Goal: Task Accomplishment & Management: Use online tool/utility

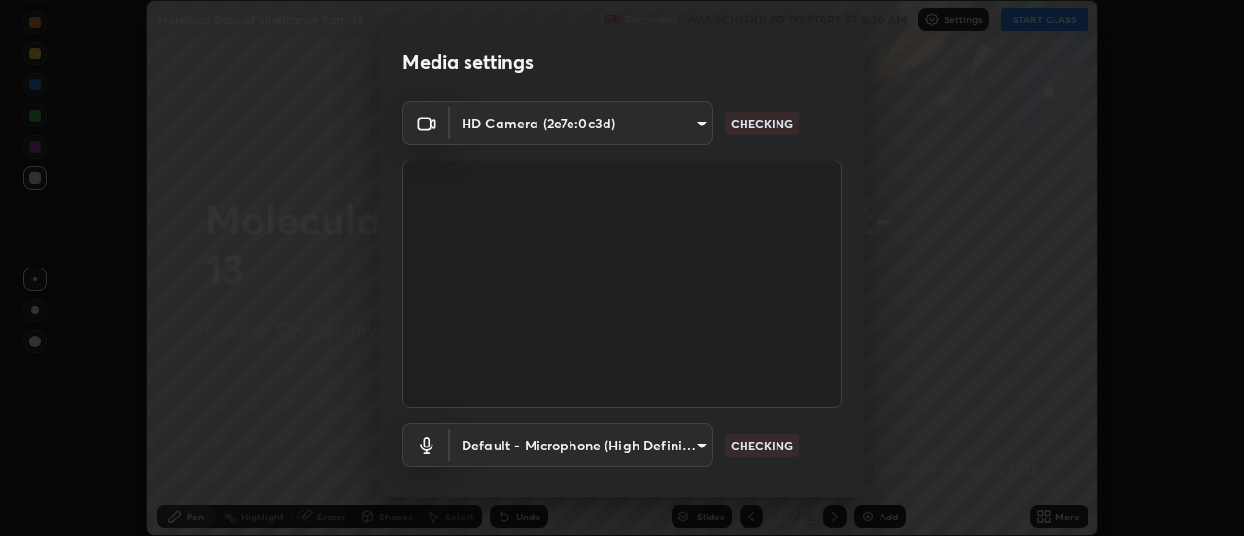
scroll to position [536, 1244]
click at [681, 453] on body "Erase all Molecular Basis of Inheritance Part- 13 Recording WAS SCHEDULED TO ST…" at bounding box center [622, 268] width 1244 height 536
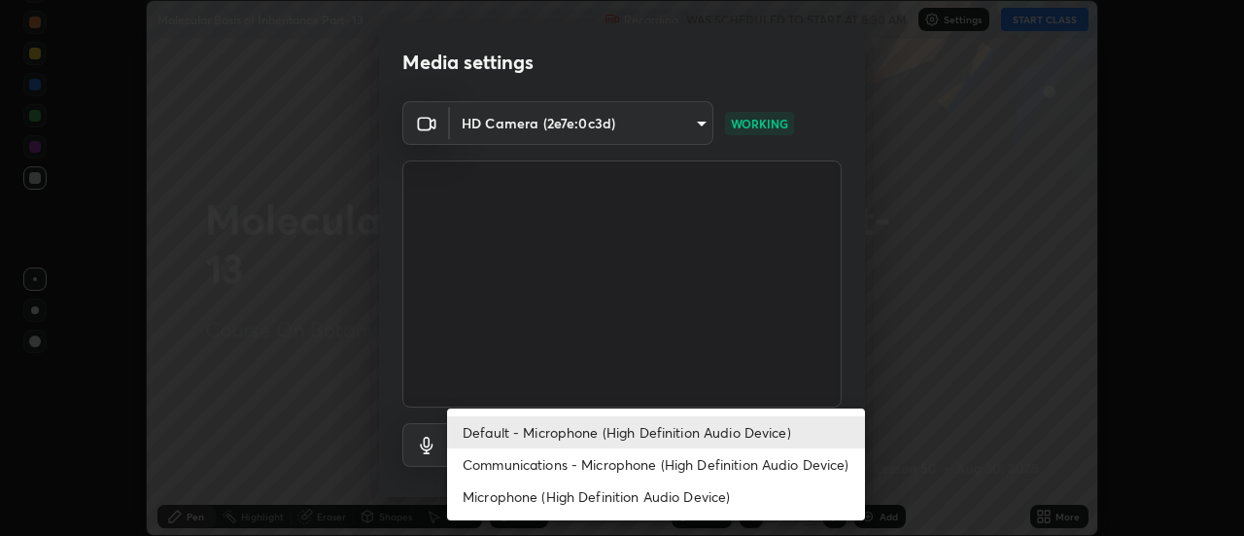
click at [666, 466] on li "Communications - Microphone (High Definition Audio Device)" at bounding box center [656, 464] width 418 height 32
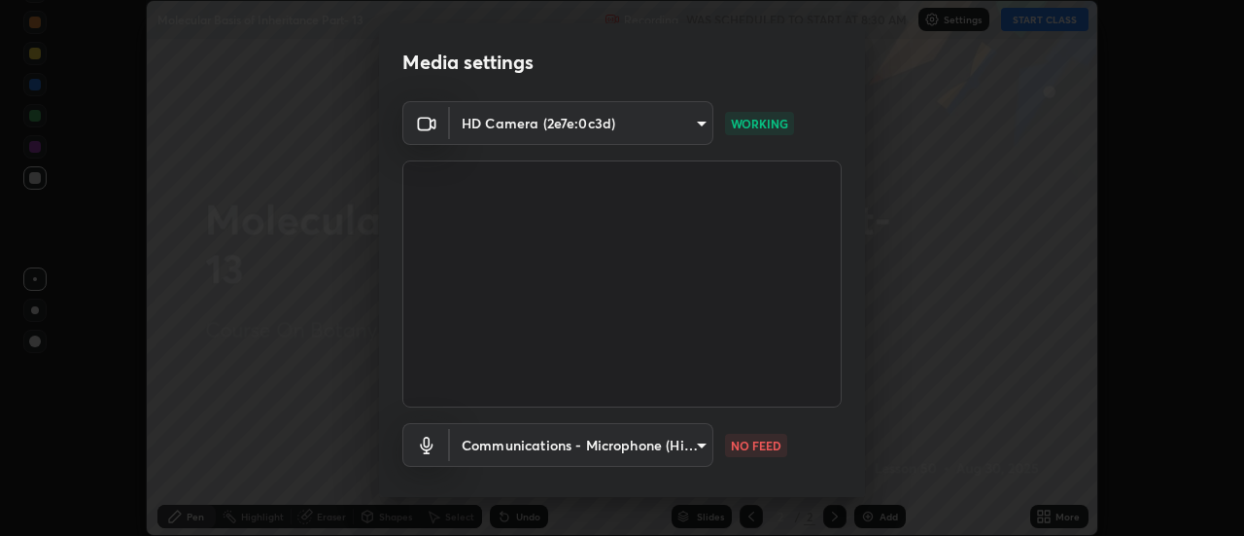
click at [677, 447] on body "Erase all Molecular Basis of Inheritance Part- 13 Recording WAS SCHEDULED TO ST…" at bounding box center [622, 268] width 1244 height 536
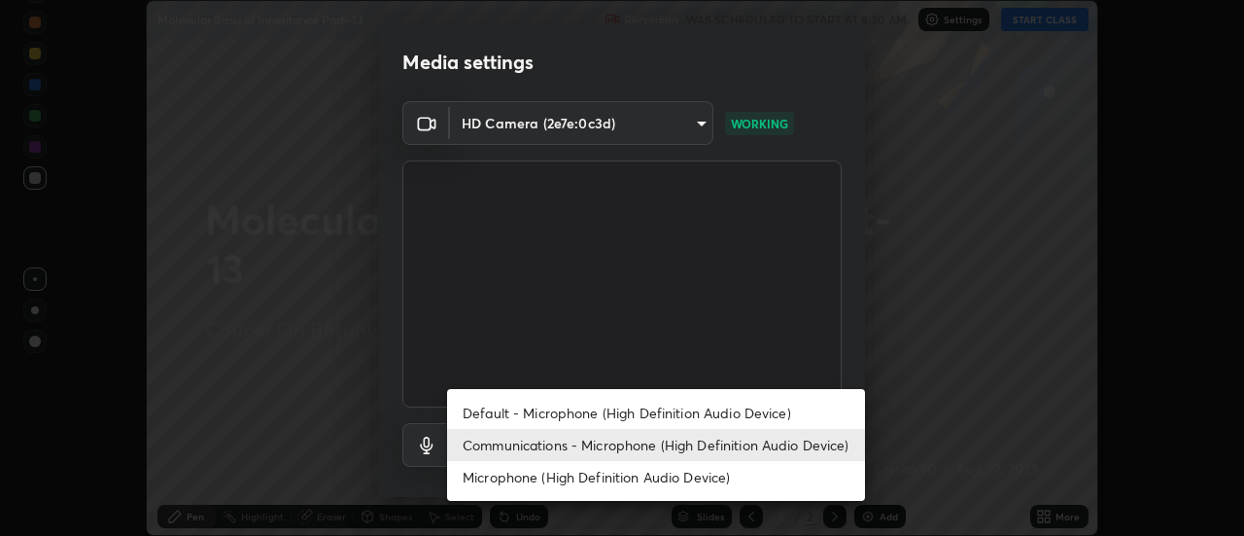
click at [676, 411] on li "Default - Microphone (High Definition Audio Device)" at bounding box center [656, 413] width 418 height 32
type input "default"
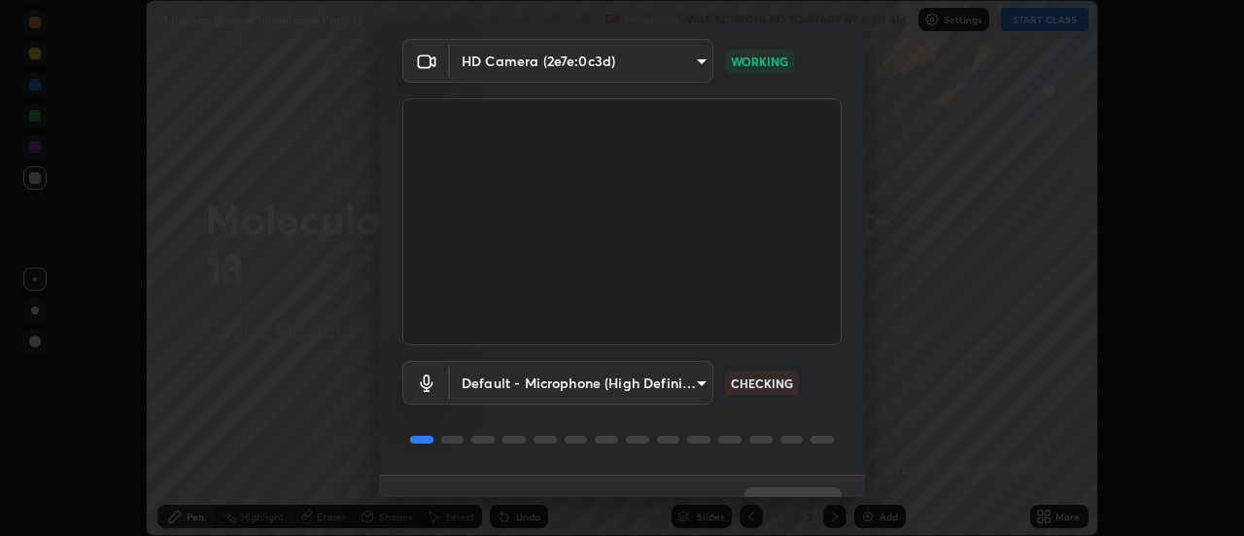
scroll to position [102, 0]
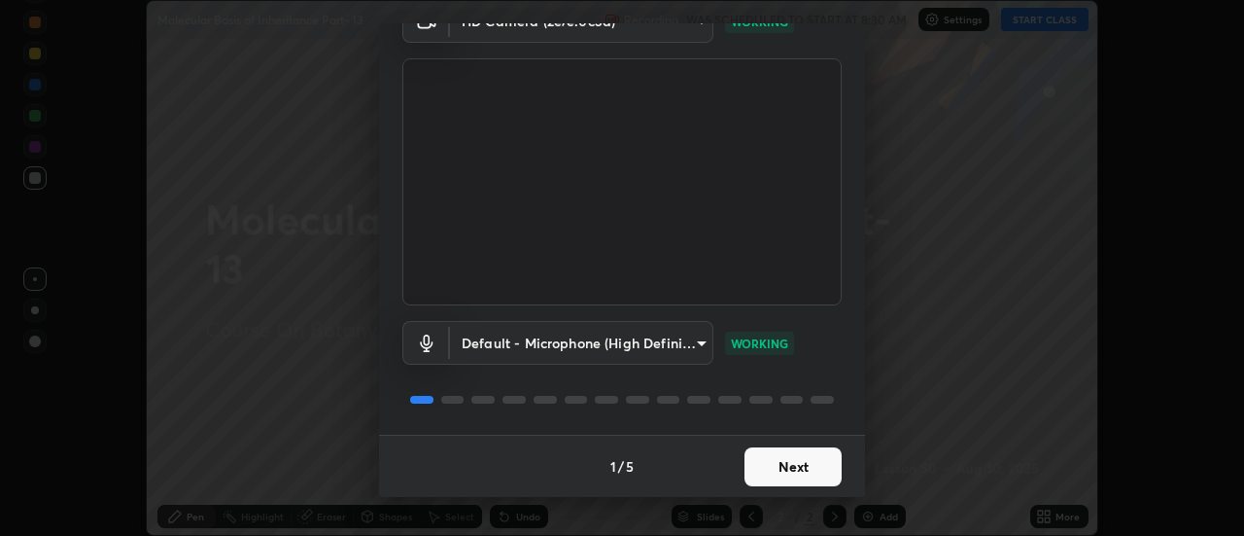
click at [785, 467] on button "Next" at bounding box center [793, 466] width 97 height 39
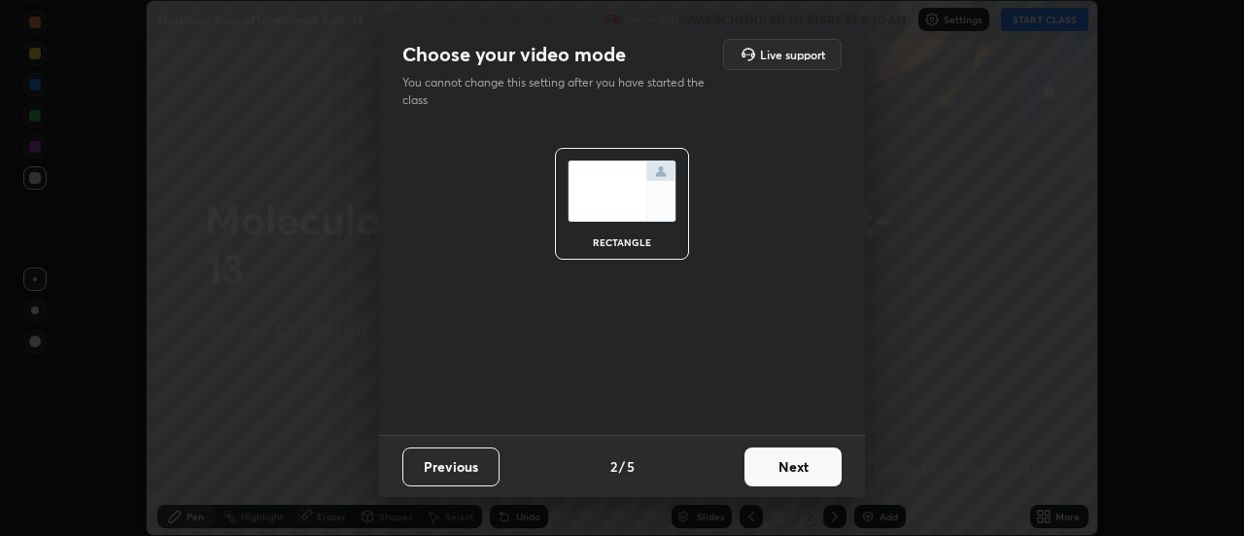
scroll to position [0, 0]
click at [785, 475] on button "Next" at bounding box center [793, 466] width 97 height 39
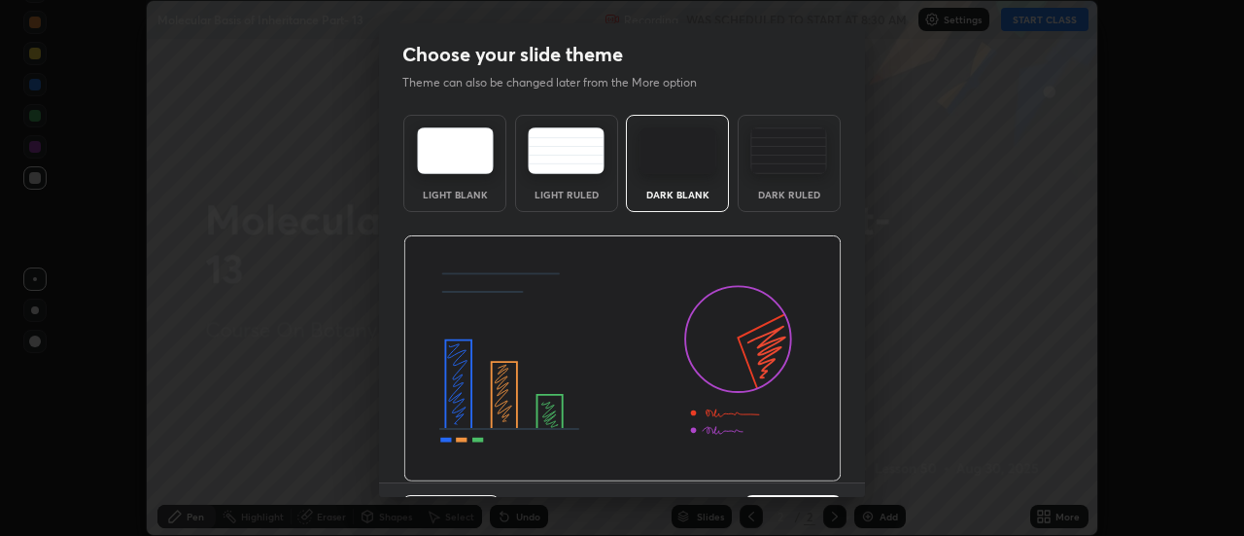
scroll to position [48, 0]
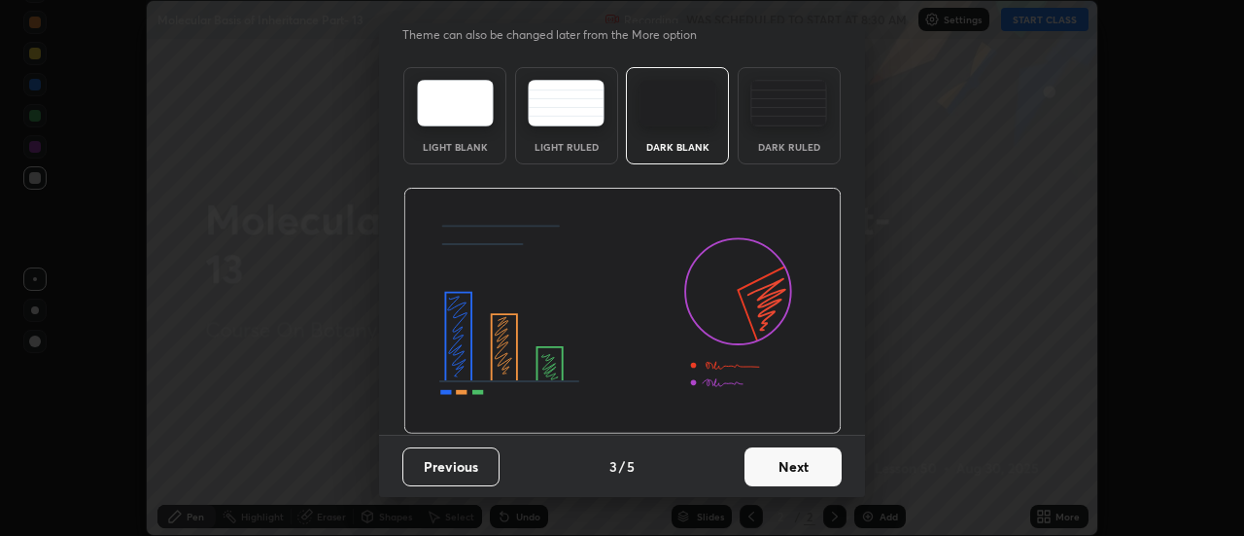
click at [780, 469] on button "Next" at bounding box center [793, 466] width 97 height 39
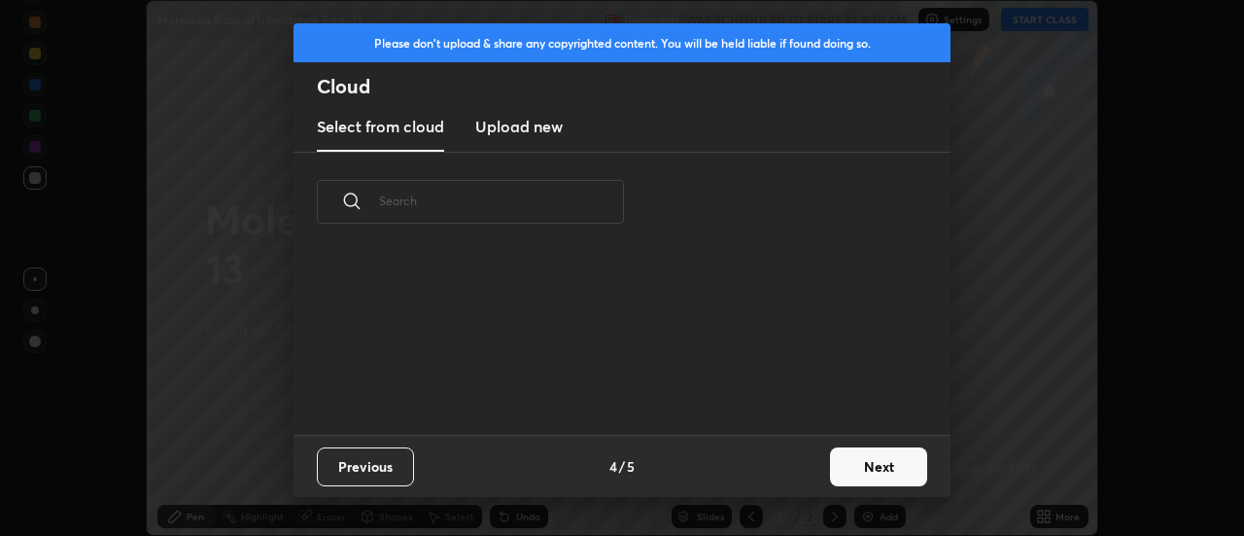
scroll to position [183, 624]
click at [537, 134] on h3 "Upload new" at bounding box center [518, 126] width 87 height 23
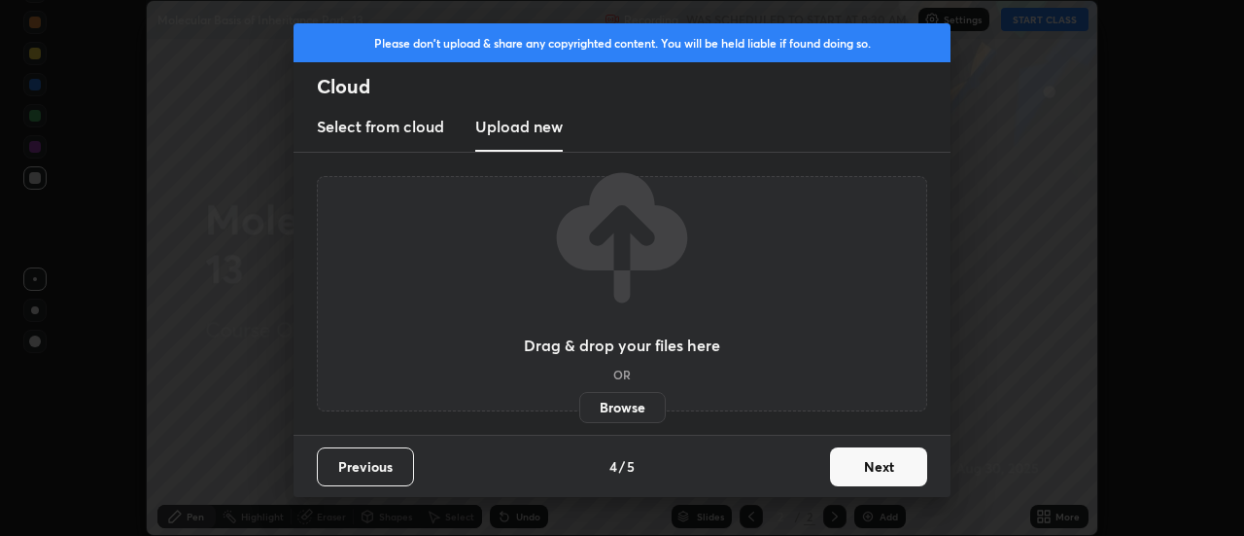
click at [607, 411] on label "Browse" at bounding box center [622, 407] width 87 height 31
click at [579, 411] on input "Browse" at bounding box center [579, 407] width 0 height 31
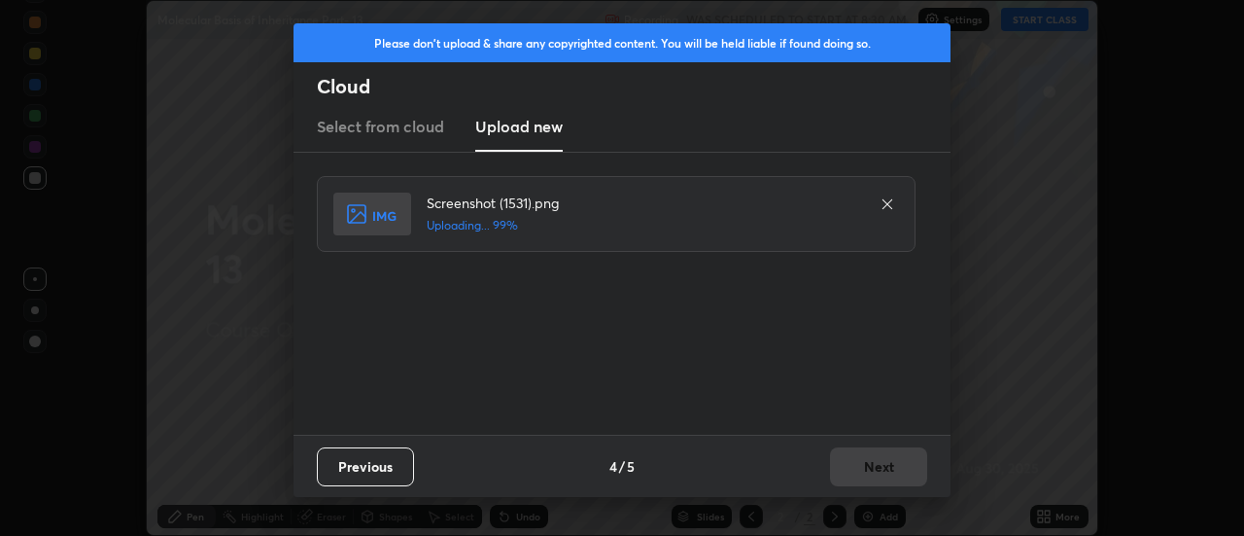
click at [893, 468] on div "Previous 4 / 5 Next" at bounding box center [622, 465] width 657 height 62
click at [893, 468] on button "Next" at bounding box center [878, 466] width 97 height 39
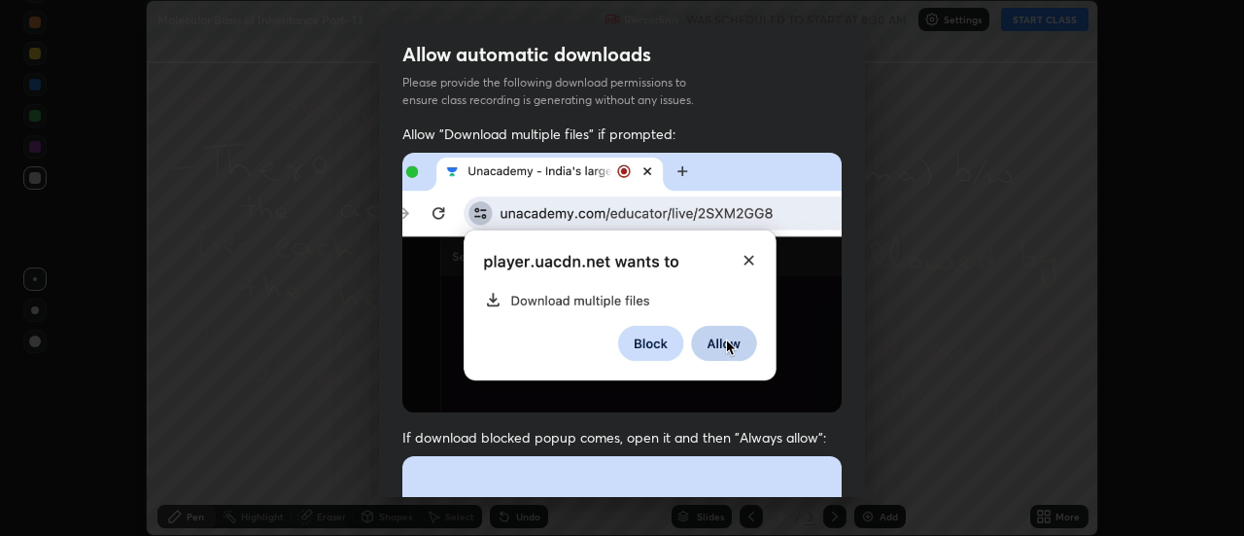
click at [889, 470] on div "Allow automatic downloads Please provide the following download permissions to …" at bounding box center [622, 268] width 1244 height 536
click at [885, 476] on div "Allow automatic downloads Please provide the following download permissions to …" at bounding box center [622, 268] width 1244 height 536
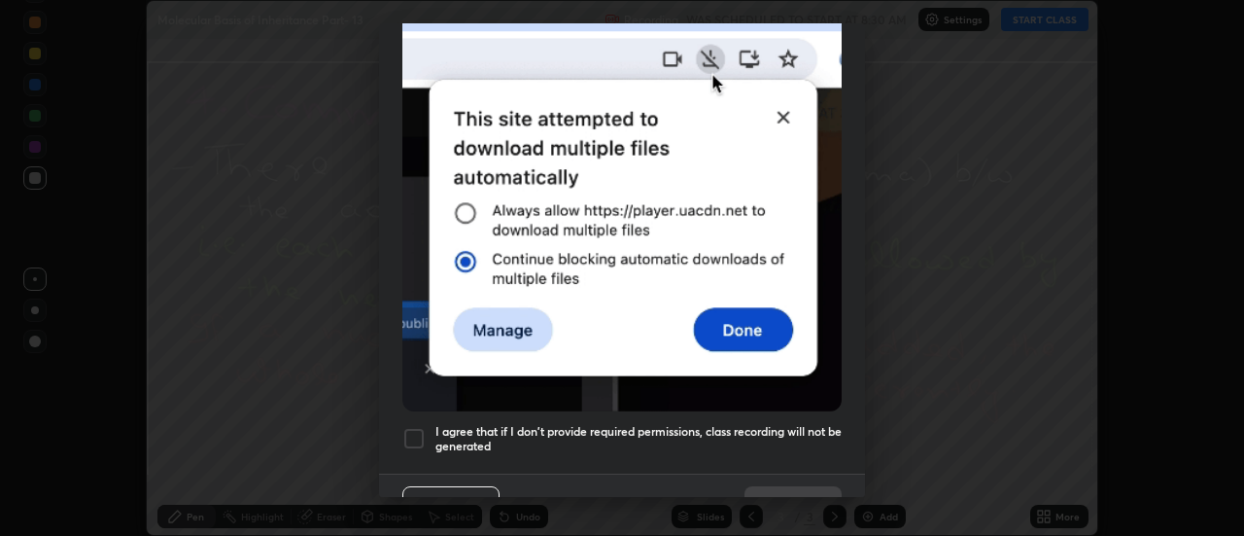
scroll to position [499, 0]
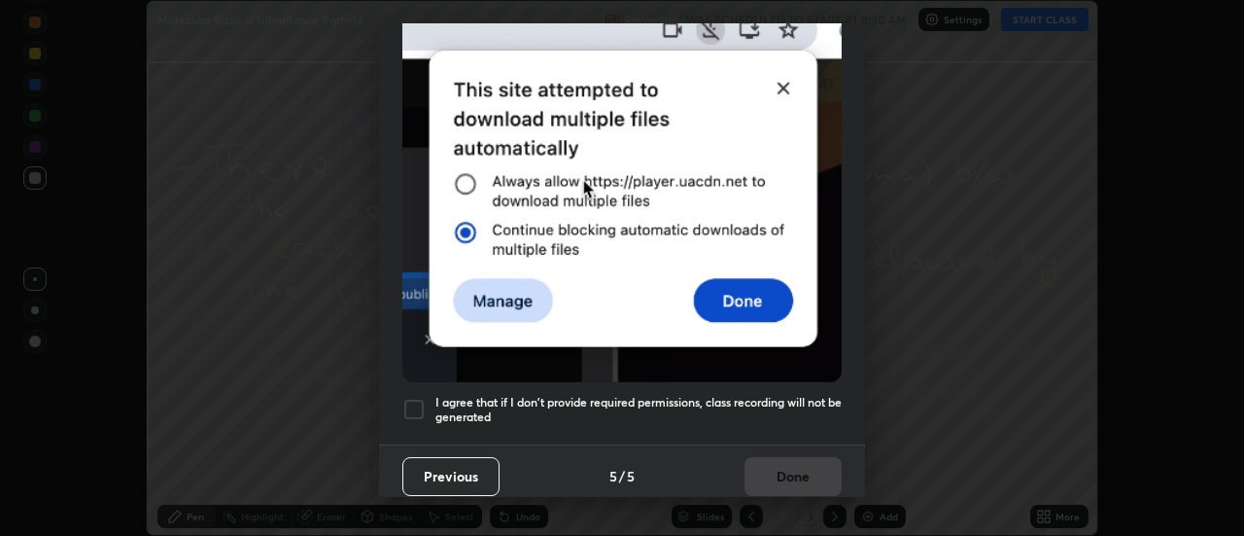
click at [417, 398] on div at bounding box center [413, 409] width 23 height 23
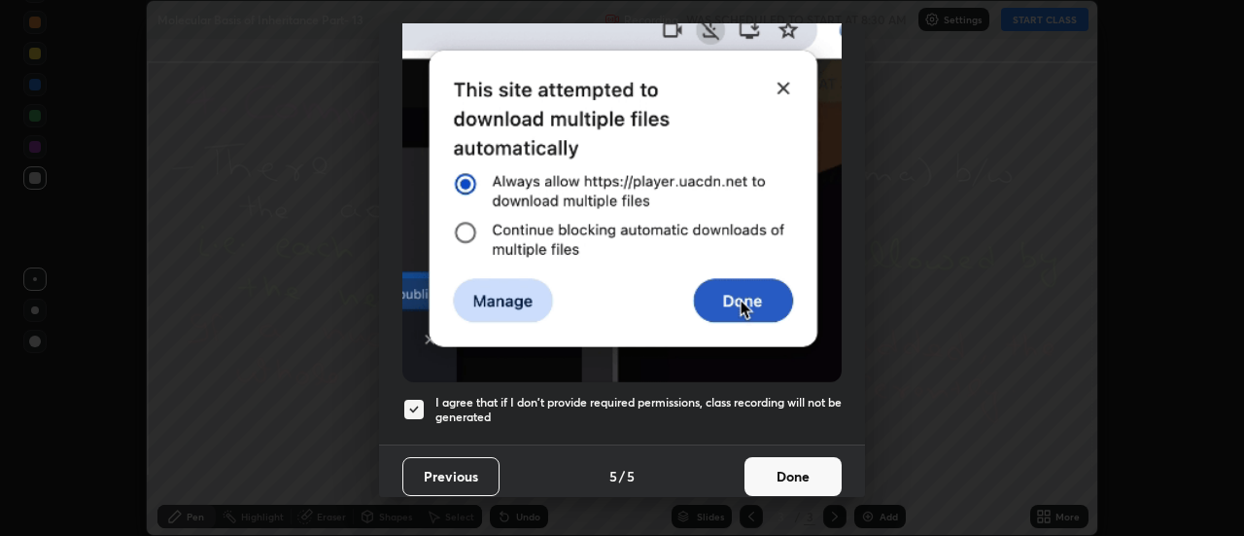
click at [773, 466] on button "Done" at bounding box center [793, 476] width 97 height 39
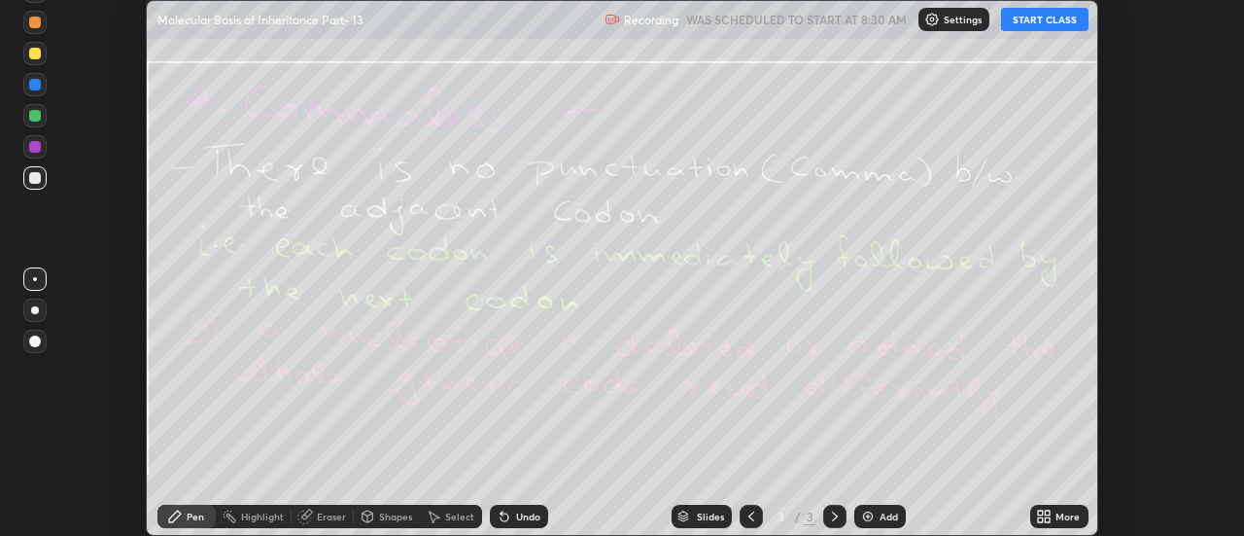
click at [1048, 519] on icon at bounding box center [1048, 519] width 5 height 5
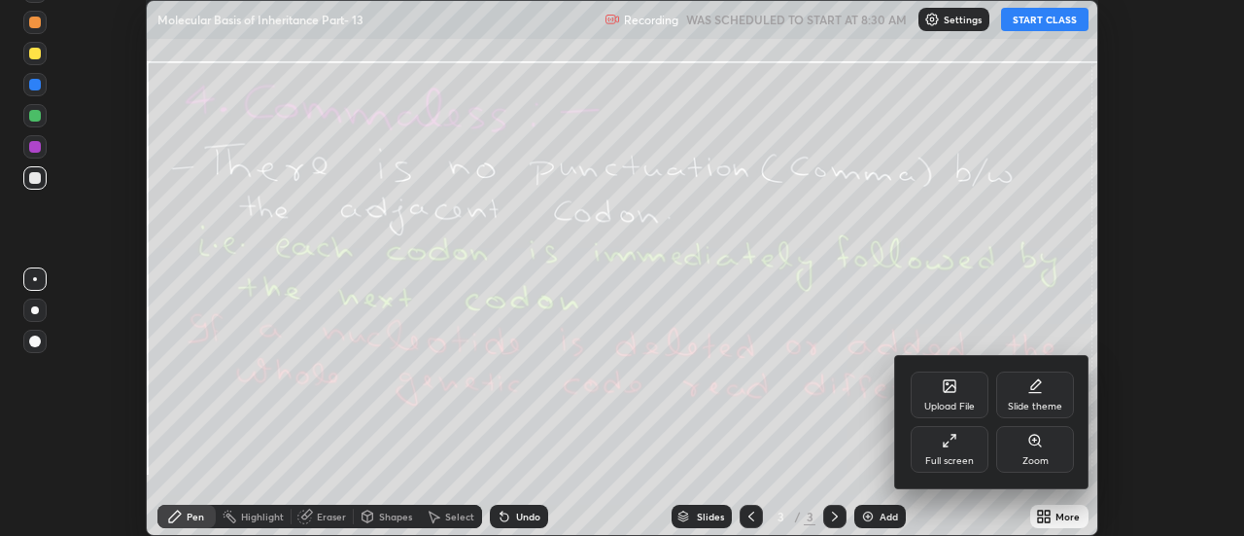
click at [965, 398] on div "Upload File" at bounding box center [950, 394] width 78 height 47
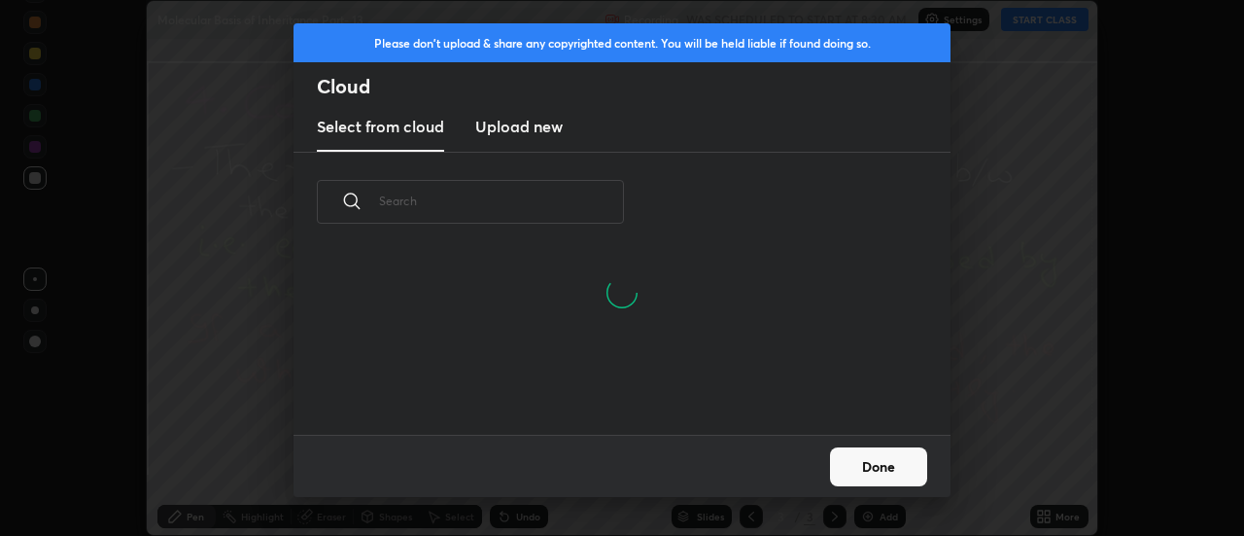
click at [502, 132] on h3 "Upload new" at bounding box center [518, 126] width 87 height 23
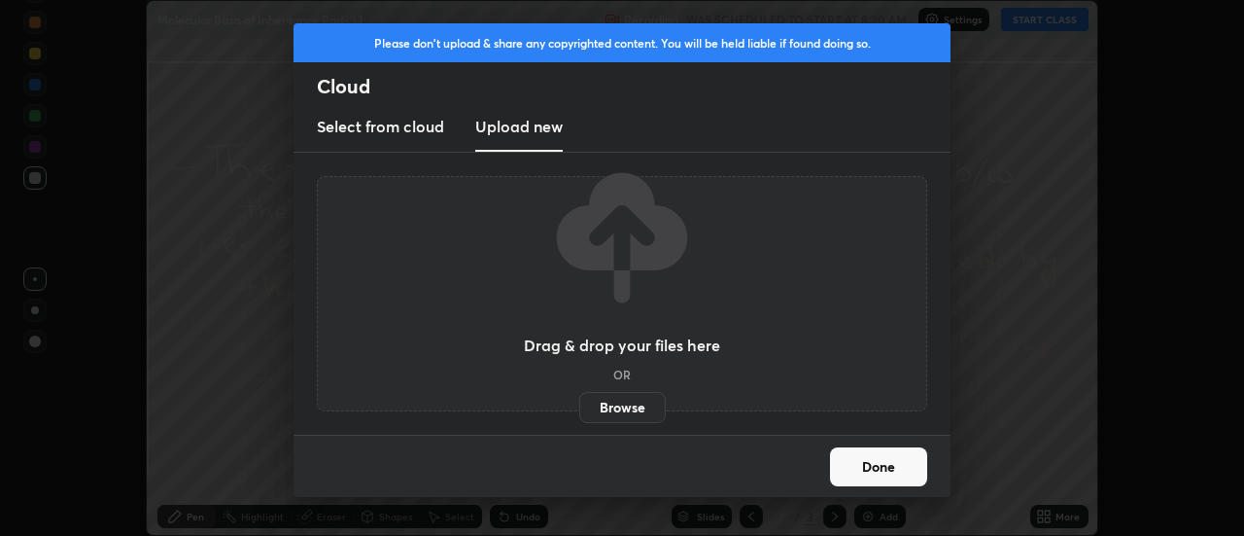
click at [603, 408] on label "Browse" at bounding box center [622, 407] width 87 height 31
click at [579, 408] on input "Browse" at bounding box center [579, 407] width 0 height 31
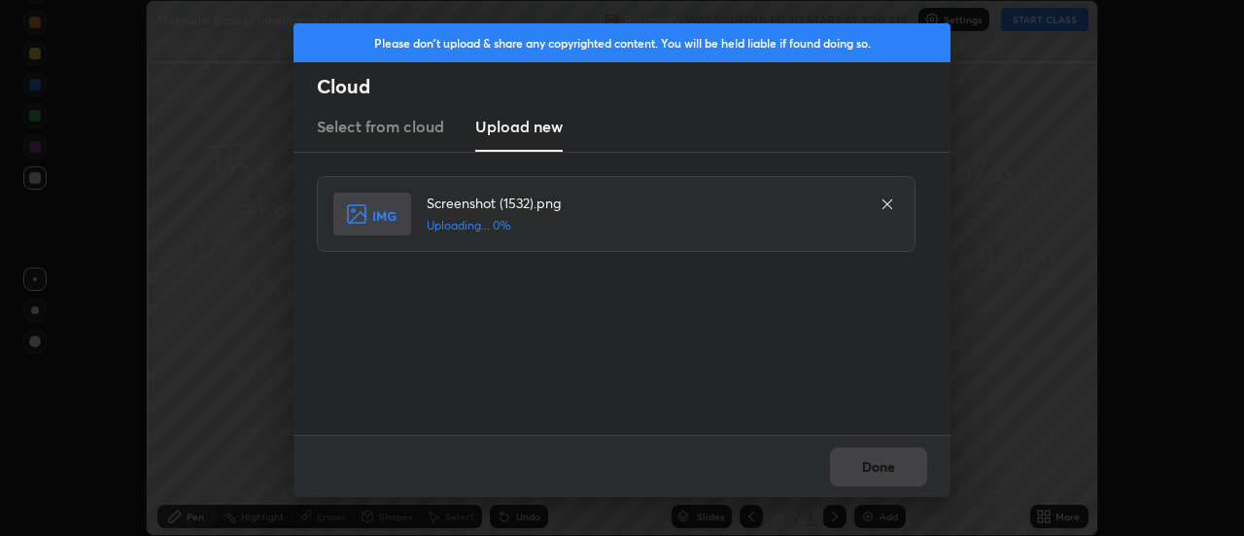
click at [867, 468] on div "Done" at bounding box center [622, 465] width 657 height 62
click at [866, 471] on div "Done" at bounding box center [622, 465] width 657 height 62
click at [865, 468] on button "Done" at bounding box center [878, 466] width 97 height 39
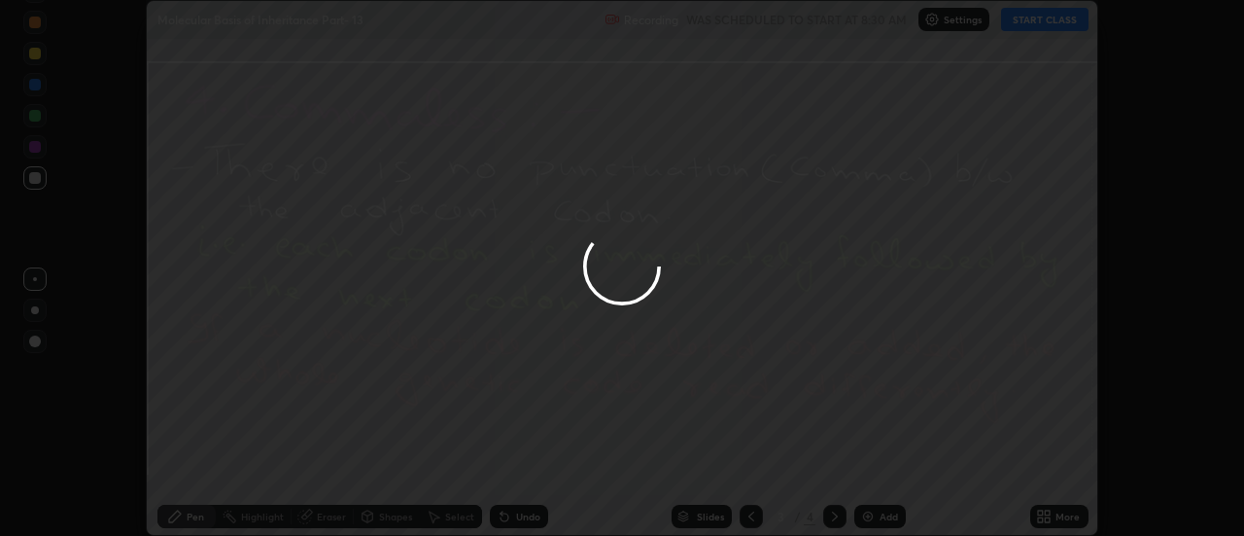
click at [865, 468] on div at bounding box center [622, 268] width 1244 height 536
click at [873, 474] on div at bounding box center [622, 268] width 1244 height 536
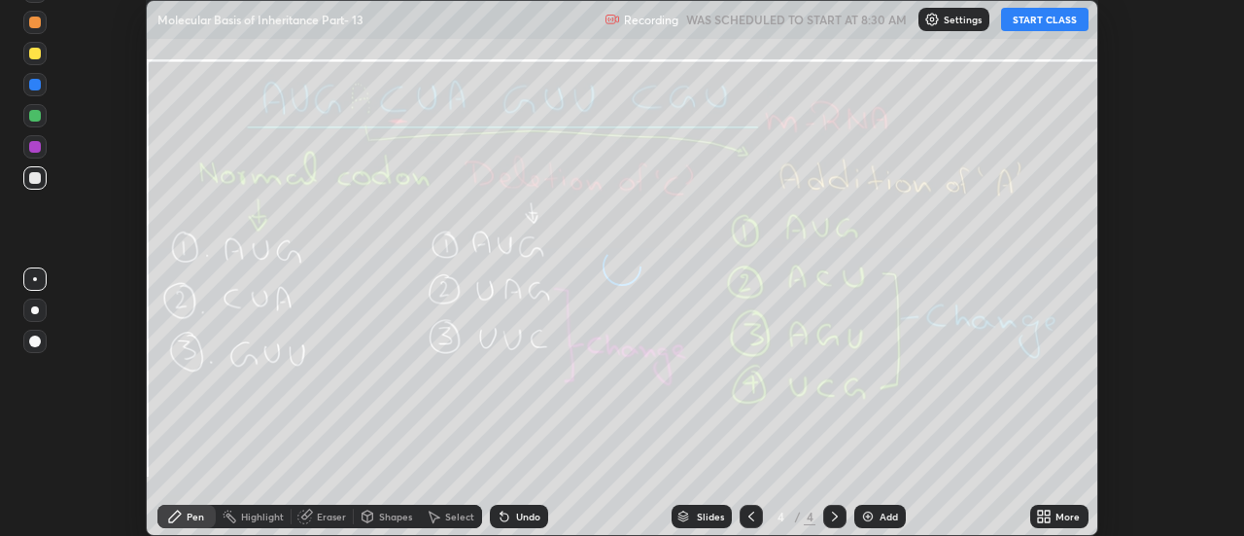
click at [1051, 517] on icon at bounding box center [1048, 519] width 5 height 5
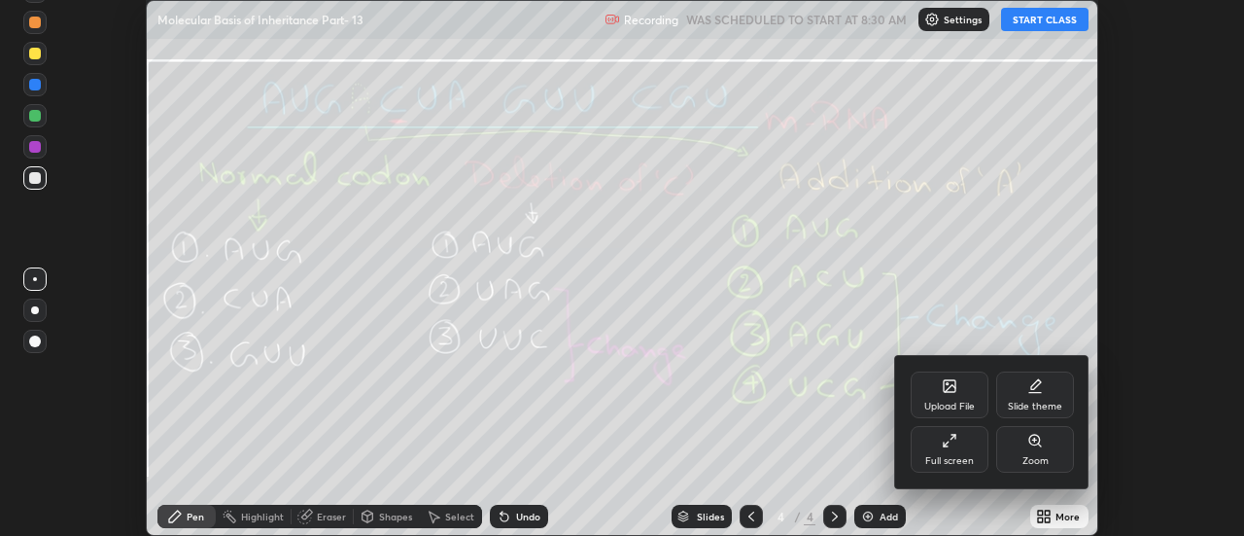
click at [955, 392] on icon at bounding box center [950, 386] width 16 height 16
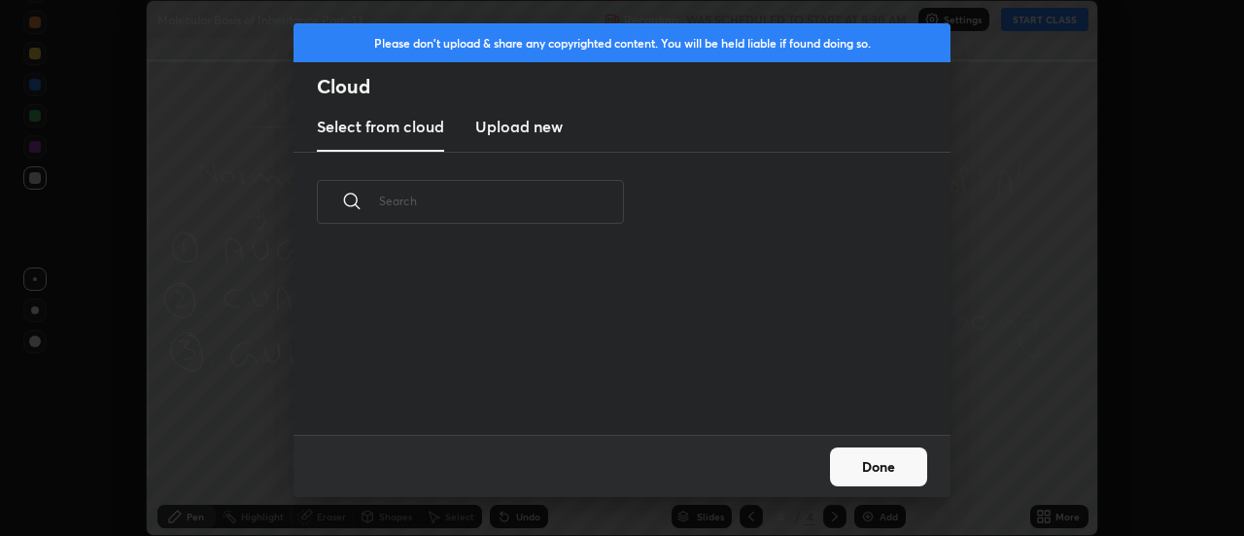
scroll to position [7, 11]
click at [509, 126] on h3 "Upload new" at bounding box center [518, 126] width 87 height 23
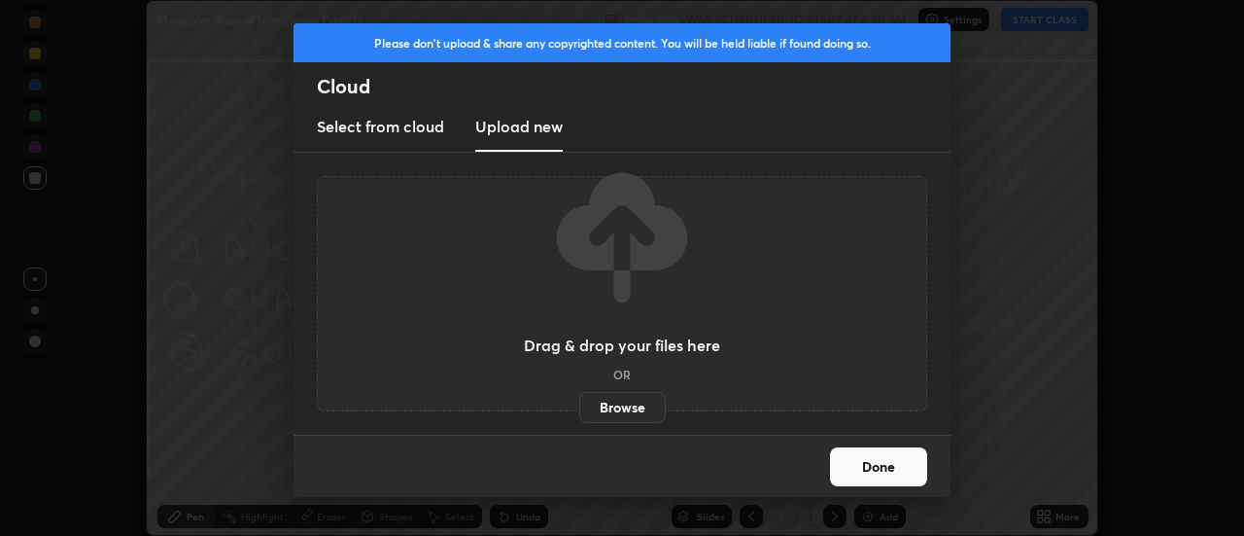
click at [616, 410] on label "Browse" at bounding box center [622, 407] width 87 height 31
click at [579, 410] on input "Browse" at bounding box center [579, 407] width 0 height 31
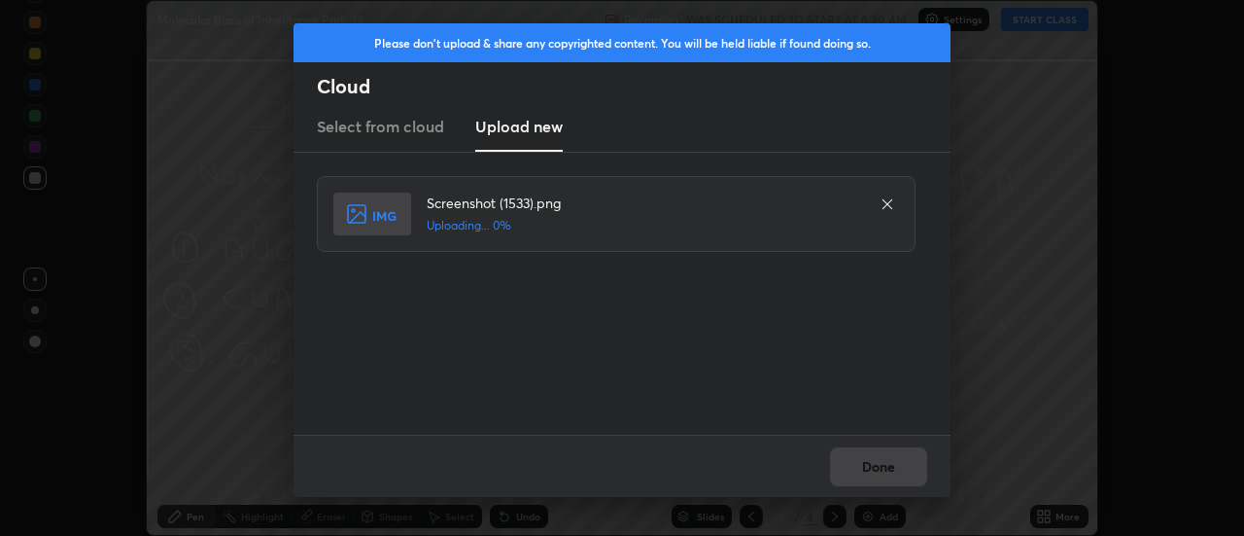
click at [885, 469] on div "Done" at bounding box center [622, 465] width 657 height 62
click at [879, 473] on div "Done" at bounding box center [622, 465] width 657 height 62
click at [879, 473] on button "Done" at bounding box center [878, 466] width 97 height 39
click at [872, 471] on button "Done" at bounding box center [878, 466] width 97 height 39
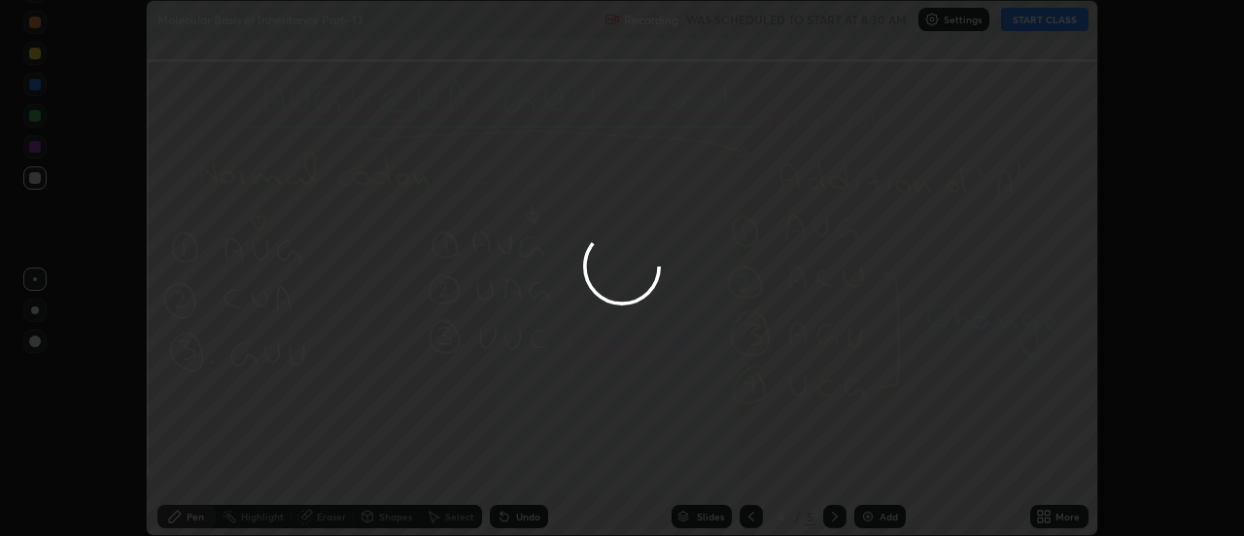
click at [872, 471] on div at bounding box center [622, 268] width 1244 height 536
click at [867, 470] on div at bounding box center [622, 268] width 1244 height 536
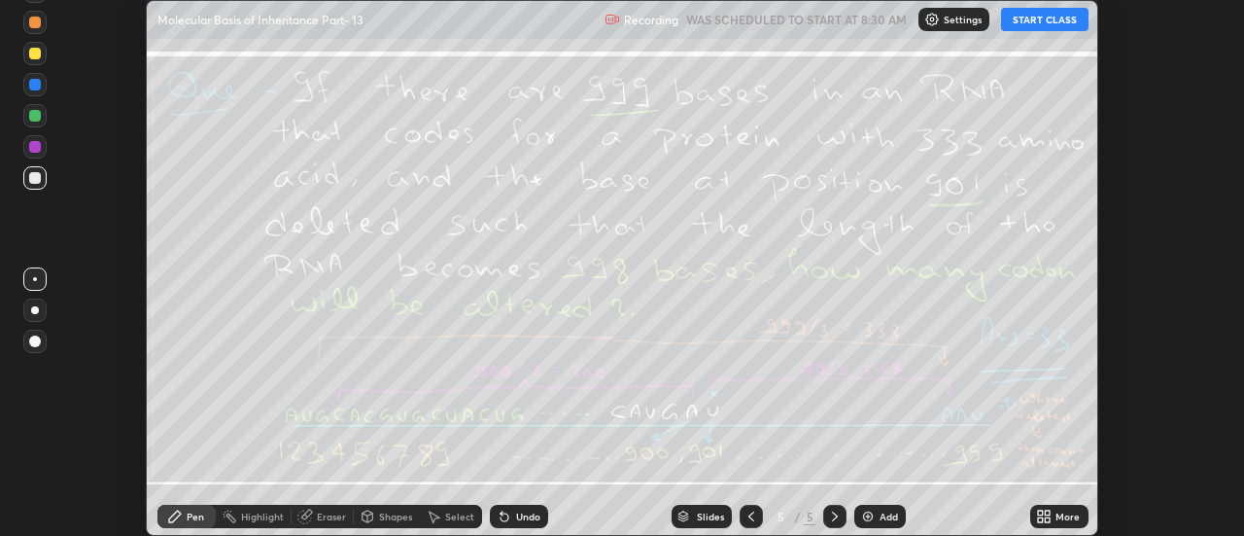
click at [1054, 515] on div "More" at bounding box center [1059, 515] width 58 height 23
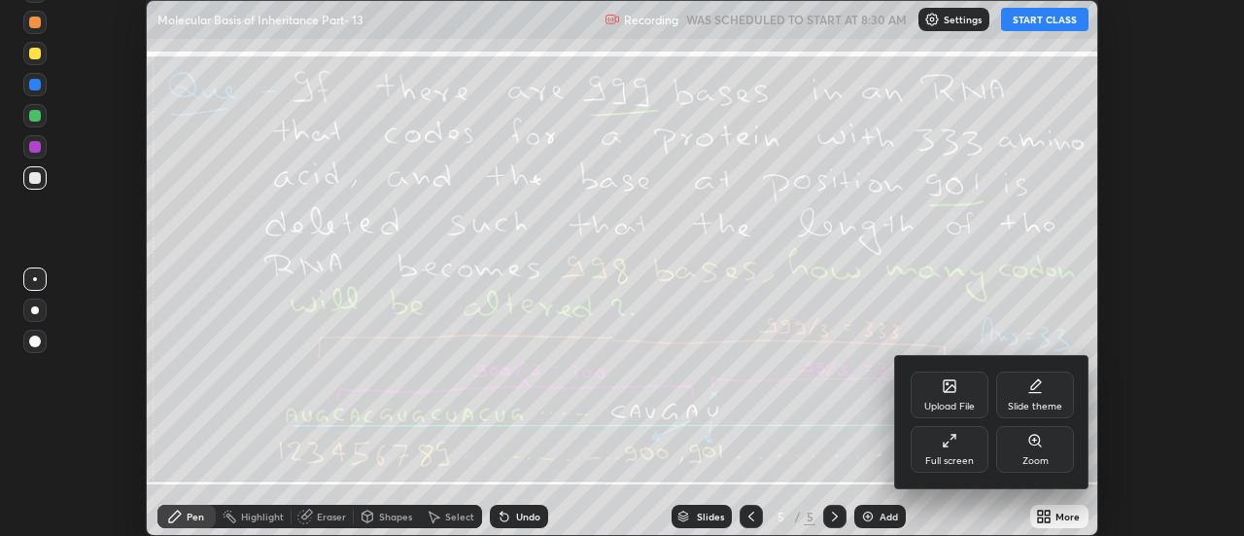
click at [953, 389] on icon at bounding box center [950, 386] width 12 height 12
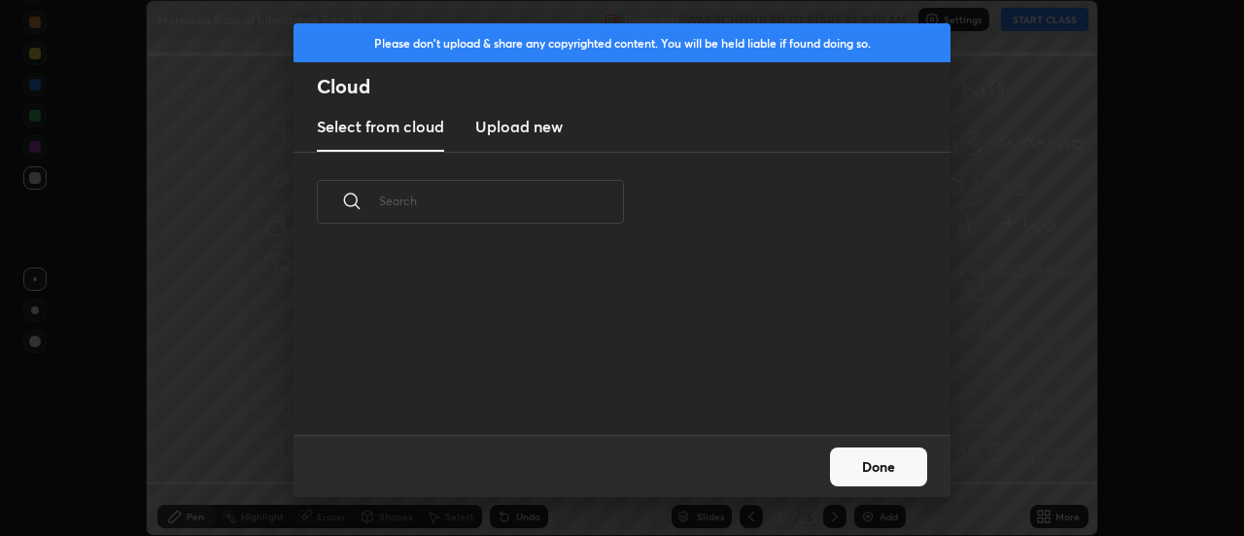
scroll to position [183, 624]
click at [510, 125] on h3 "Upload new" at bounding box center [518, 126] width 87 height 23
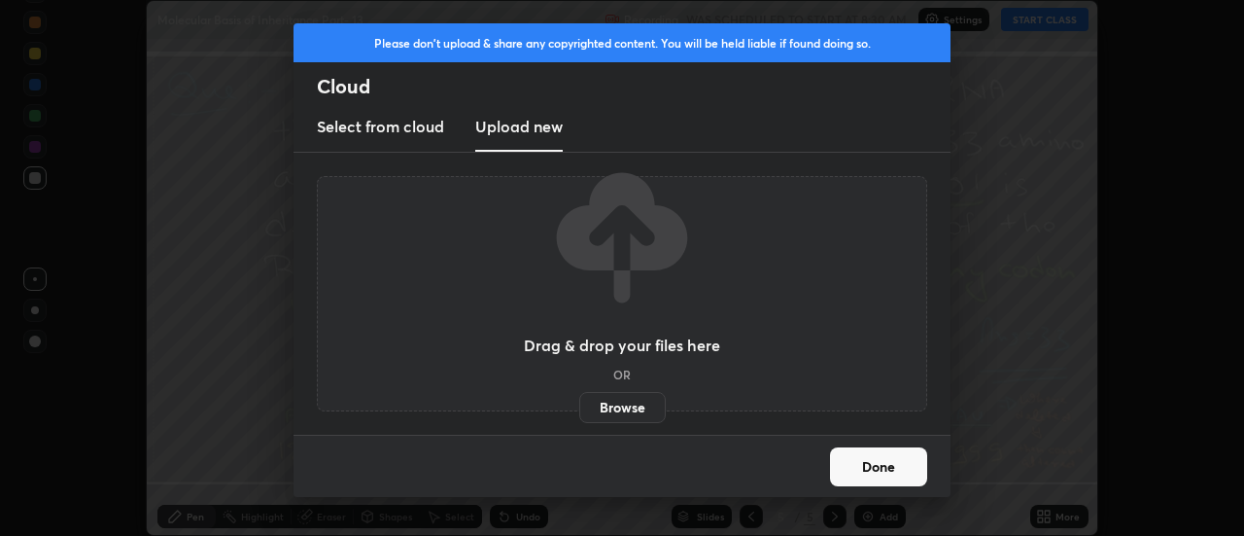
click at [607, 406] on label "Browse" at bounding box center [622, 407] width 87 height 31
click at [579, 406] on input "Browse" at bounding box center [579, 407] width 0 height 31
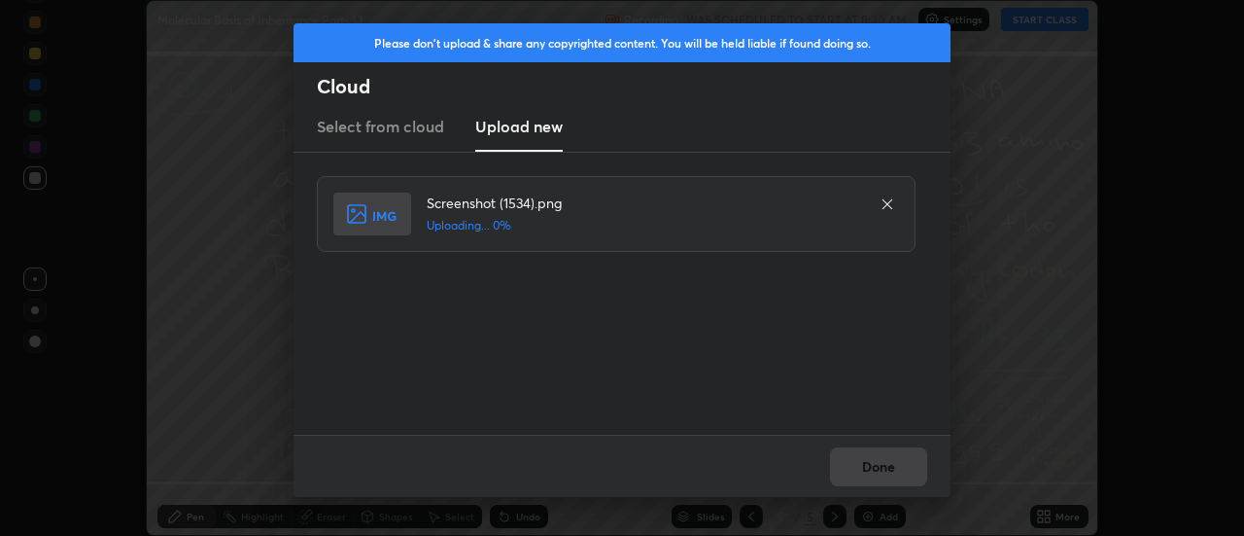
click at [874, 471] on div "Done" at bounding box center [622, 465] width 657 height 62
click at [871, 469] on div "Done" at bounding box center [622, 465] width 657 height 62
click at [871, 469] on button "Done" at bounding box center [878, 466] width 97 height 39
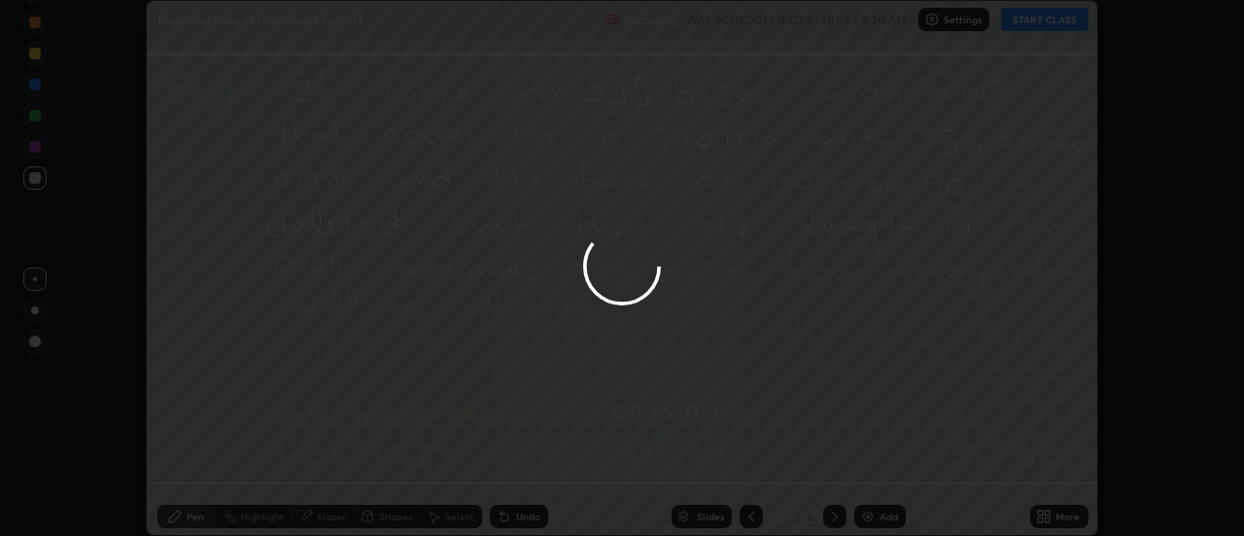
click at [867, 470] on button "Done" at bounding box center [878, 466] width 97 height 39
click at [869, 466] on div at bounding box center [622, 268] width 1244 height 536
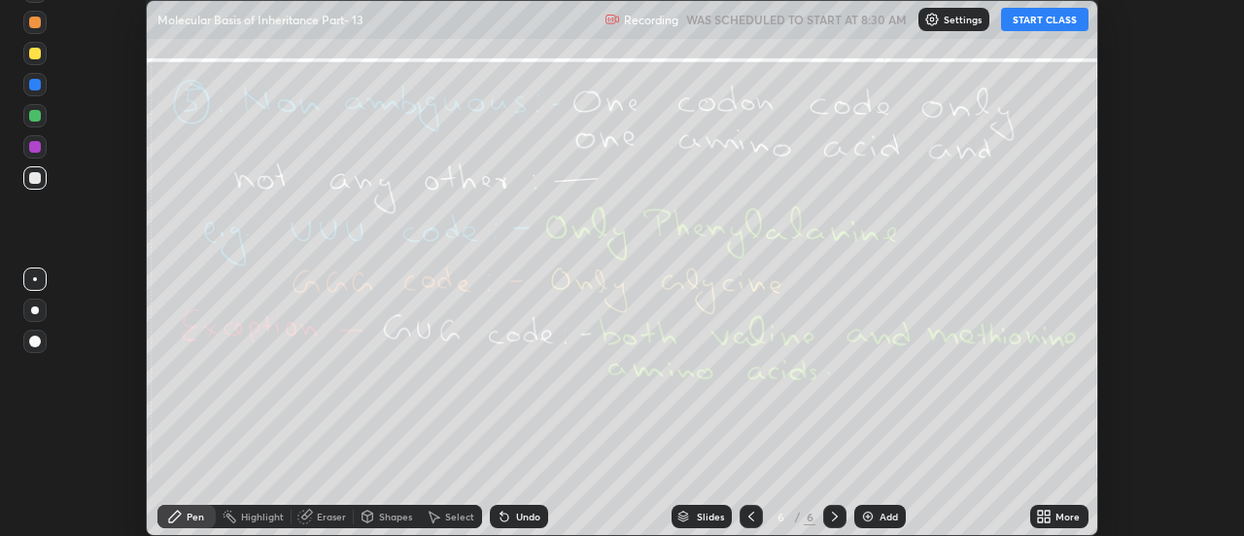
click at [1056, 519] on div "More" at bounding box center [1059, 515] width 58 height 23
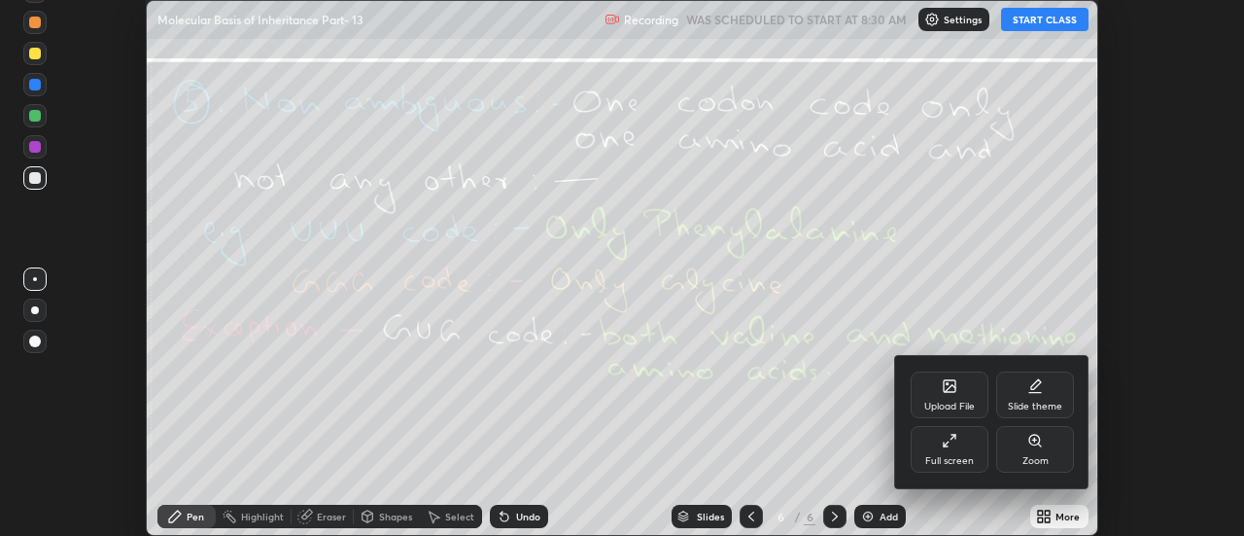
click at [961, 391] on div "Upload File" at bounding box center [950, 394] width 78 height 47
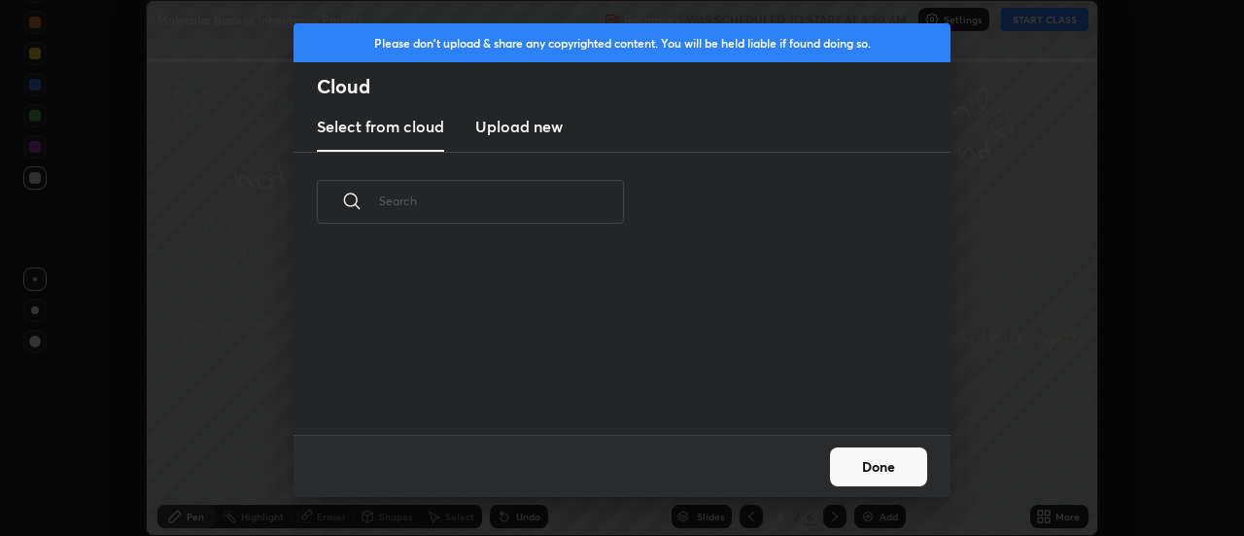
scroll to position [7, 11]
click at [503, 131] on h3 "Upload new" at bounding box center [518, 126] width 87 height 23
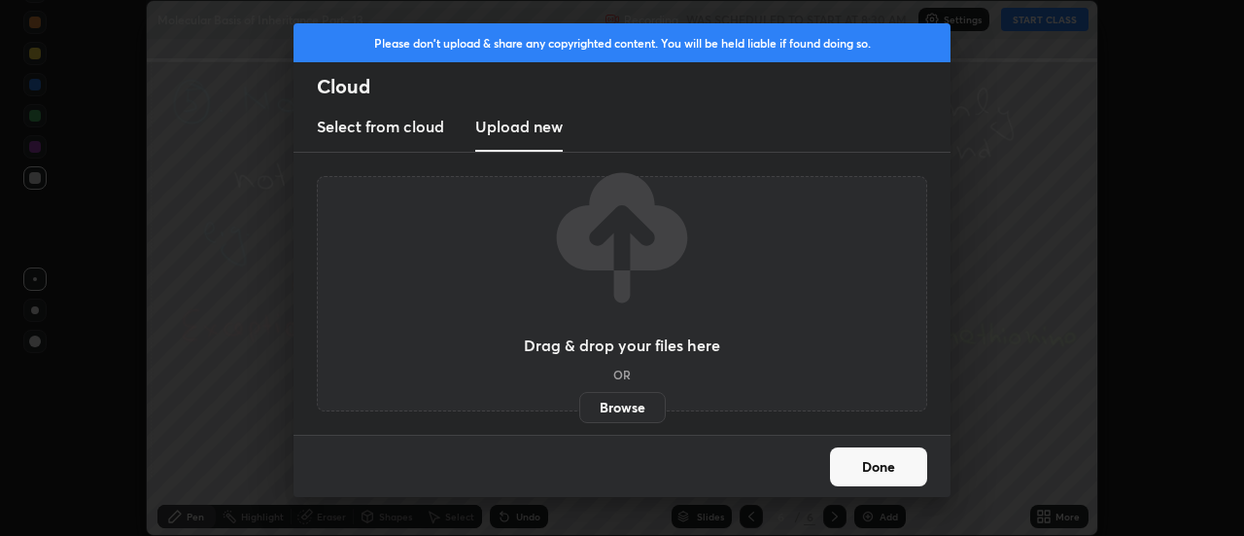
click at [598, 405] on label "Browse" at bounding box center [622, 407] width 87 height 31
click at [579, 405] on input "Browse" at bounding box center [579, 407] width 0 height 31
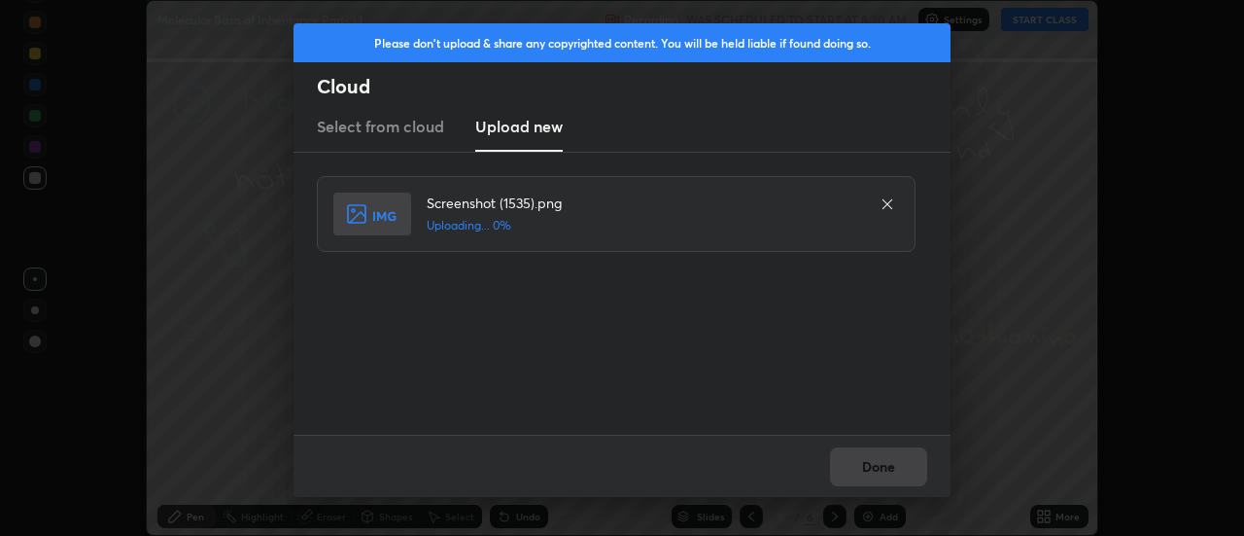
click at [872, 463] on div "Done" at bounding box center [622, 465] width 657 height 62
click at [871, 469] on button "Done" at bounding box center [878, 466] width 97 height 39
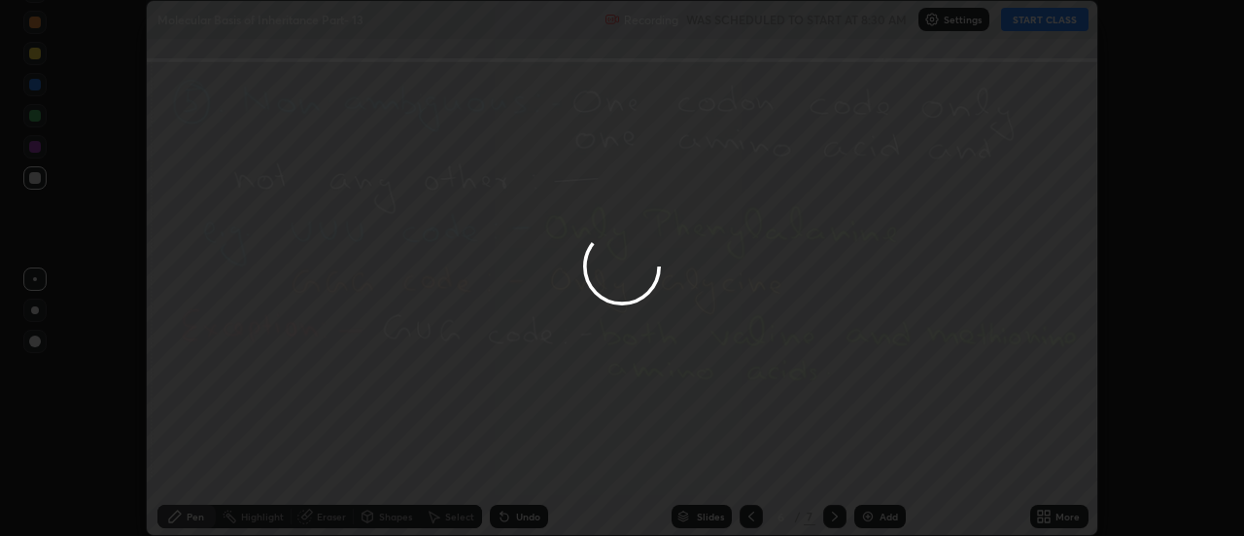
click at [871, 469] on div at bounding box center [622, 268] width 1244 height 536
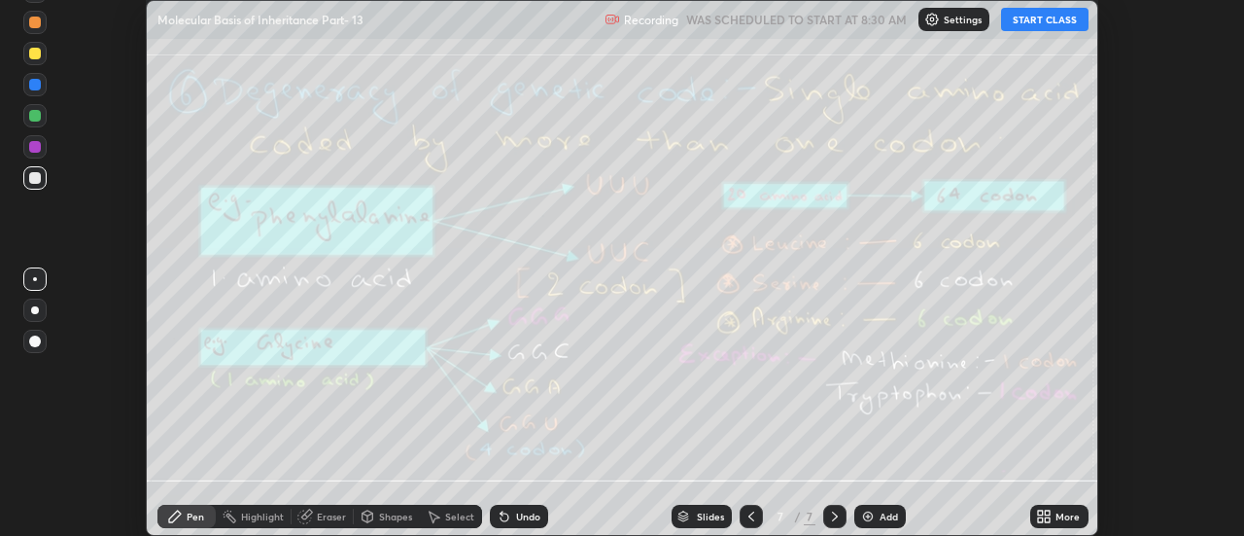
click at [1054, 515] on div "More" at bounding box center [1059, 515] width 58 height 23
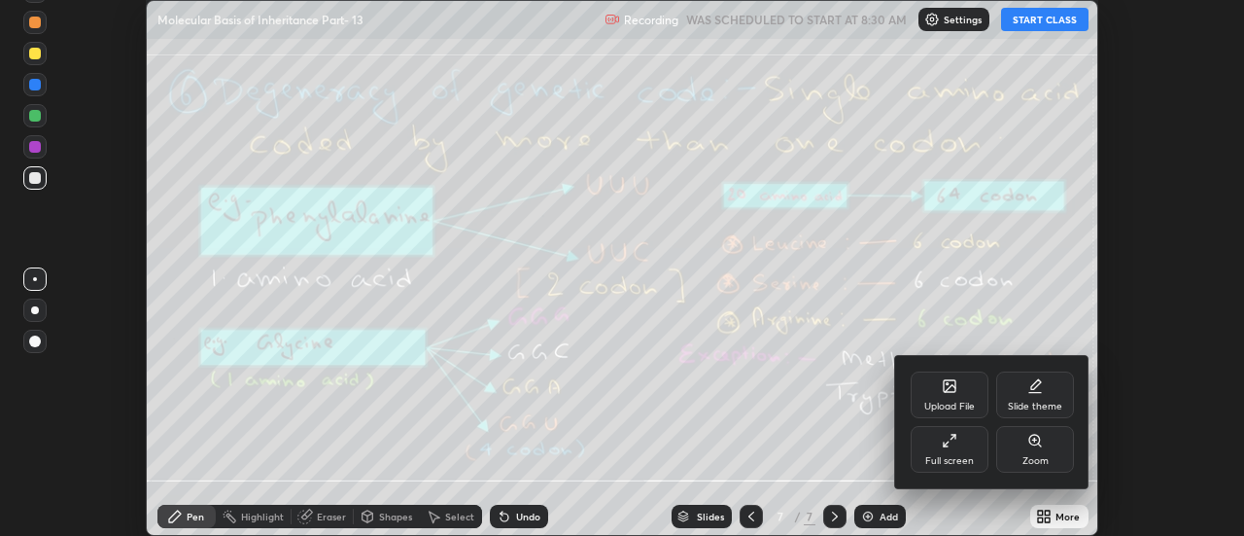
click at [965, 394] on div "Upload File" at bounding box center [950, 394] width 78 height 47
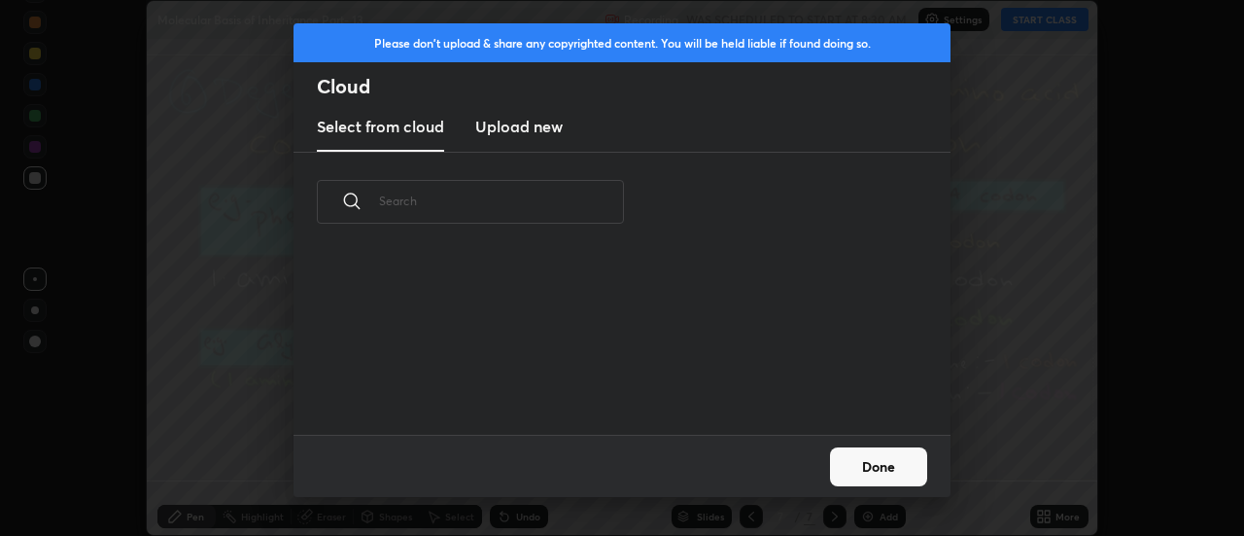
click at [503, 129] on h3 "Upload new" at bounding box center [518, 126] width 87 height 23
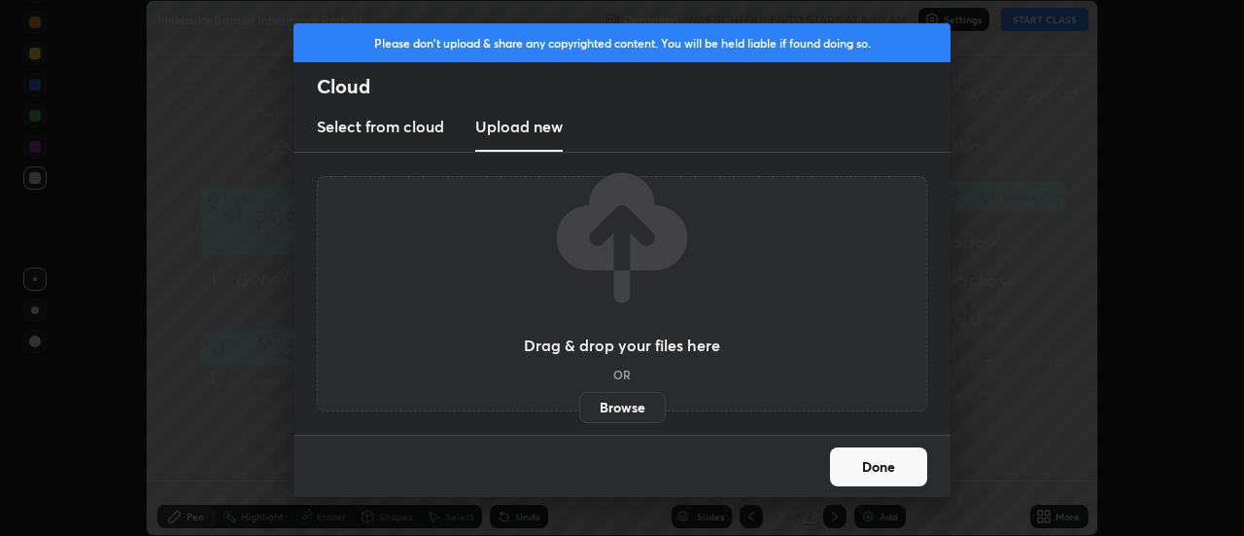
click at [609, 404] on label "Browse" at bounding box center [622, 407] width 87 height 31
click at [579, 404] on input "Browse" at bounding box center [579, 407] width 0 height 31
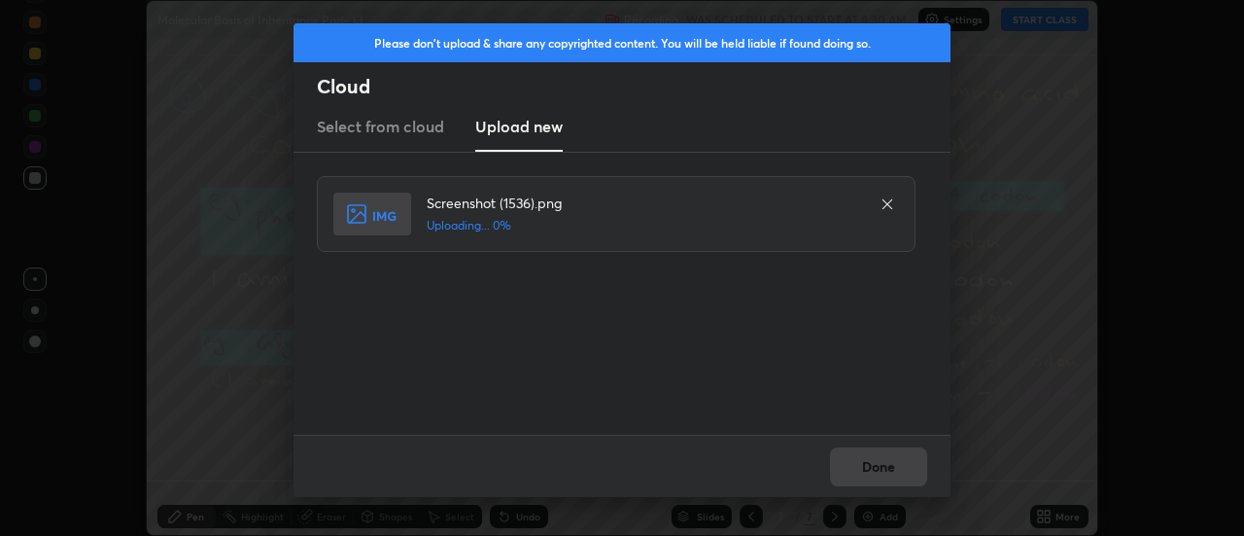
click at [870, 468] on div "Done" at bounding box center [622, 465] width 657 height 62
click at [872, 472] on div "Done" at bounding box center [622, 465] width 657 height 62
click at [872, 472] on button "Done" at bounding box center [878, 466] width 97 height 39
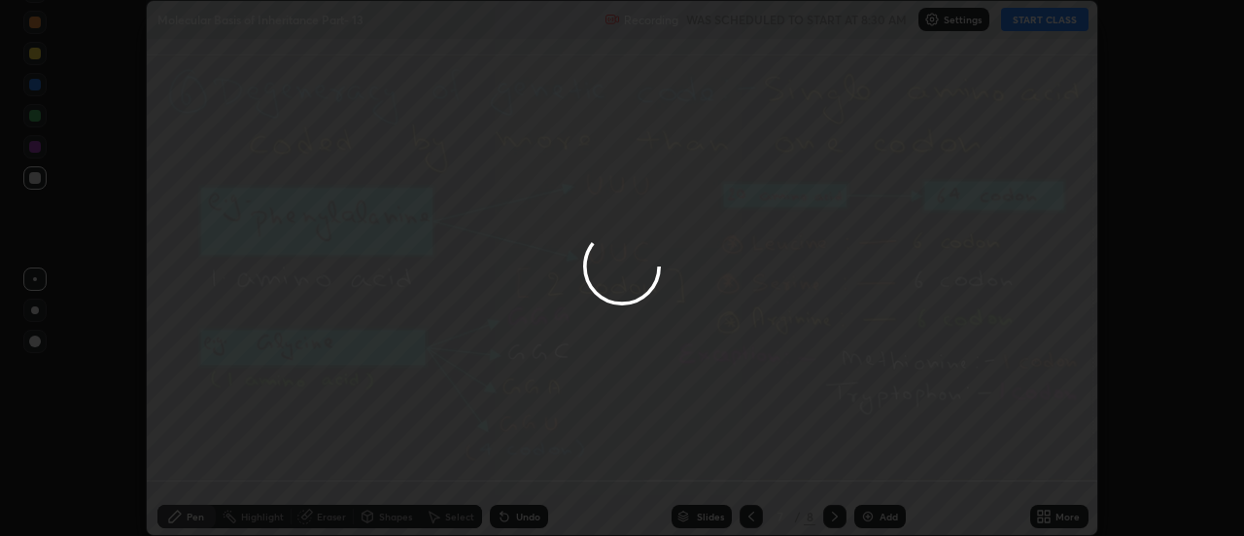
click at [872, 472] on div at bounding box center [622, 268] width 1244 height 536
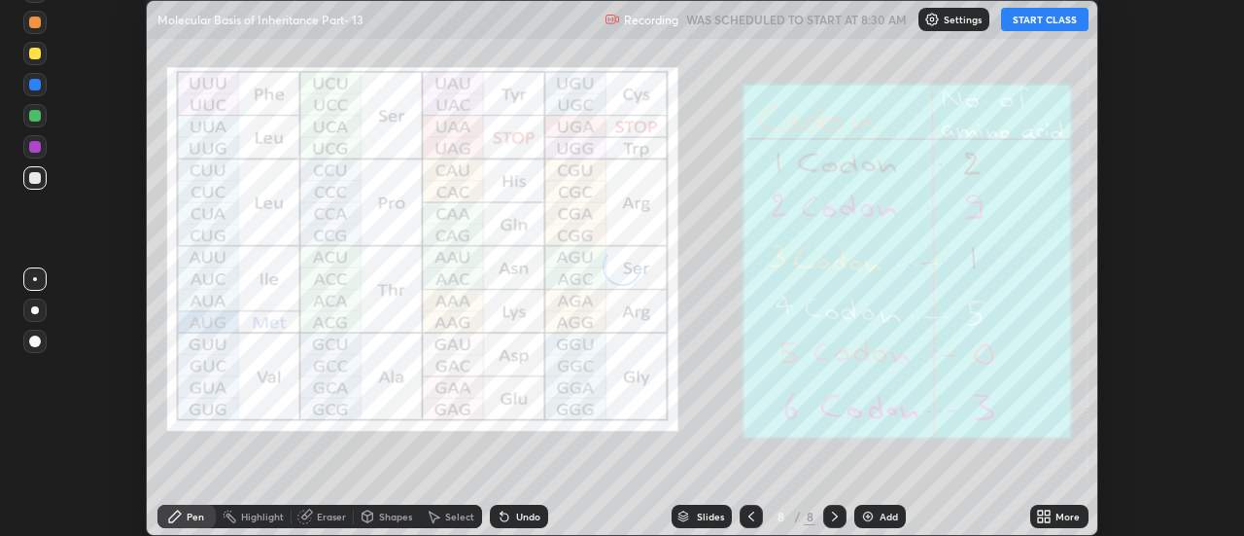
click at [1048, 512] on icon at bounding box center [1048, 512] width 5 height 5
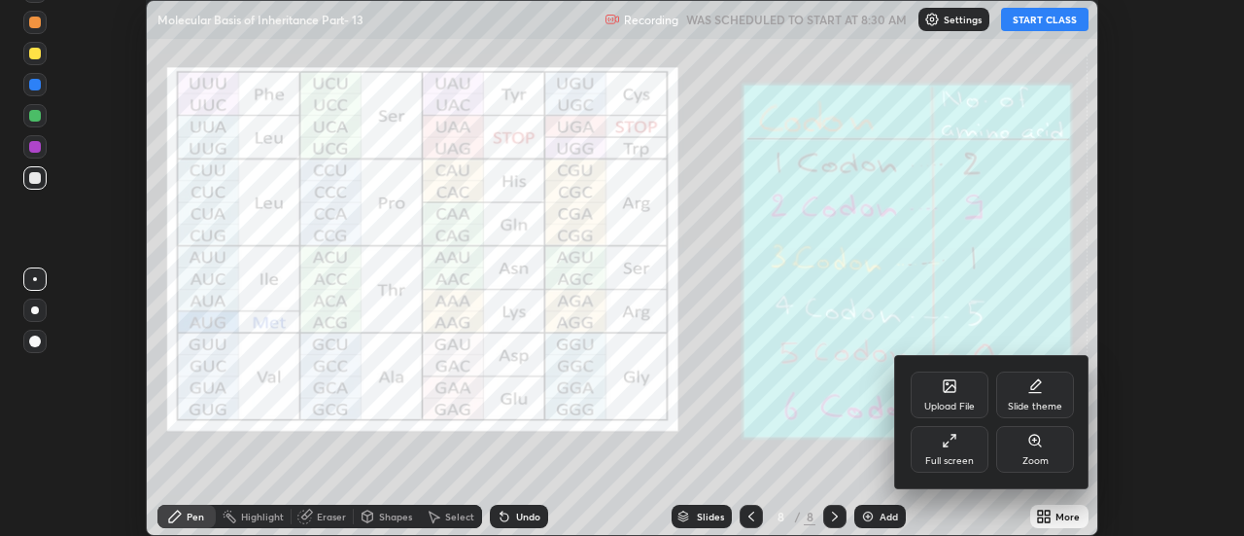
click at [964, 397] on div "Upload File" at bounding box center [950, 394] width 78 height 47
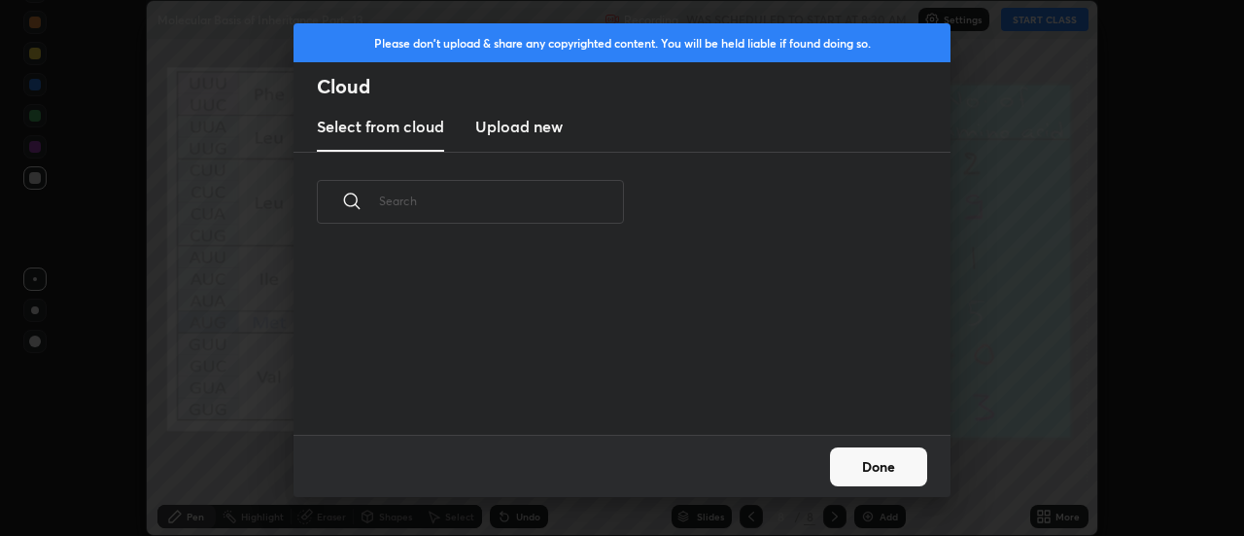
click at [501, 129] on h3 "Upload new" at bounding box center [518, 126] width 87 height 23
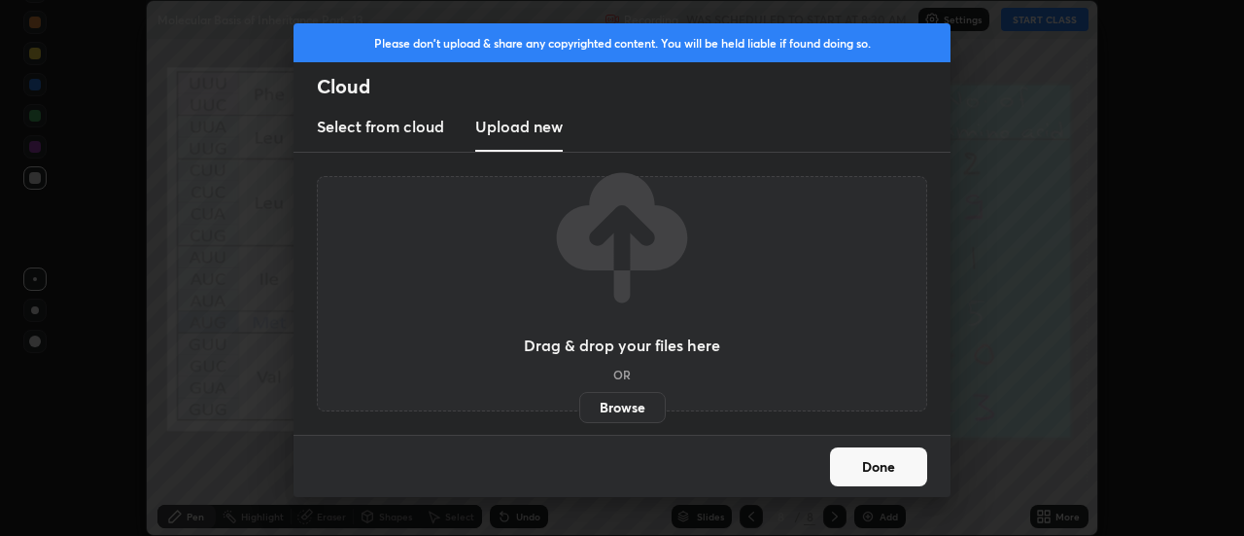
click at [605, 401] on label "Browse" at bounding box center [622, 407] width 87 height 31
click at [579, 401] on input "Browse" at bounding box center [579, 407] width 0 height 31
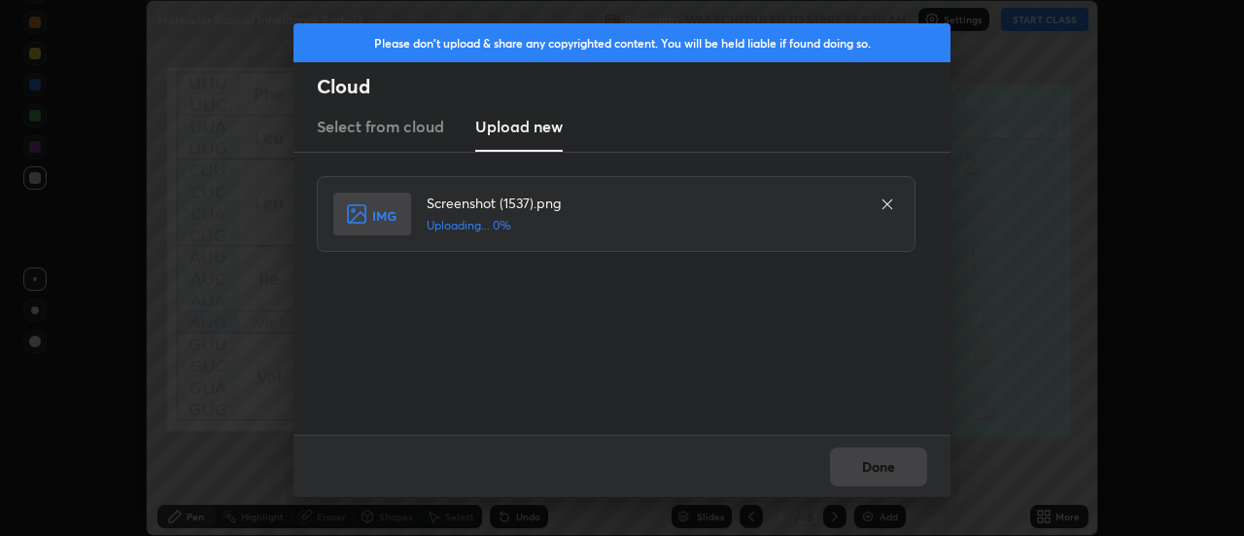
click at [874, 467] on div "Done" at bounding box center [622, 465] width 657 height 62
click at [876, 470] on div "Done" at bounding box center [622, 465] width 657 height 62
click at [872, 472] on div "Done" at bounding box center [622, 465] width 657 height 62
click at [876, 471] on div "Done" at bounding box center [622, 465] width 657 height 62
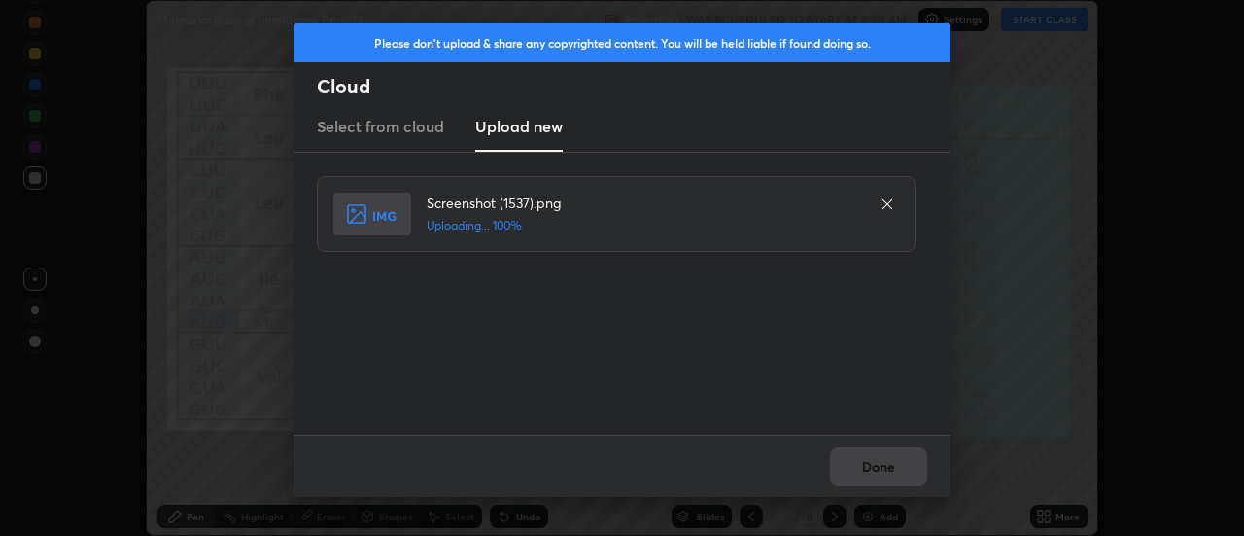
click at [876, 471] on div "Done" at bounding box center [622, 465] width 657 height 62
click at [872, 471] on button "Done" at bounding box center [878, 466] width 97 height 39
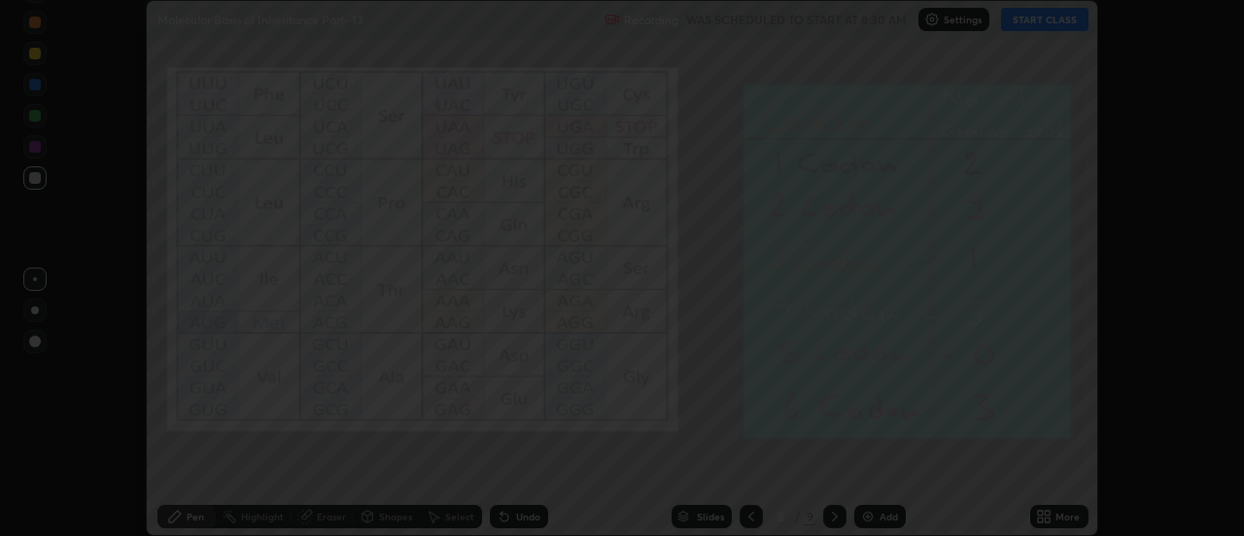
click at [873, 469] on div at bounding box center [622, 268] width 1244 height 536
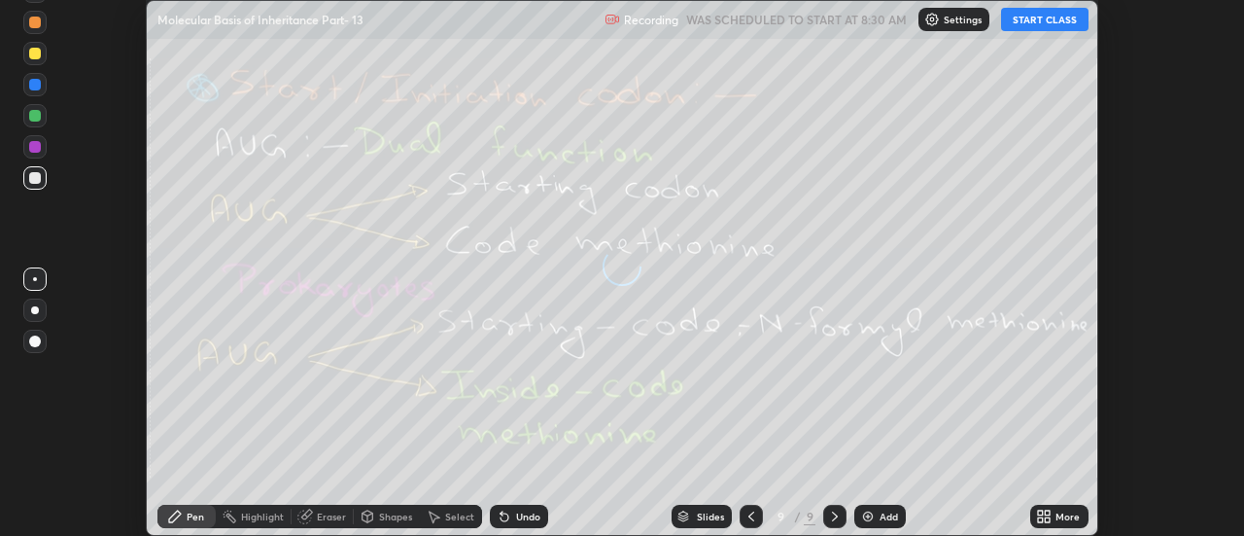
click at [1049, 517] on icon at bounding box center [1048, 519] width 5 height 5
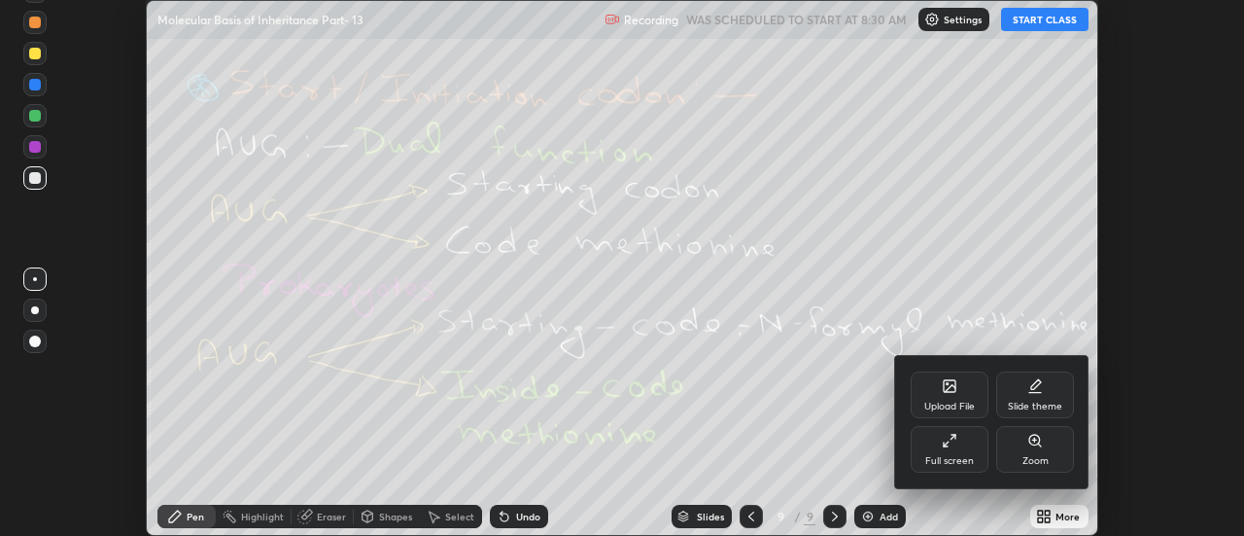
click at [963, 393] on div "Upload File" at bounding box center [950, 394] width 78 height 47
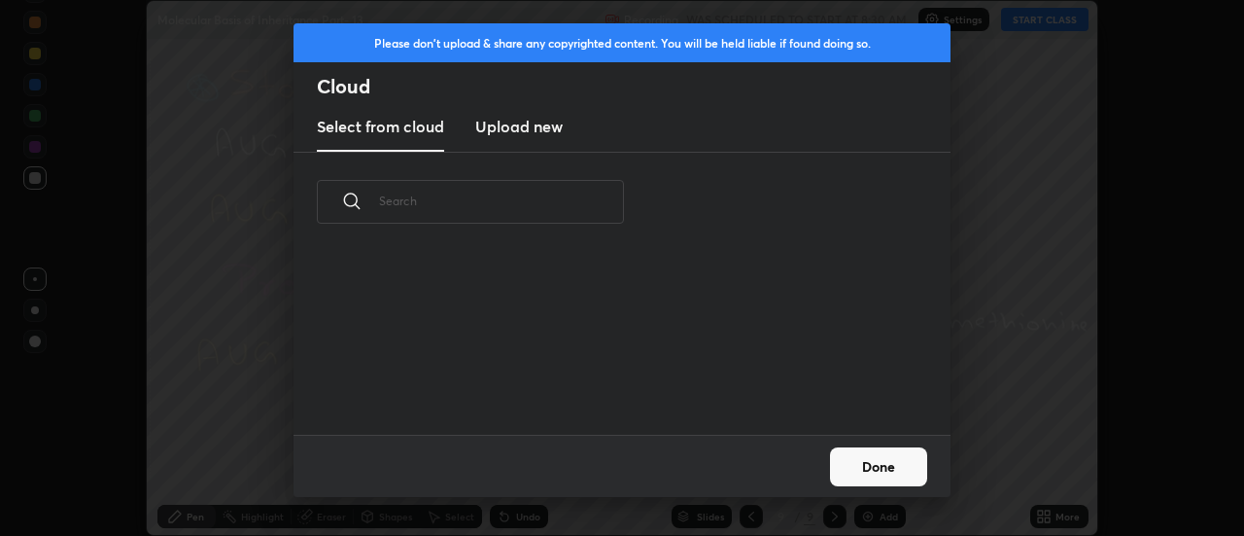
click at [509, 127] on h3 "Upload new" at bounding box center [518, 126] width 87 height 23
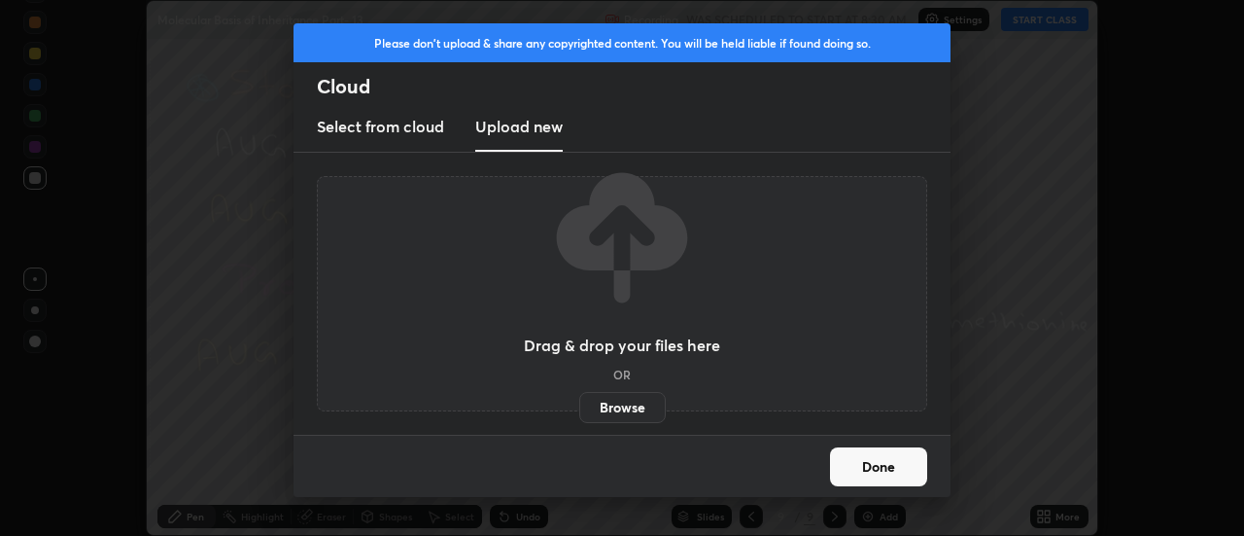
click at [613, 412] on label "Browse" at bounding box center [622, 407] width 87 height 31
click at [579, 412] on input "Browse" at bounding box center [579, 407] width 0 height 31
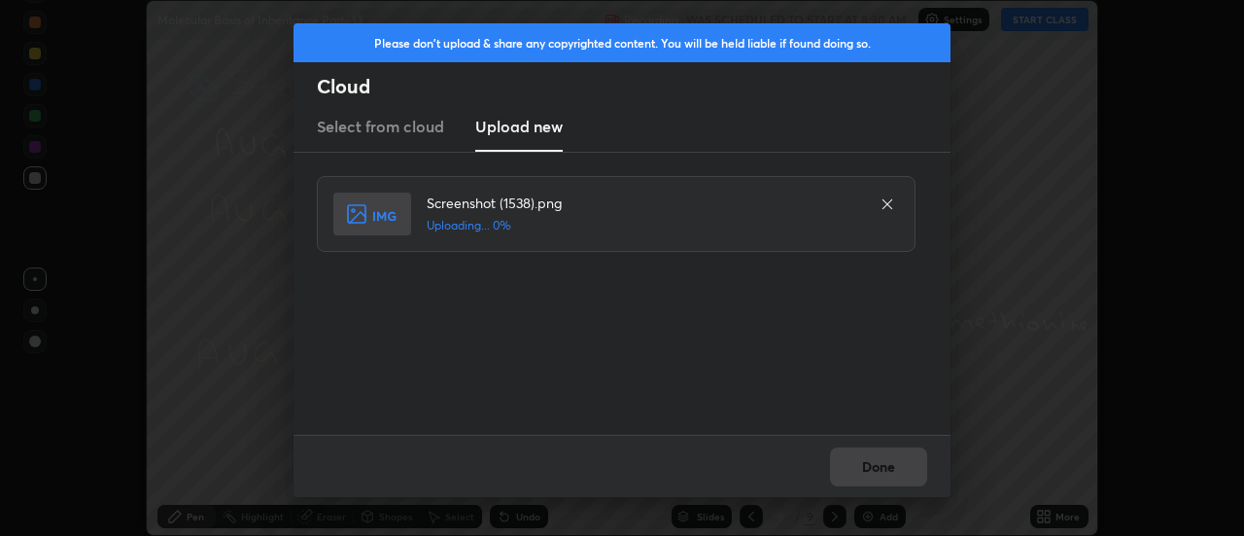
click at [872, 468] on div "Done" at bounding box center [622, 465] width 657 height 62
click at [872, 468] on button "Done" at bounding box center [878, 466] width 97 height 39
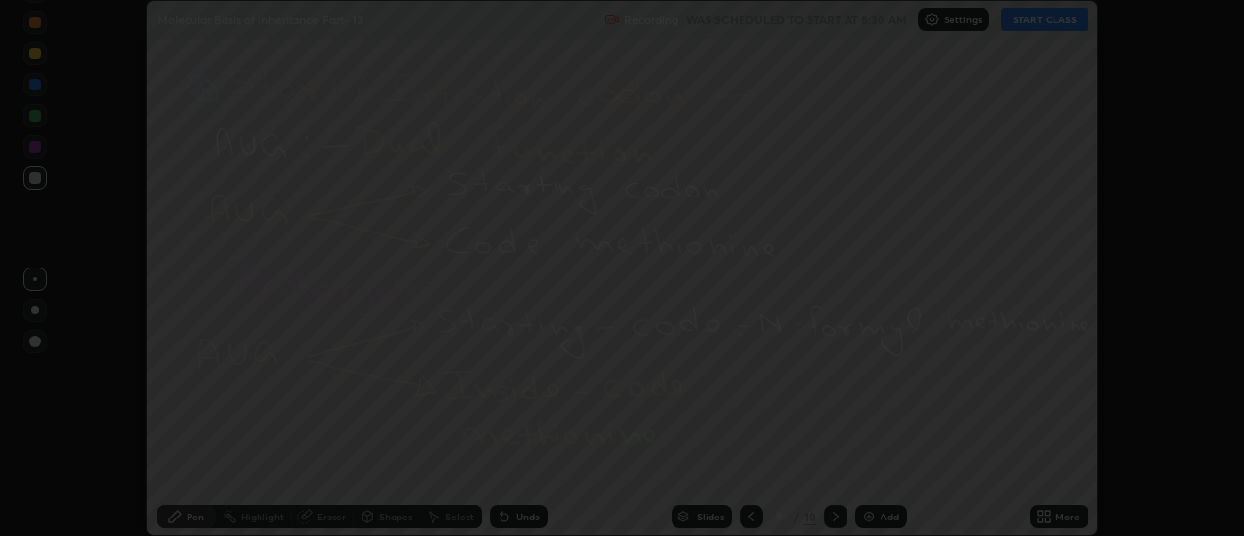
click at [872, 468] on button "Done" at bounding box center [878, 466] width 97 height 39
click at [874, 465] on div at bounding box center [622, 268] width 1244 height 536
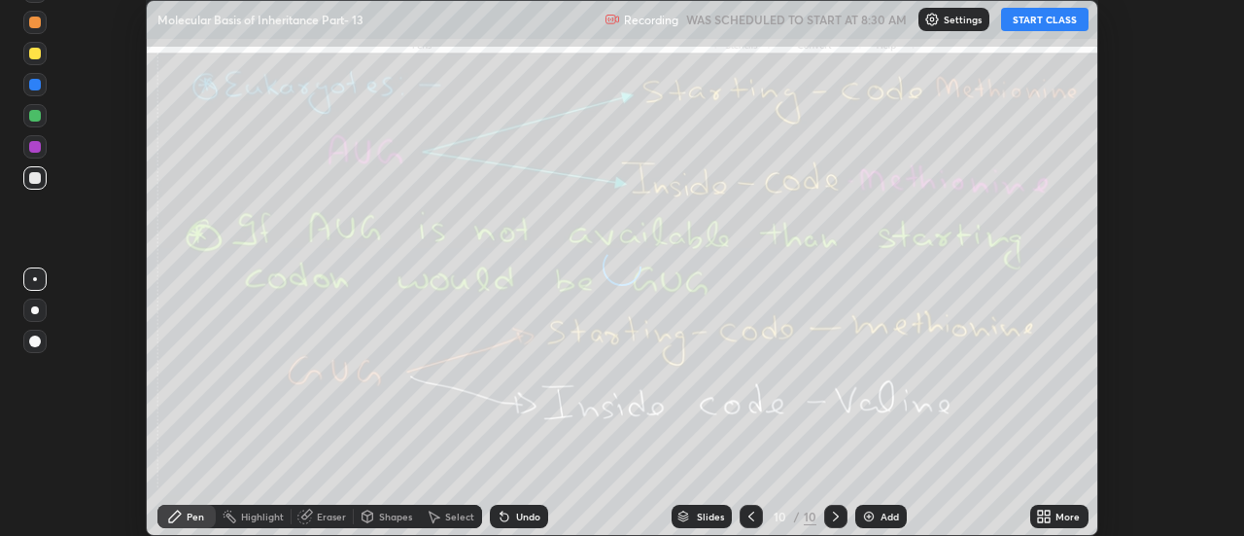
click at [1049, 515] on icon at bounding box center [1044, 516] width 16 height 16
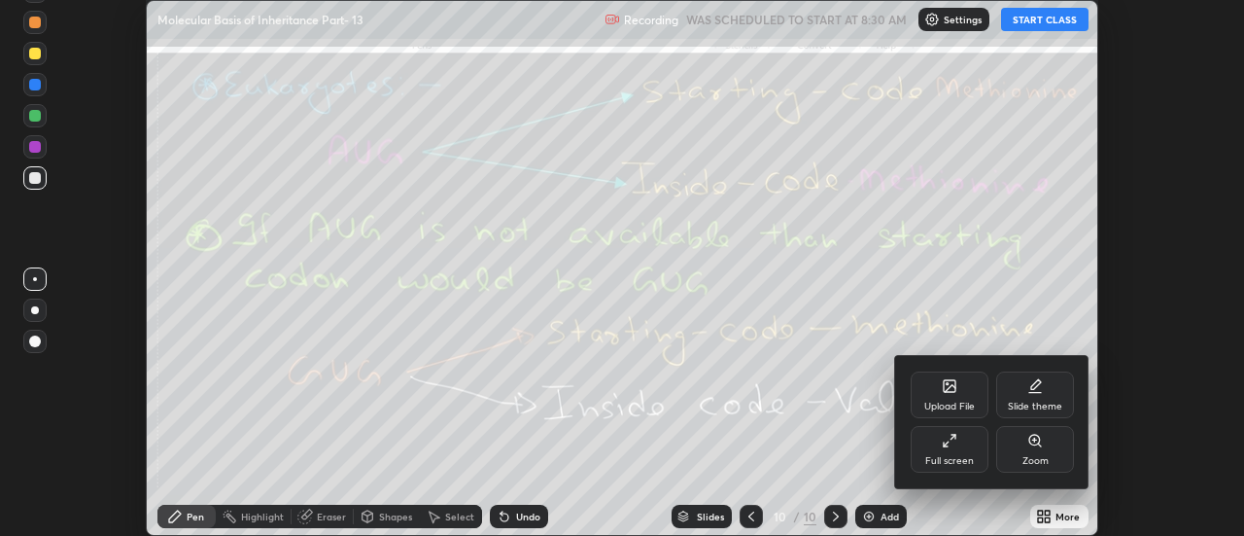
click at [962, 394] on div "Upload File" at bounding box center [950, 394] width 78 height 47
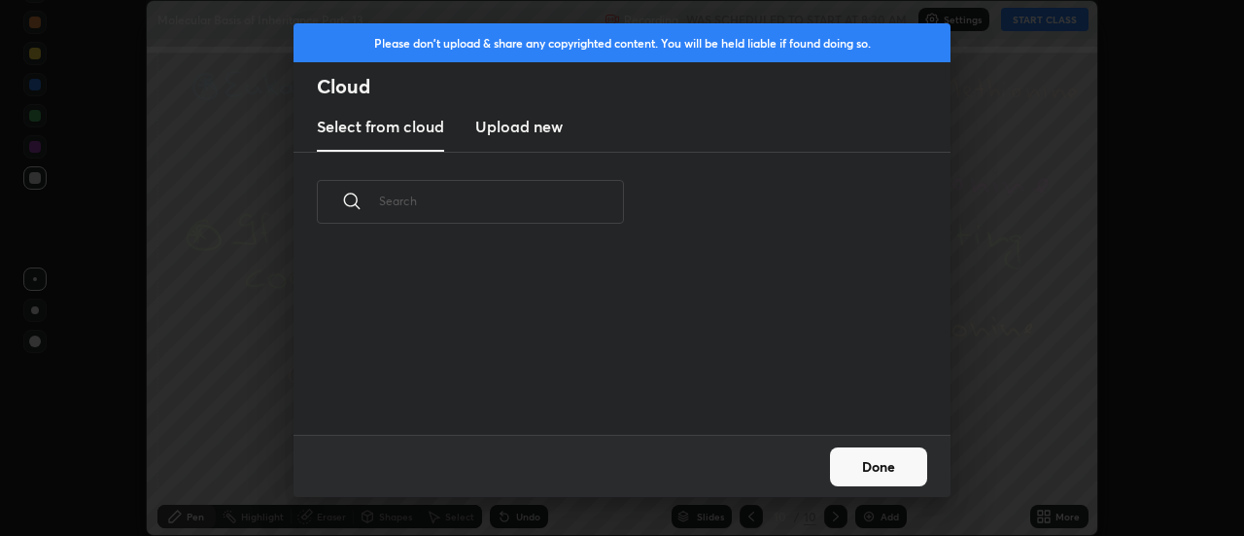
scroll to position [183, 624]
click at [503, 131] on h3 "Upload new" at bounding box center [518, 126] width 87 height 23
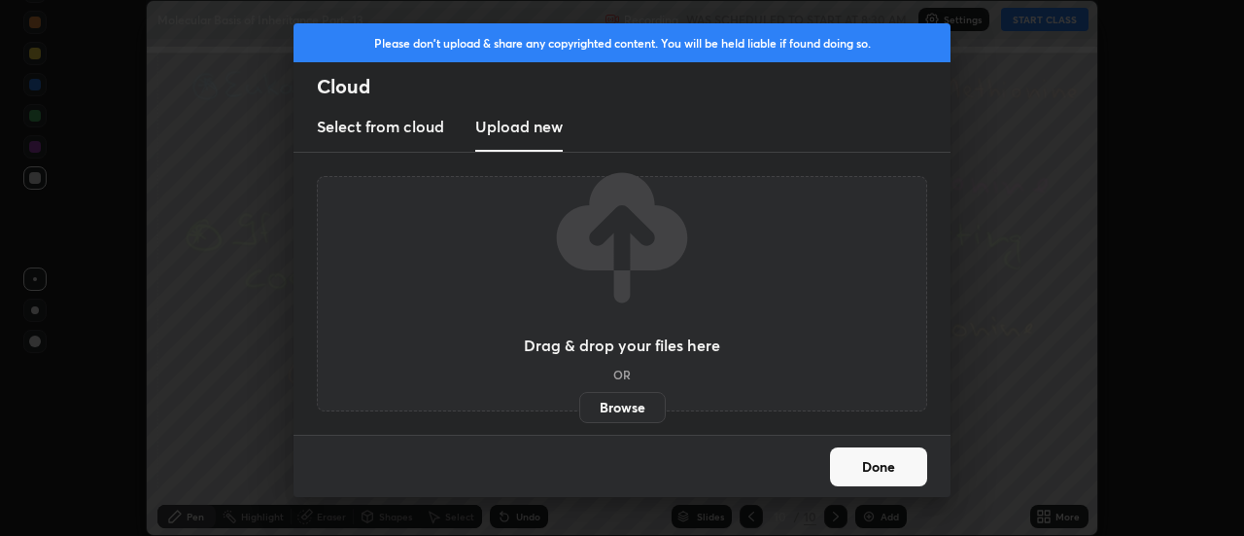
click at [601, 403] on label "Browse" at bounding box center [622, 407] width 87 height 31
click at [579, 403] on input "Browse" at bounding box center [579, 407] width 0 height 31
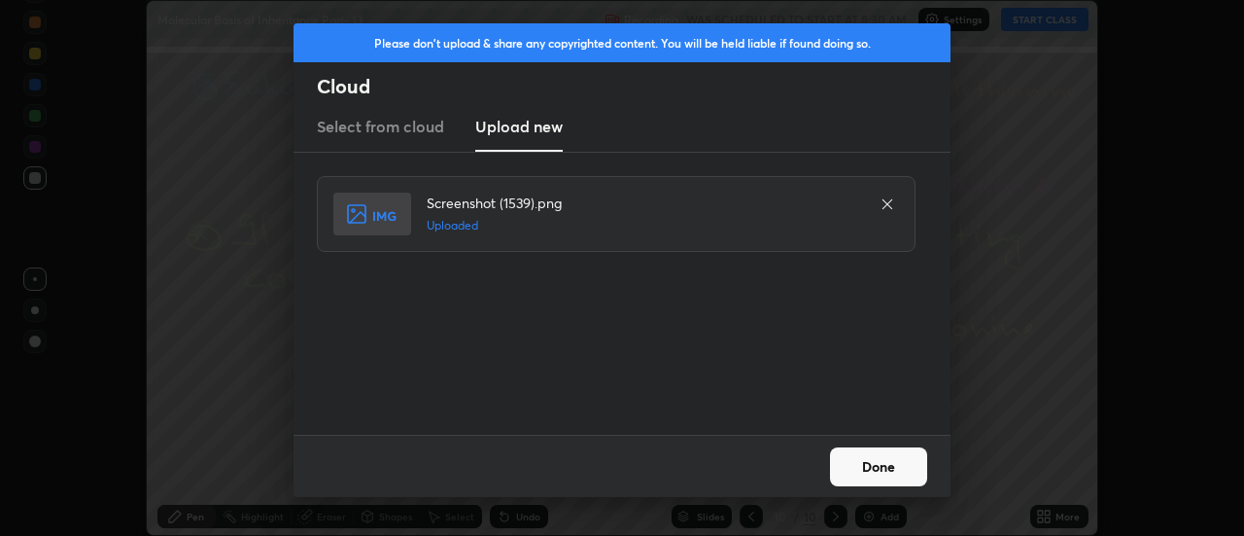
click at [862, 465] on button "Done" at bounding box center [878, 466] width 97 height 39
click at [862, 471] on button "Done" at bounding box center [878, 466] width 97 height 39
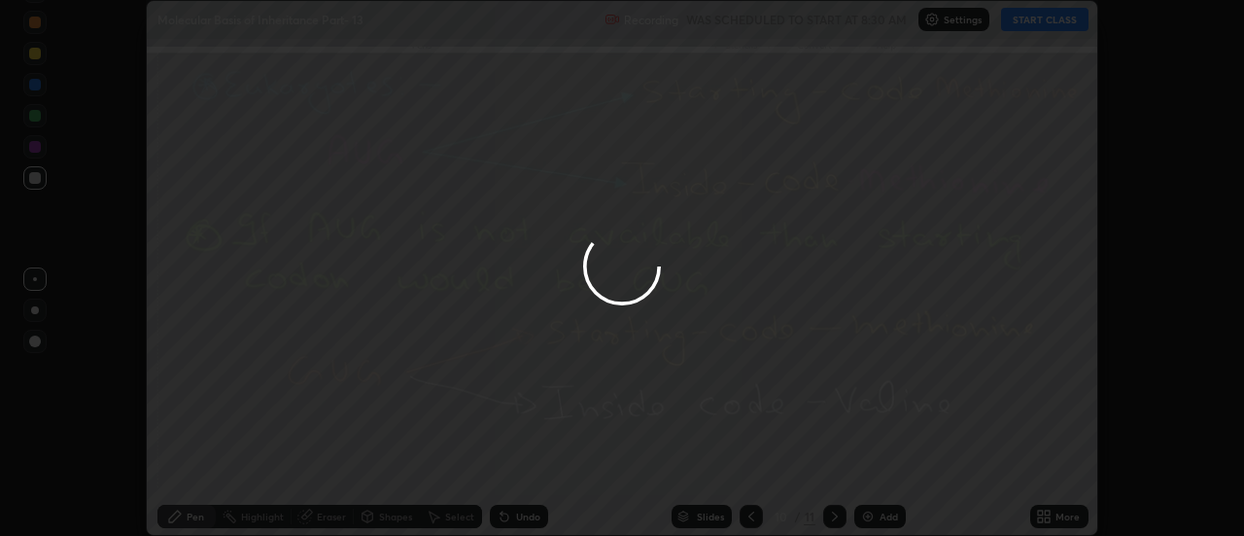
click at [866, 469] on div at bounding box center [622, 268] width 1244 height 536
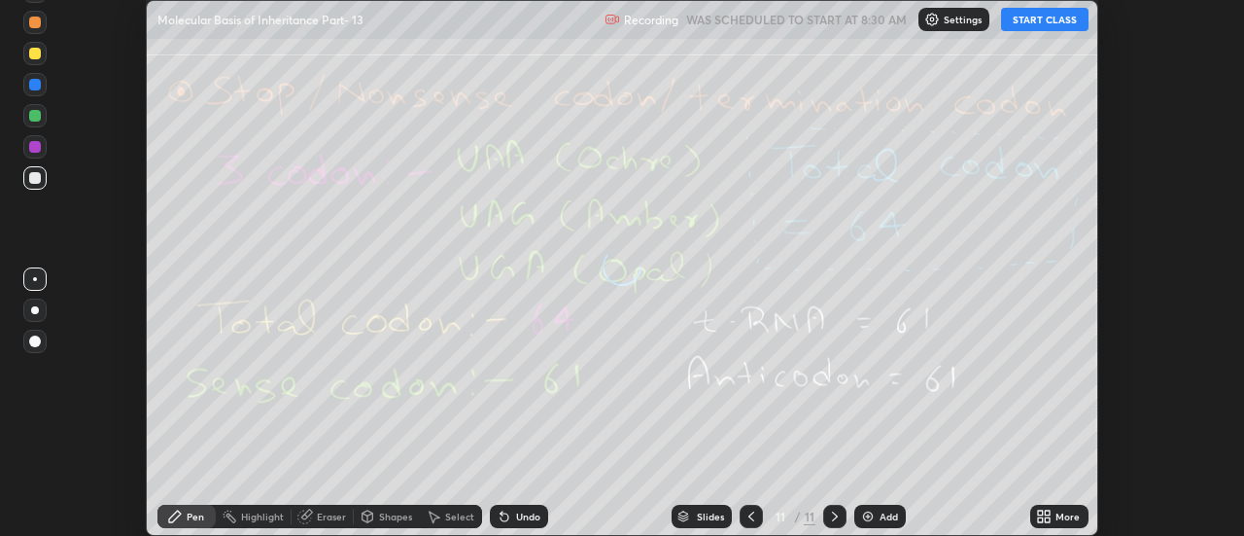
click at [1048, 512] on icon at bounding box center [1048, 512] width 5 height 5
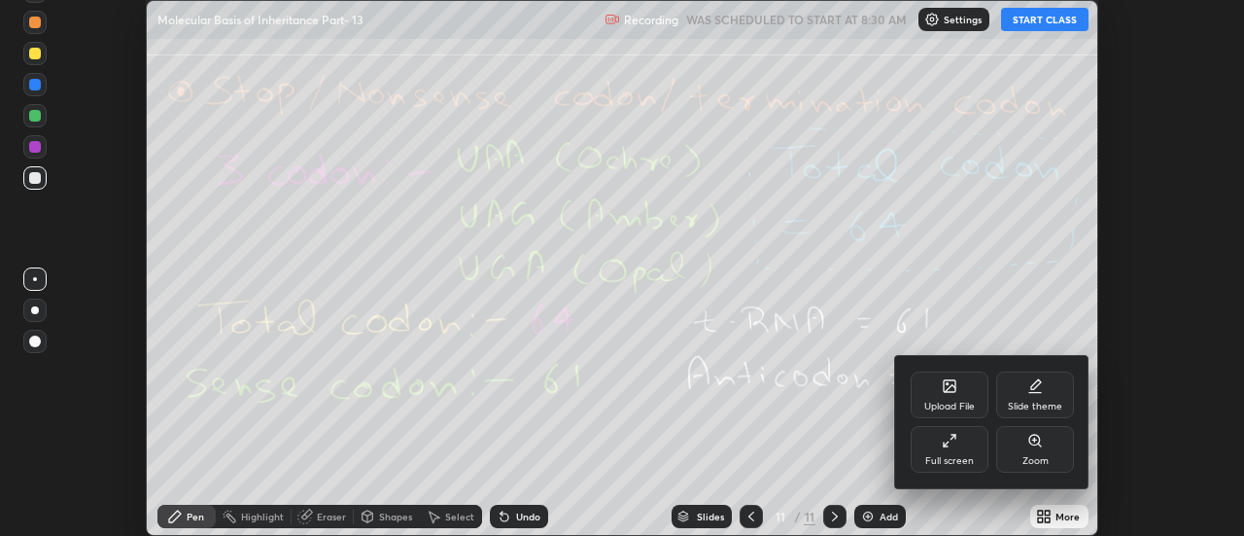
click at [959, 392] on div "Upload File" at bounding box center [950, 394] width 78 height 47
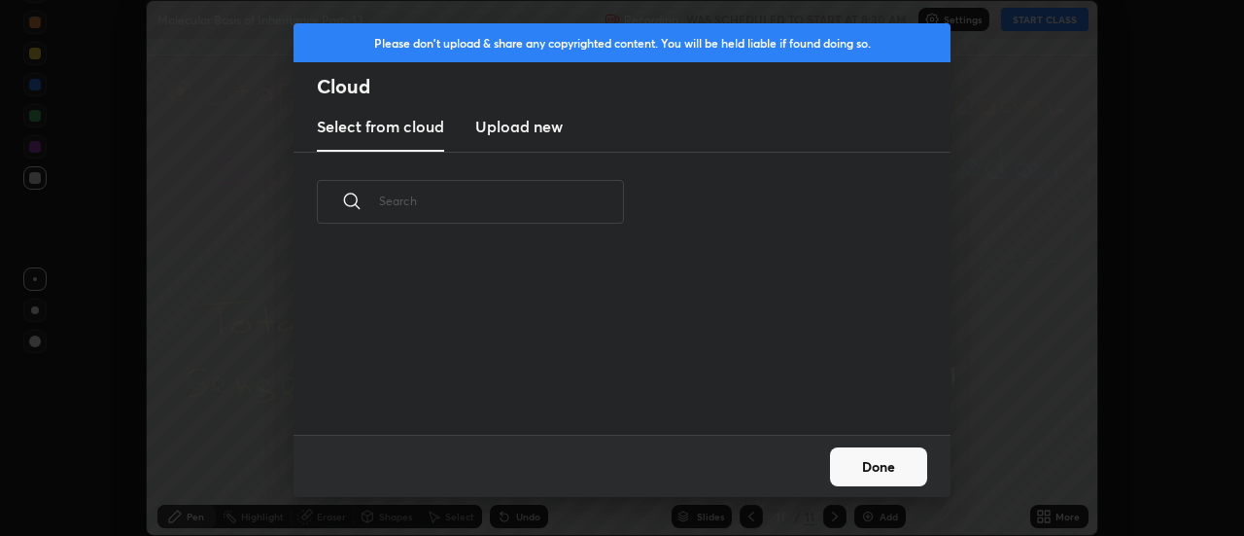
scroll to position [7, 11]
click at [503, 132] on h3 "Upload new" at bounding box center [518, 126] width 87 height 23
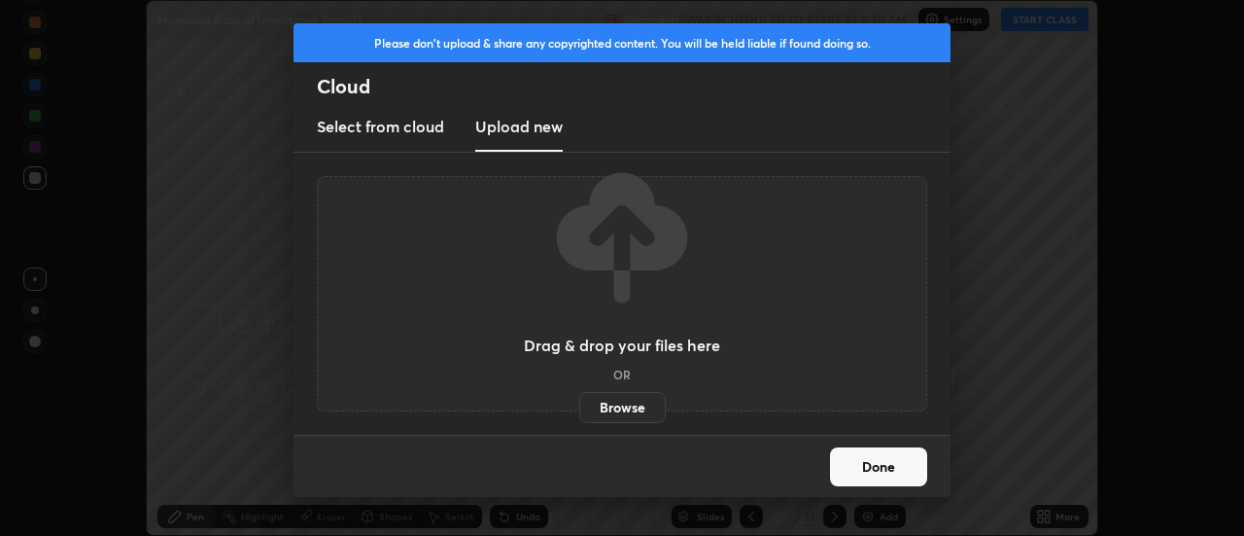
click at [625, 412] on label "Browse" at bounding box center [622, 407] width 87 height 31
click at [579, 412] on input "Browse" at bounding box center [579, 407] width 0 height 31
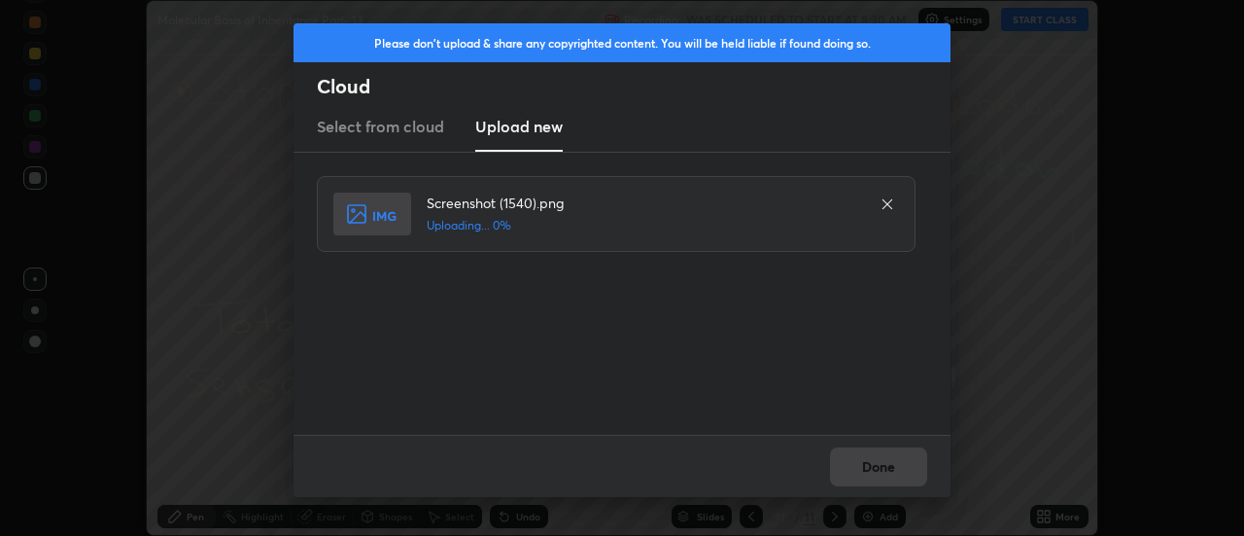
click at [879, 470] on div "Done" at bounding box center [622, 465] width 657 height 62
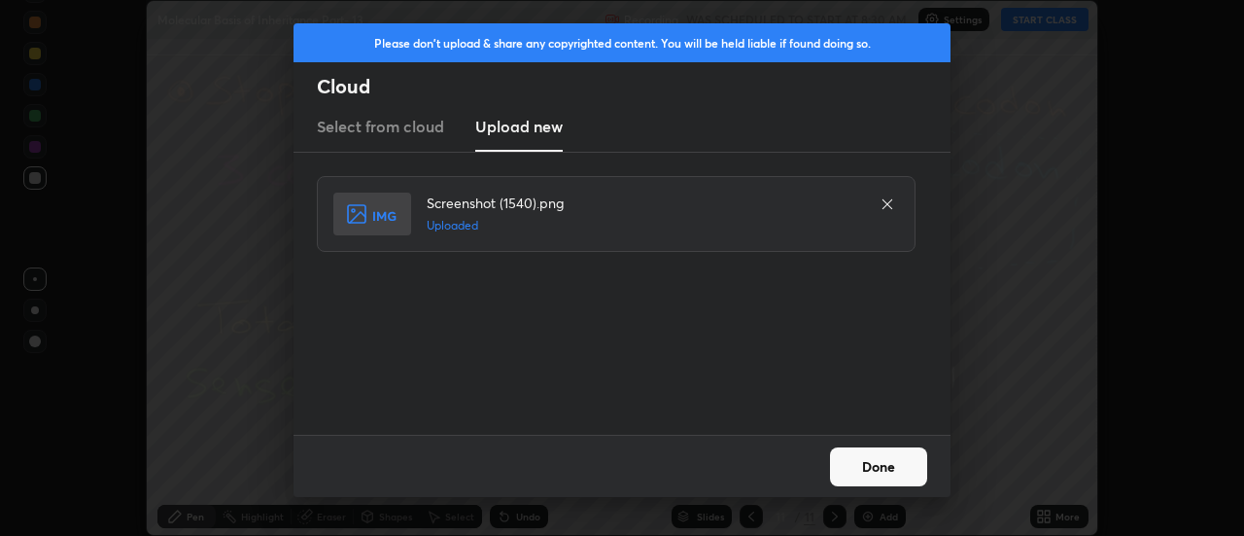
click at [881, 467] on button "Done" at bounding box center [878, 466] width 97 height 39
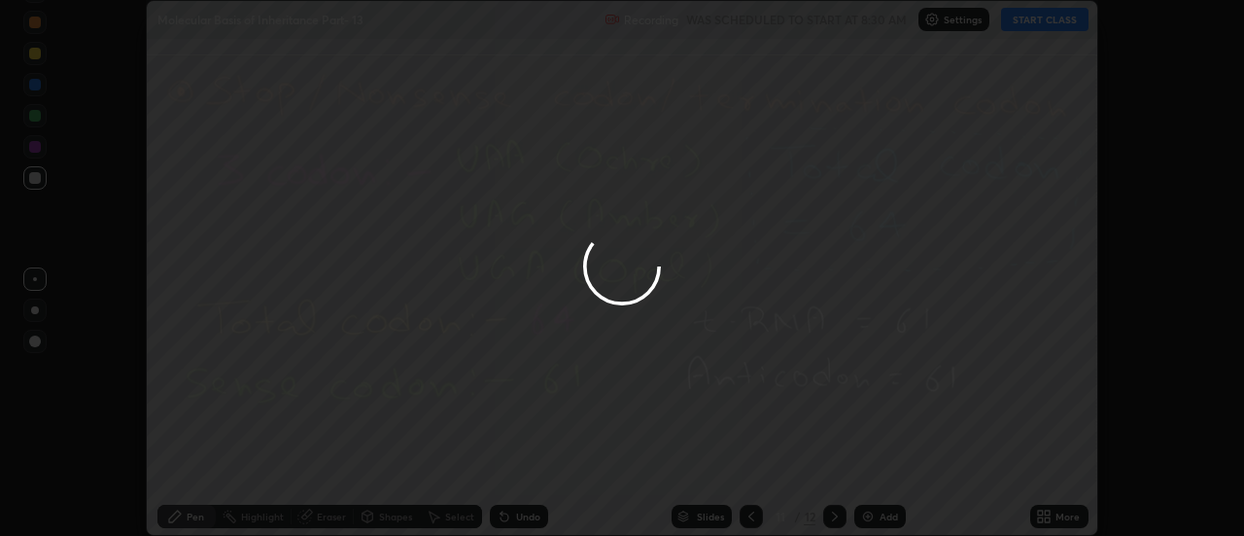
click at [1047, 516] on icon at bounding box center [1044, 516] width 16 height 16
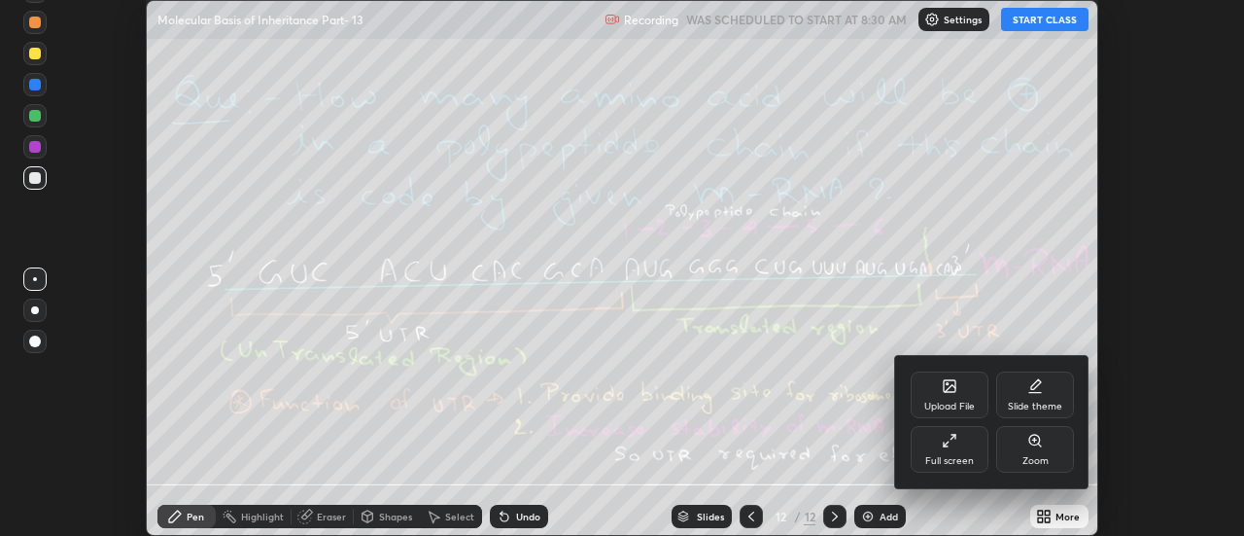
click at [966, 393] on div "Upload File" at bounding box center [950, 394] width 78 height 47
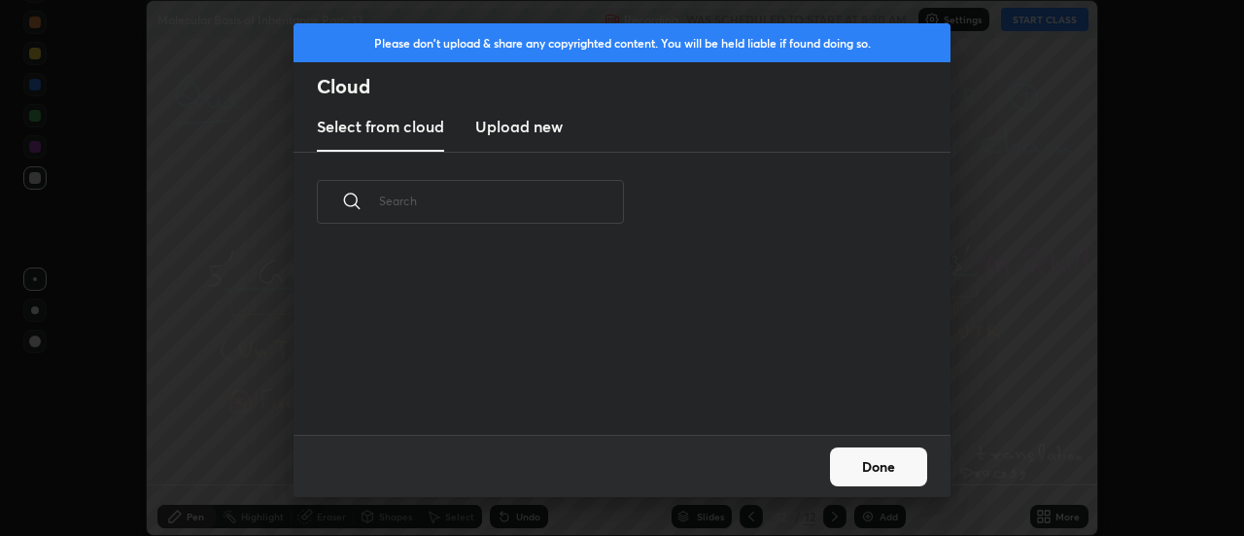
click at [509, 132] on h3 "Upload new" at bounding box center [518, 126] width 87 height 23
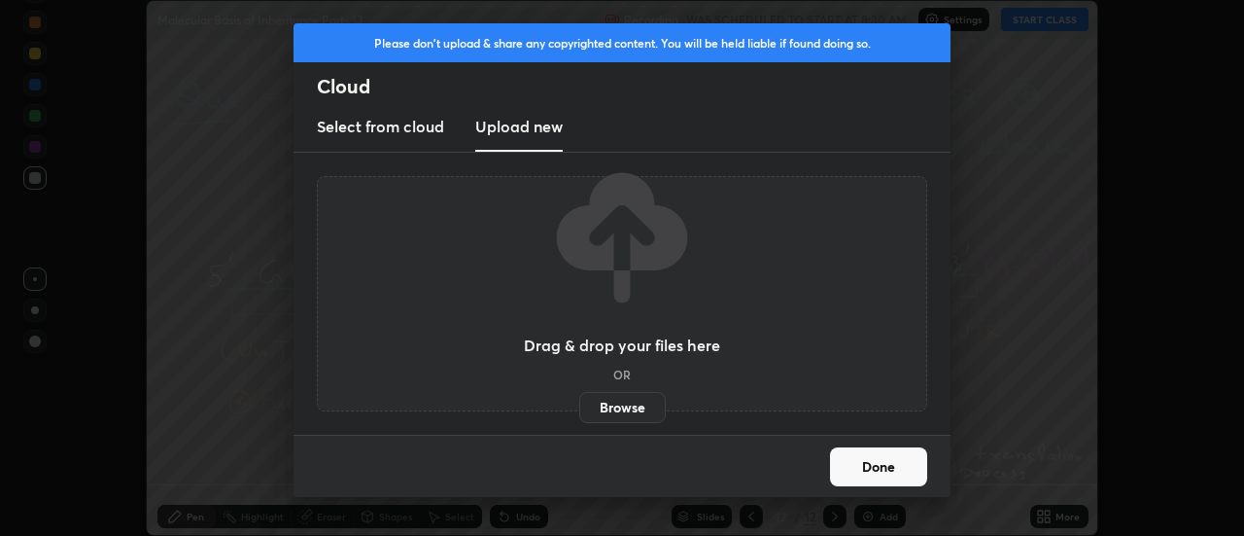
click at [605, 409] on label "Browse" at bounding box center [622, 407] width 87 height 31
click at [579, 409] on input "Browse" at bounding box center [579, 407] width 0 height 31
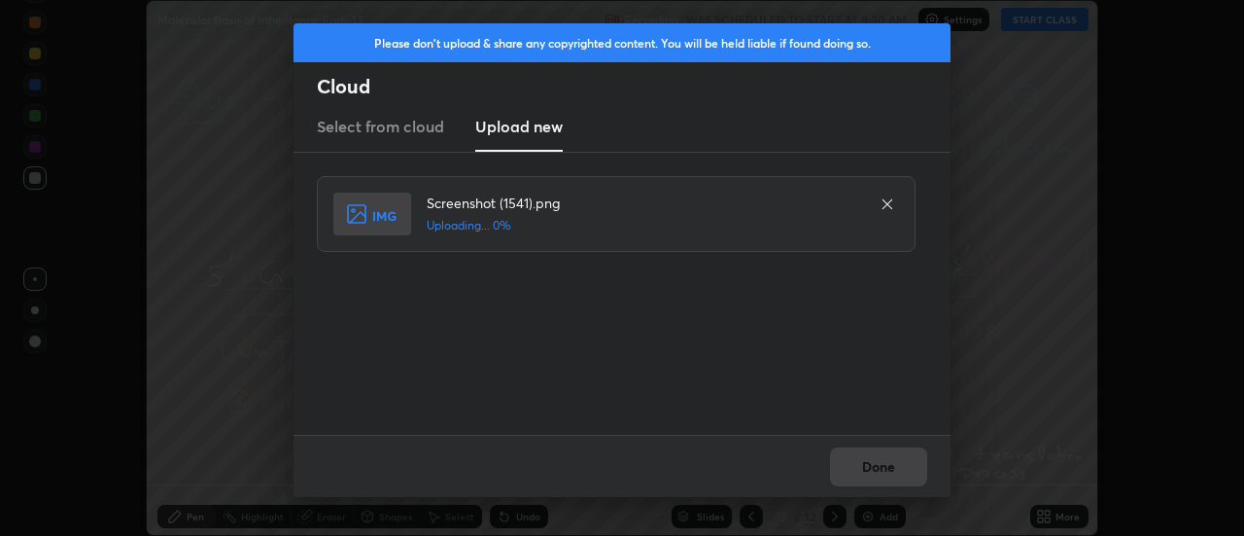
click at [881, 468] on div "Done" at bounding box center [622, 465] width 657 height 62
click at [880, 475] on div "Done" at bounding box center [622, 465] width 657 height 62
click at [880, 475] on button "Done" at bounding box center [878, 466] width 97 height 39
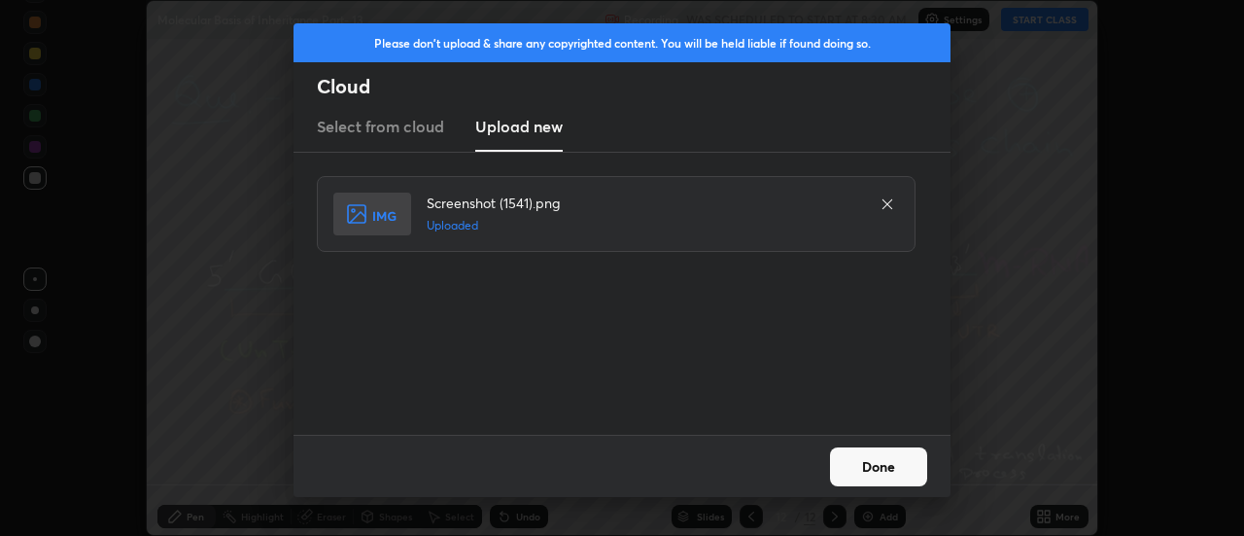
click at [881, 470] on button "Done" at bounding box center [878, 466] width 97 height 39
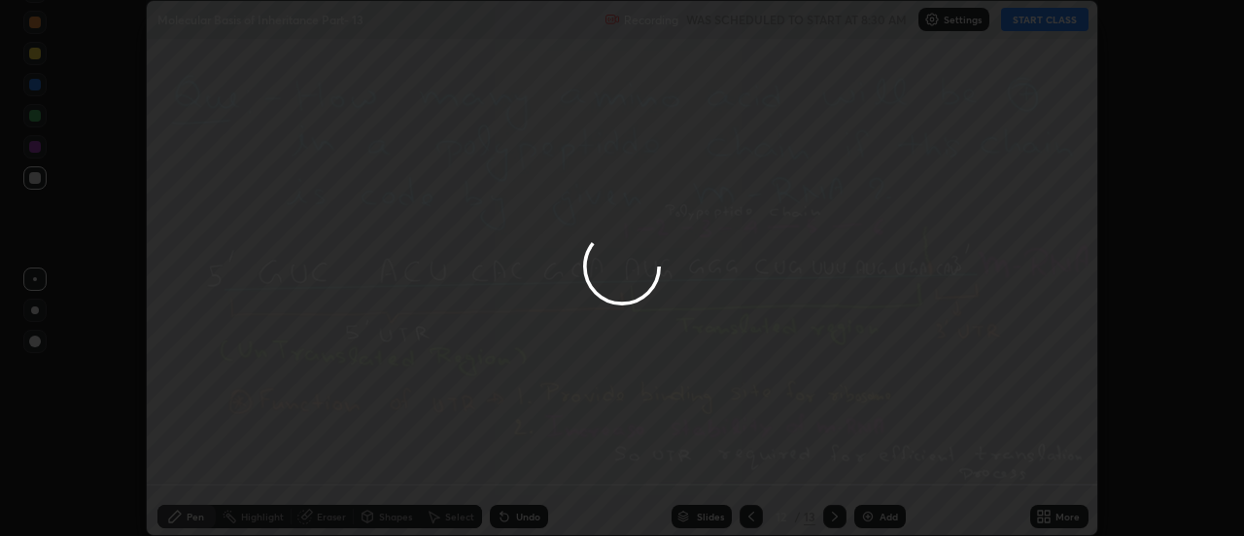
click at [881, 470] on div at bounding box center [622, 268] width 1244 height 536
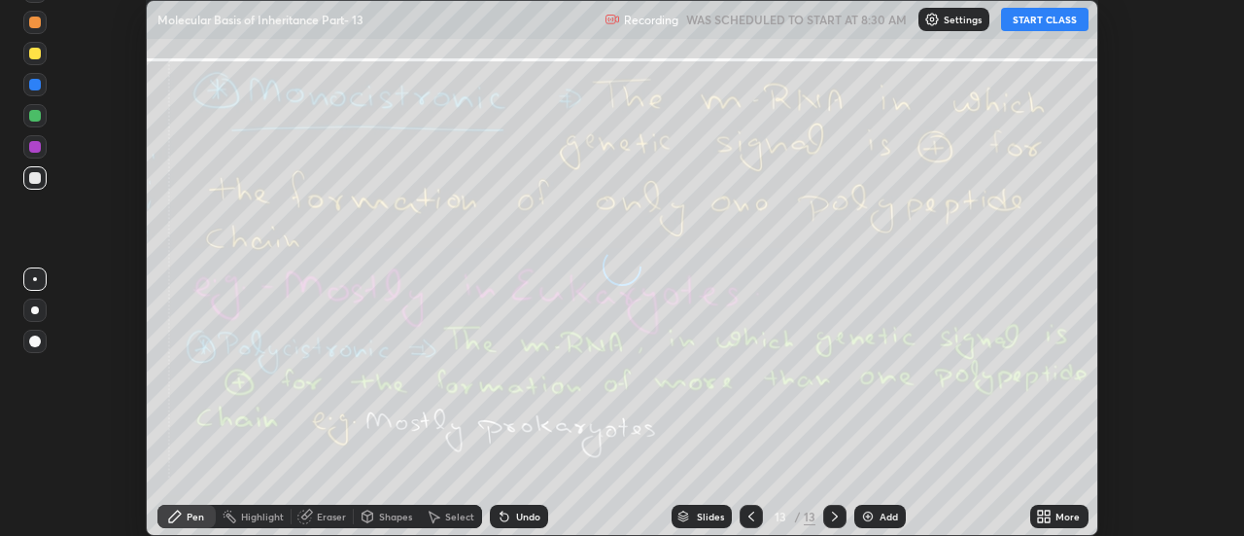
click at [1048, 519] on icon at bounding box center [1048, 519] width 5 height 5
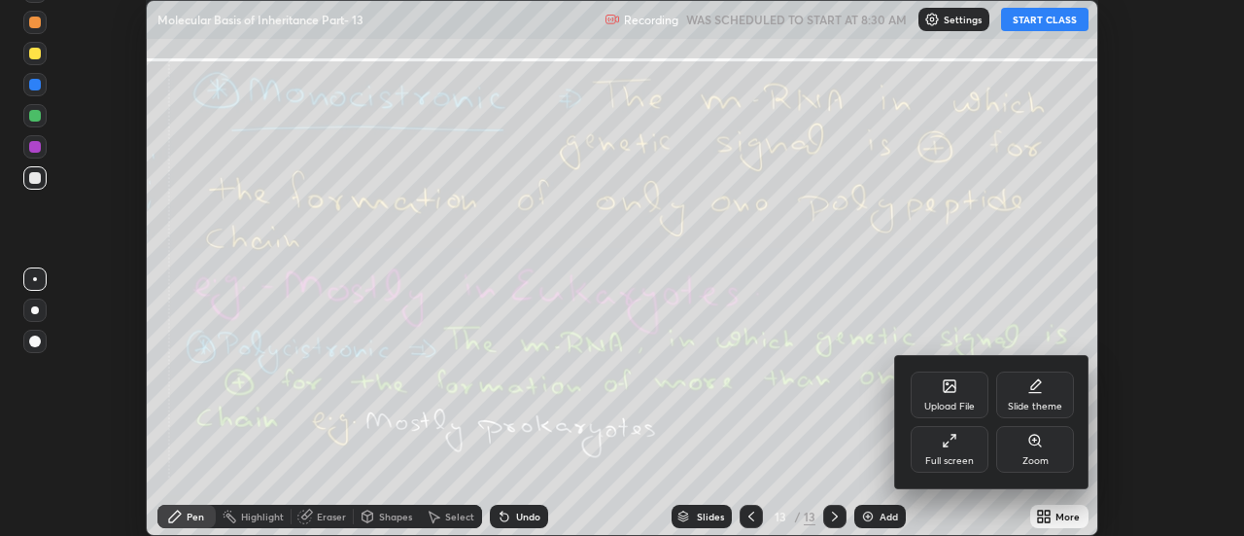
click at [963, 403] on div "Upload File" at bounding box center [949, 406] width 51 height 10
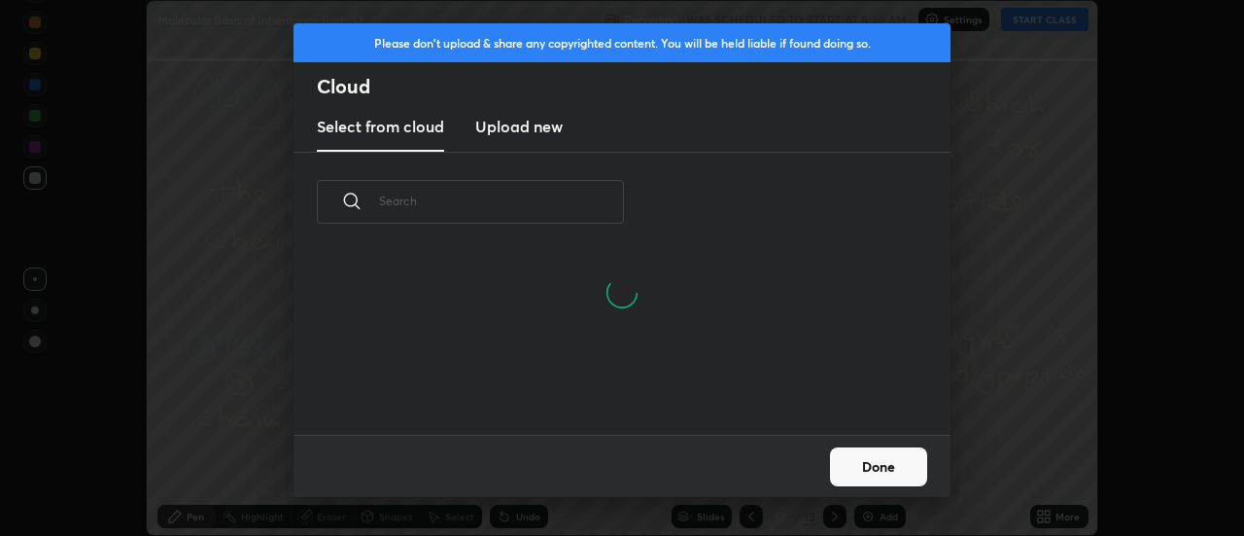
click at [511, 130] on h3 "Upload new" at bounding box center [518, 126] width 87 height 23
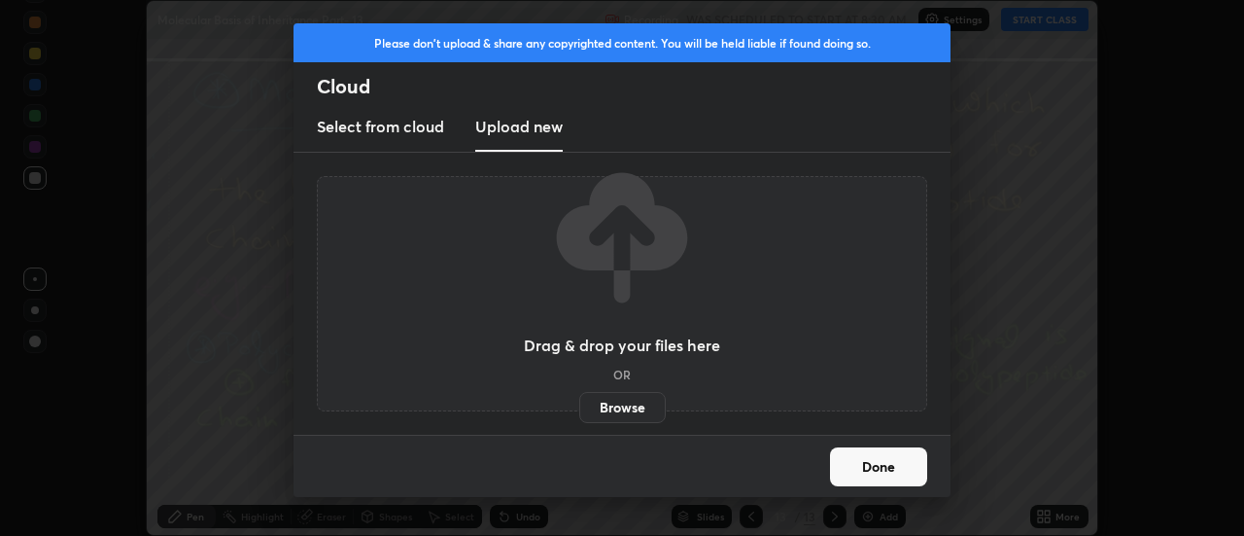
click at [618, 402] on label "Browse" at bounding box center [622, 407] width 87 height 31
click at [579, 402] on input "Browse" at bounding box center [579, 407] width 0 height 31
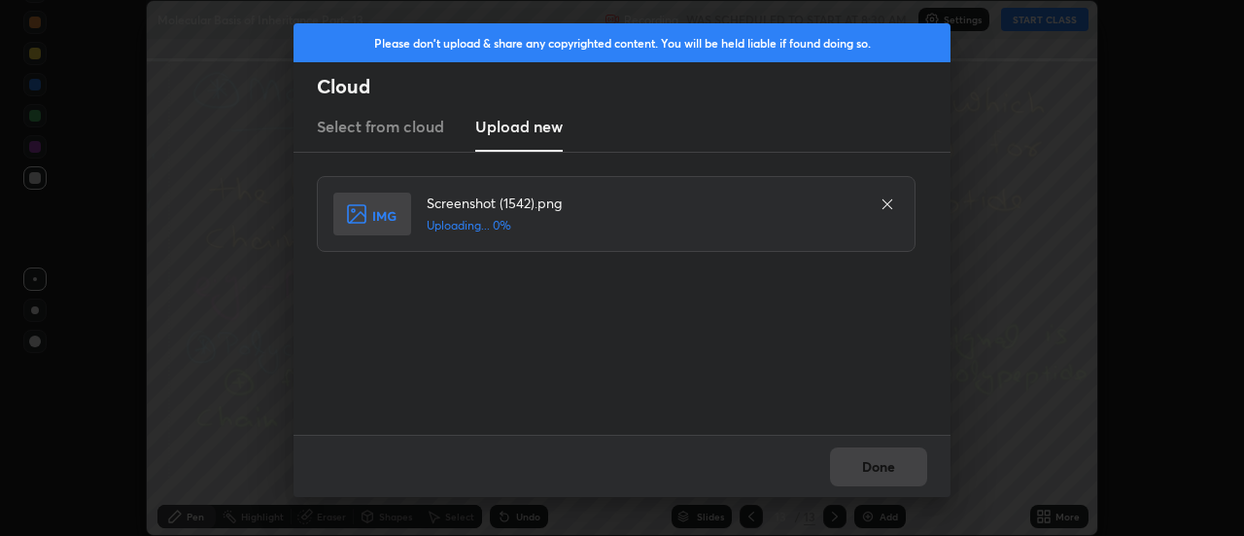
click at [876, 475] on div "Done" at bounding box center [622, 465] width 657 height 62
click at [871, 470] on div "Done" at bounding box center [622, 465] width 657 height 62
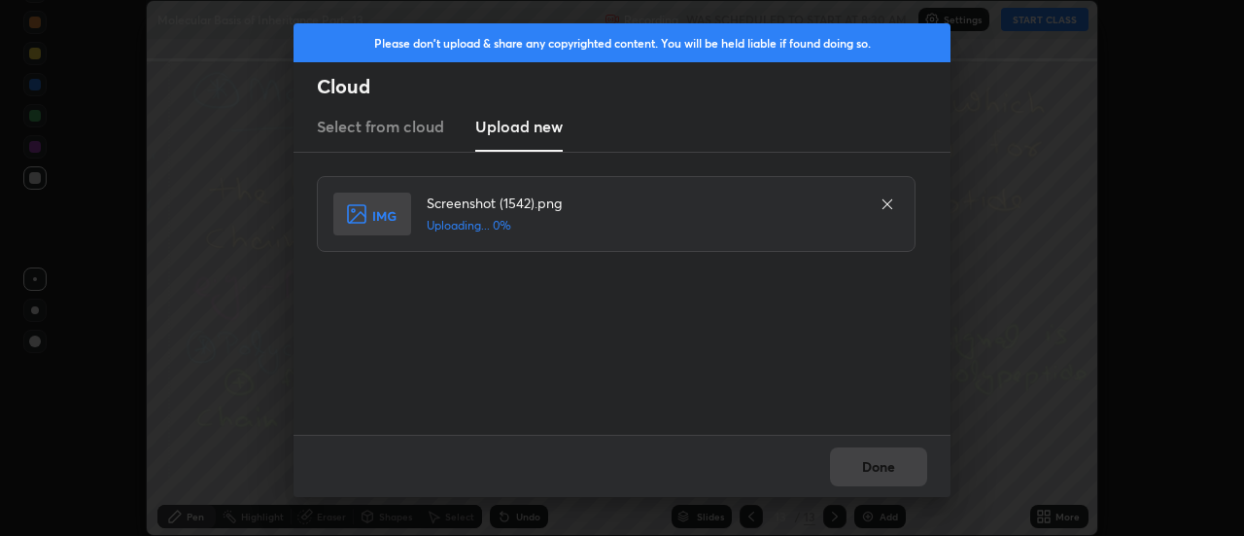
click at [860, 471] on div "Done" at bounding box center [622, 465] width 657 height 62
click at [860, 471] on button "Done" at bounding box center [878, 466] width 97 height 39
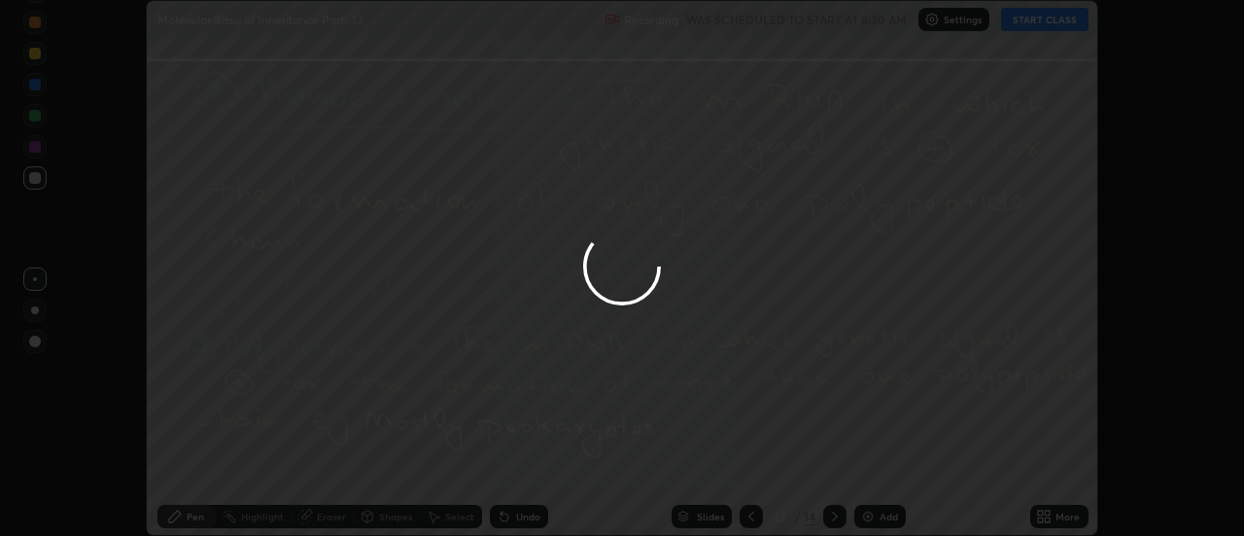
click at [865, 473] on div at bounding box center [622, 268] width 1244 height 536
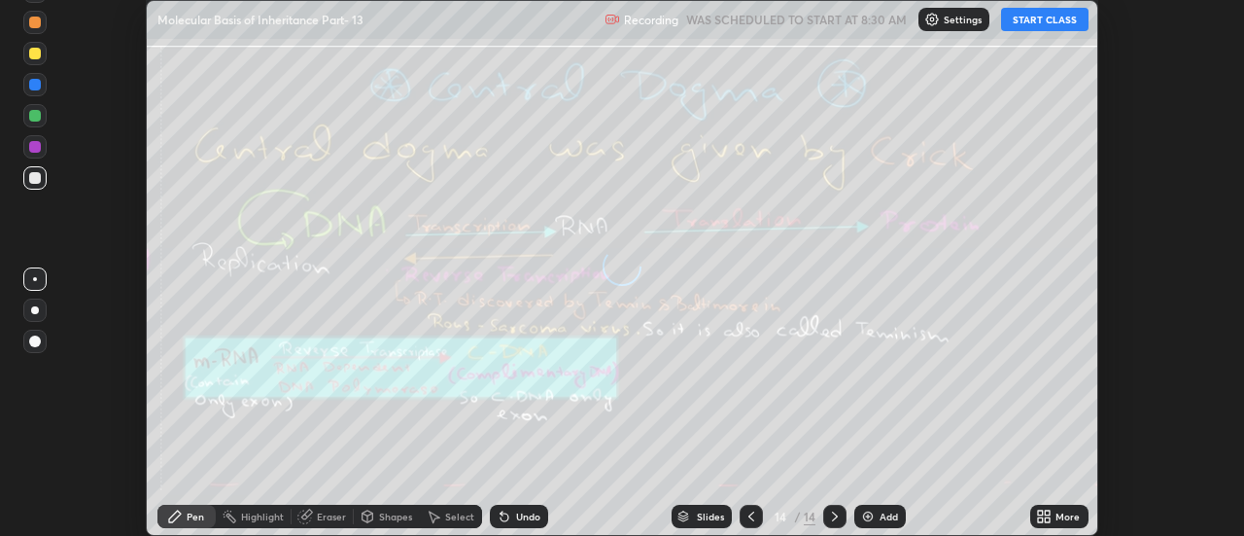
click at [1054, 516] on div "More" at bounding box center [1059, 515] width 58 height 23
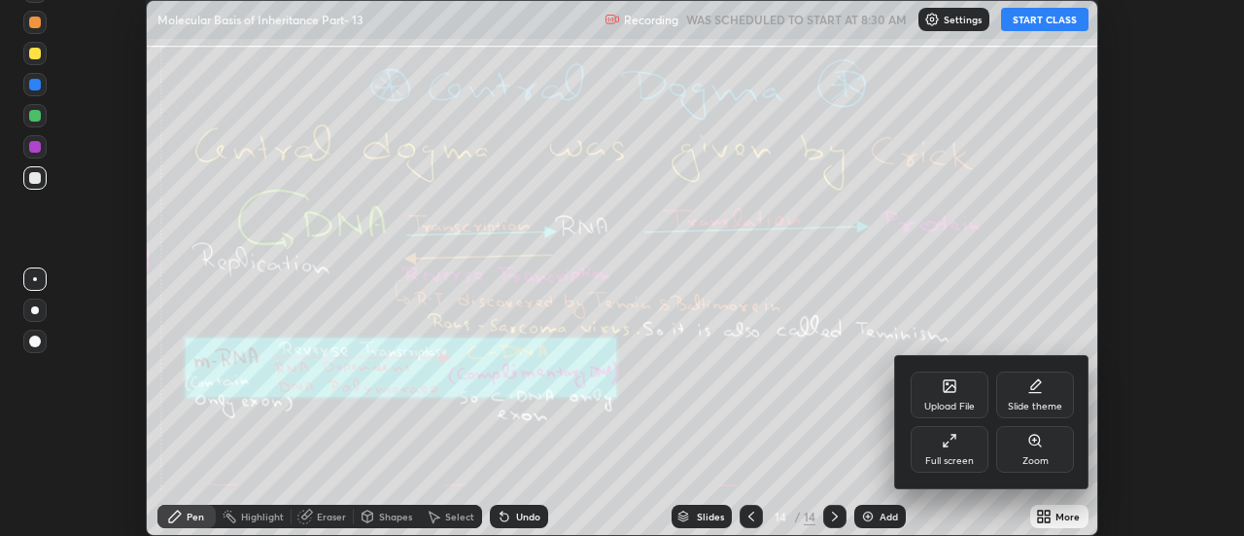
click at [959, 388] on div "Upload File" at bounding box center [950, 394] width 78 height 47
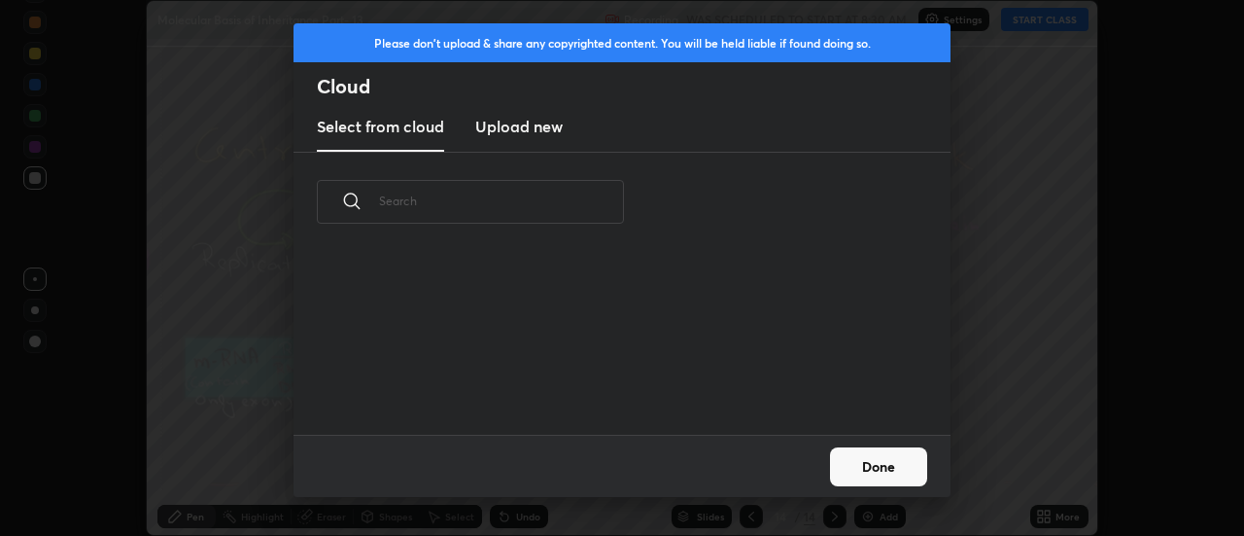
scroll to position [183, 624]
click at [503, 130] on h3 "Upload new" at bounding box center [518, 126] width 87 height 23
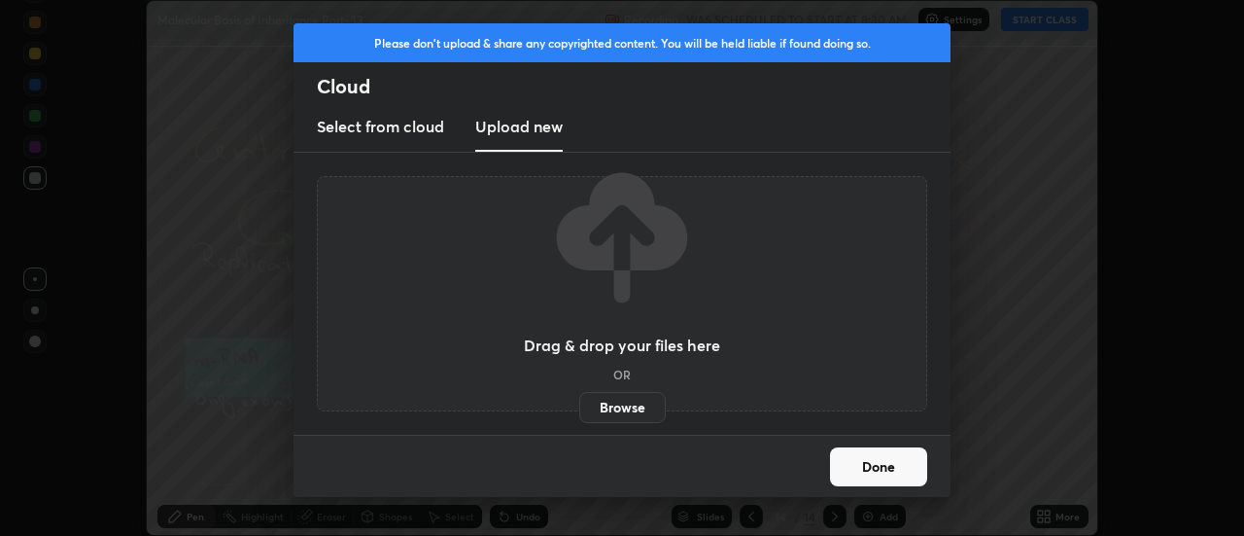
click at [607, 405] on label "Browse" at bounding box center [622, 407] width 87 height 31
click at [579, 405] on input "Browse" at bounding box center [579, 407] width 0 height 31
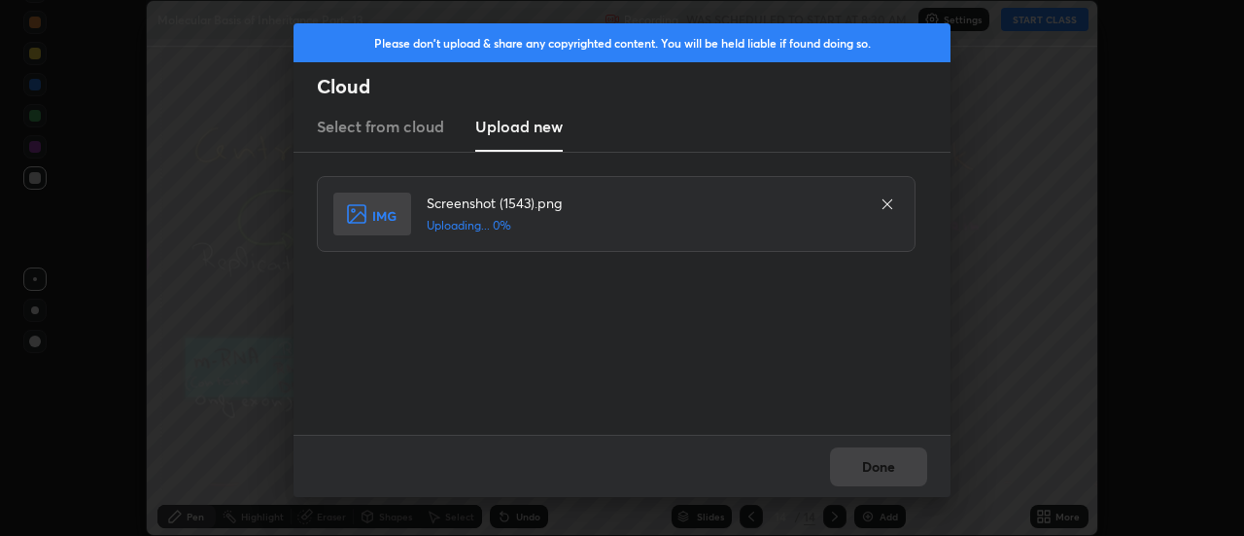
click at [872, 465] on div "Done" at bounding box center [622, 465] width 657 height 62
click at [871, 470] on button "Done" at bounding box center [878, 466] width 97 height 39
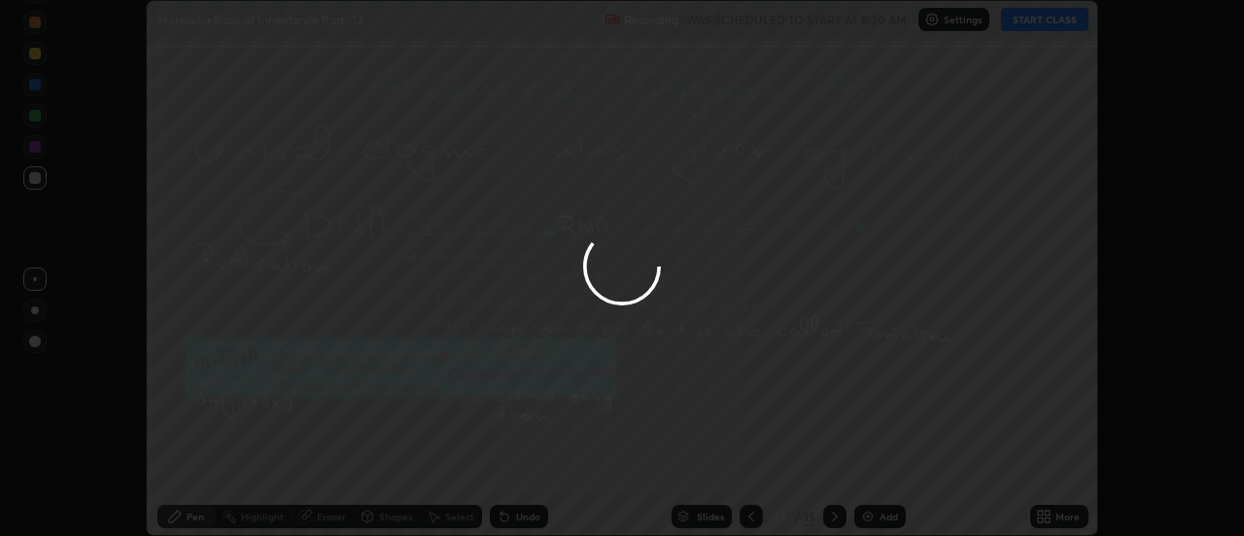
click at [871, 470] on button "Done" at bounding box center [878, 466] width 97 height 39
click at [878, 471] on div at bounding box center [622, 268] width 1244 height 536
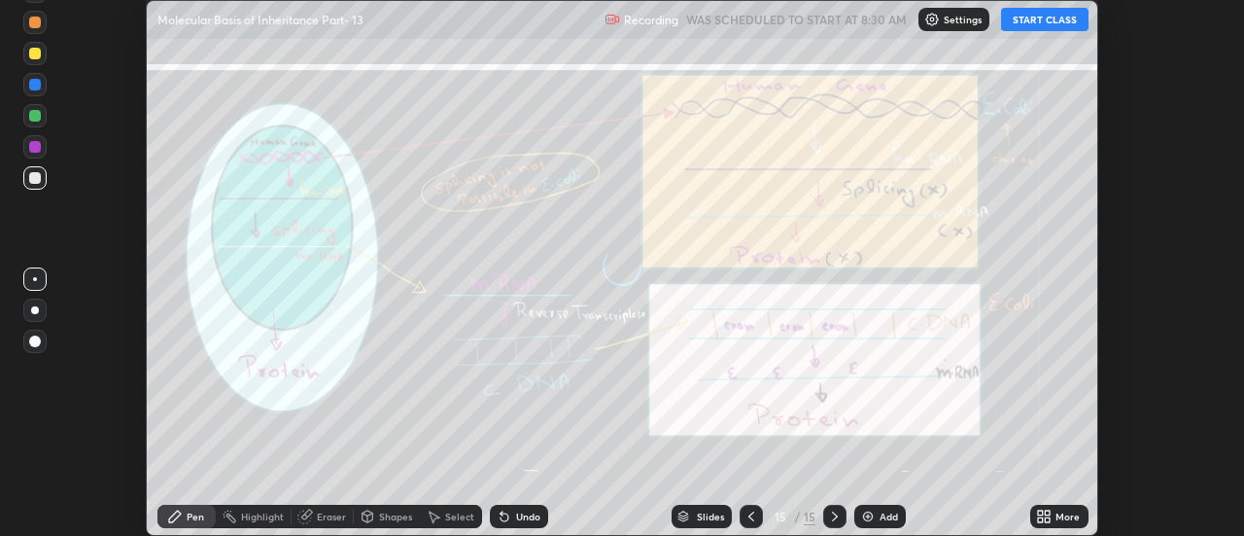
click at [1049, 517] on icon at bounding box center [1048, 519] width 5 height 5
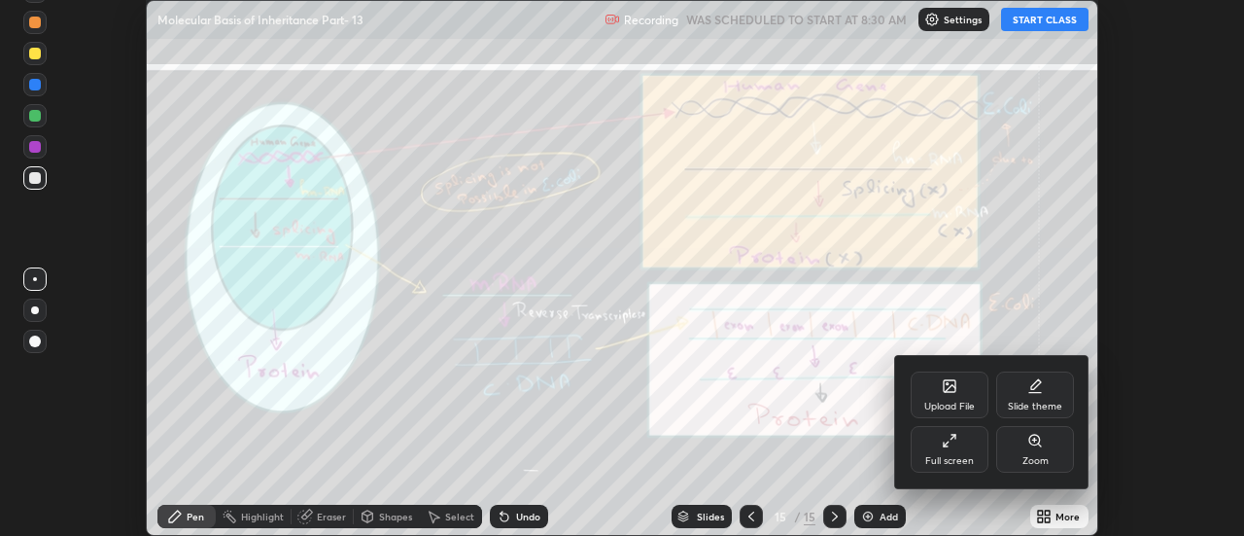
click at [957, 390] on div "Upload File" at bounding box center [950, 394] width 78 height 47
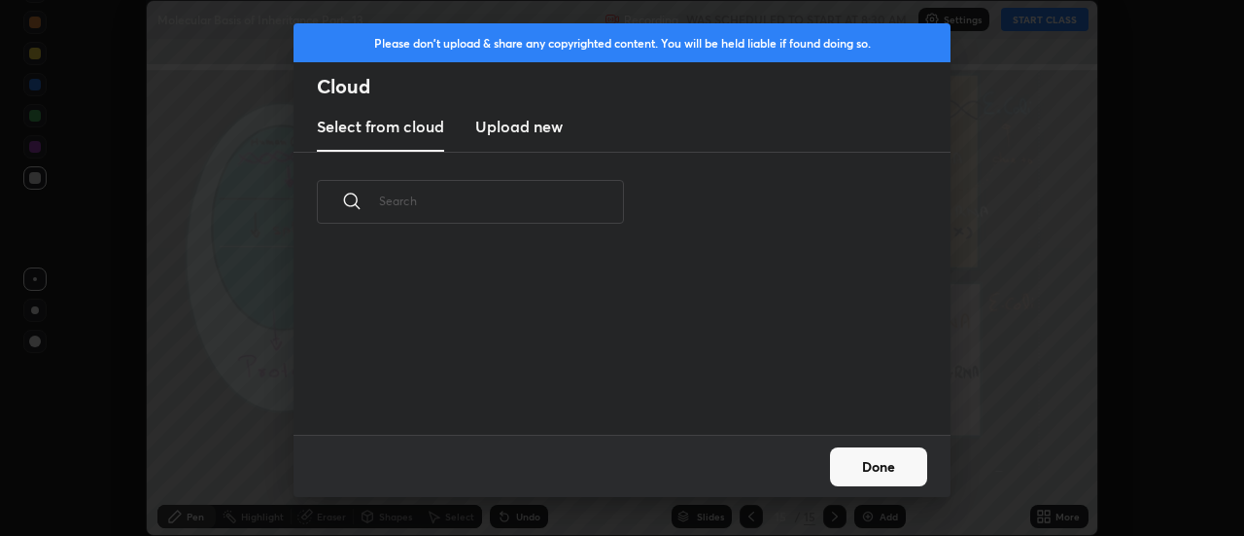
scroll to position [7, 11]
click at [497, 130] on h3 "Upload new" at bounding box center [518, 126] width 87 height 23
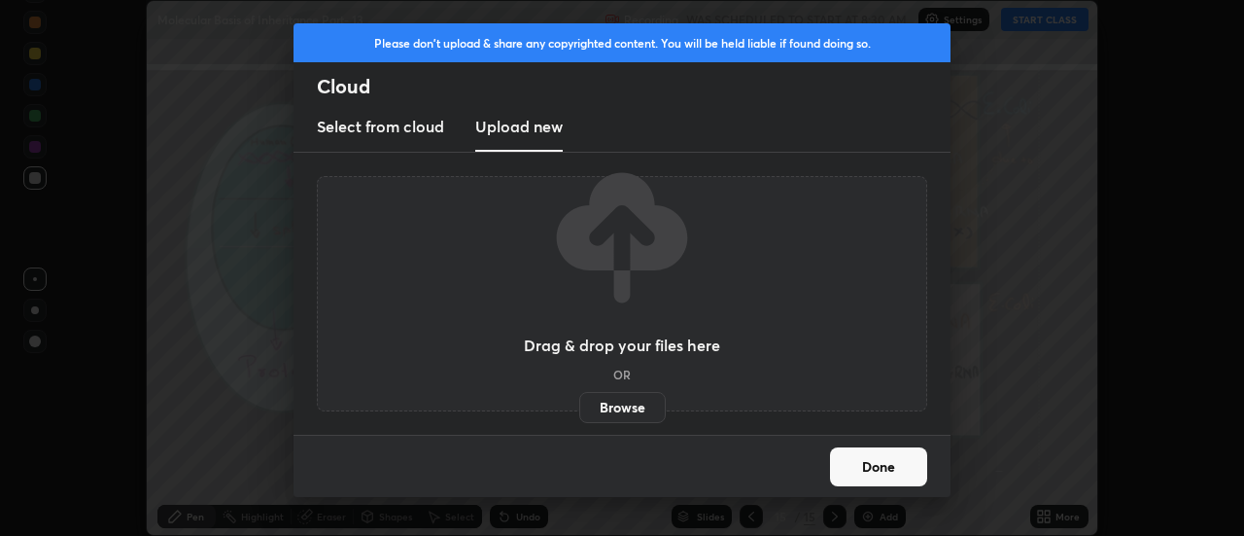
click at [607, 408] on label "Browse" at bounding box center [622, 407] width 87 height 31
click at [579, 408] on input "Browse" at bounding box center [579, 407] width 0 height 31
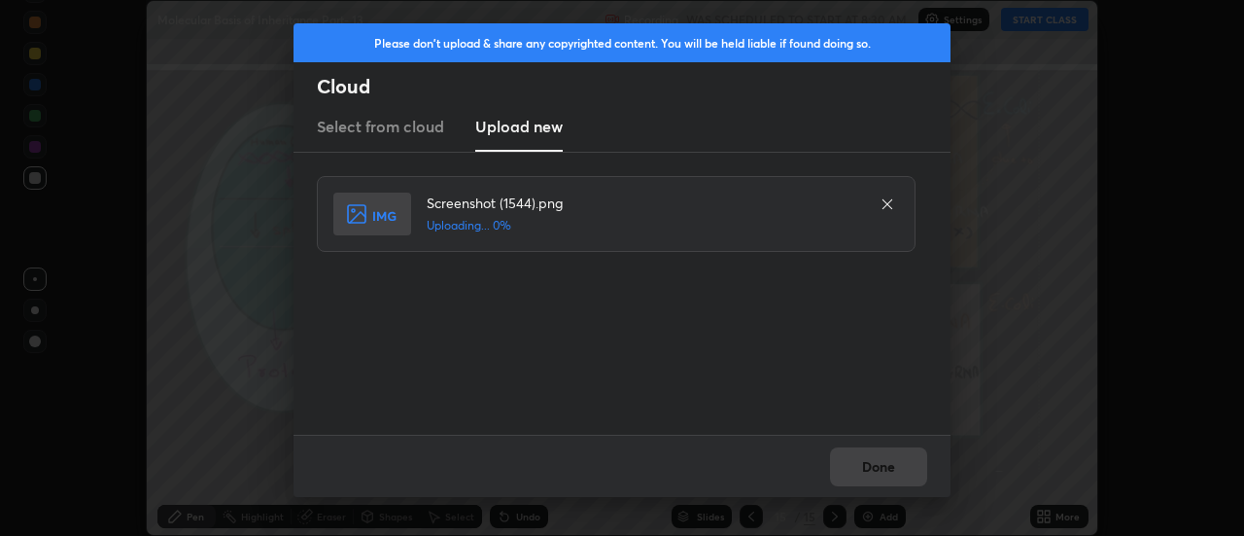
click at [882, 467] on div "Done" at bounding box center [622, 465] width 657 height 62
click at [882, 467] on button "Done" at bounding box center [878, 466] width 97 height 39
click at [881, 472] on button "Done" at bounding box center [878, 466] width 97 height 39
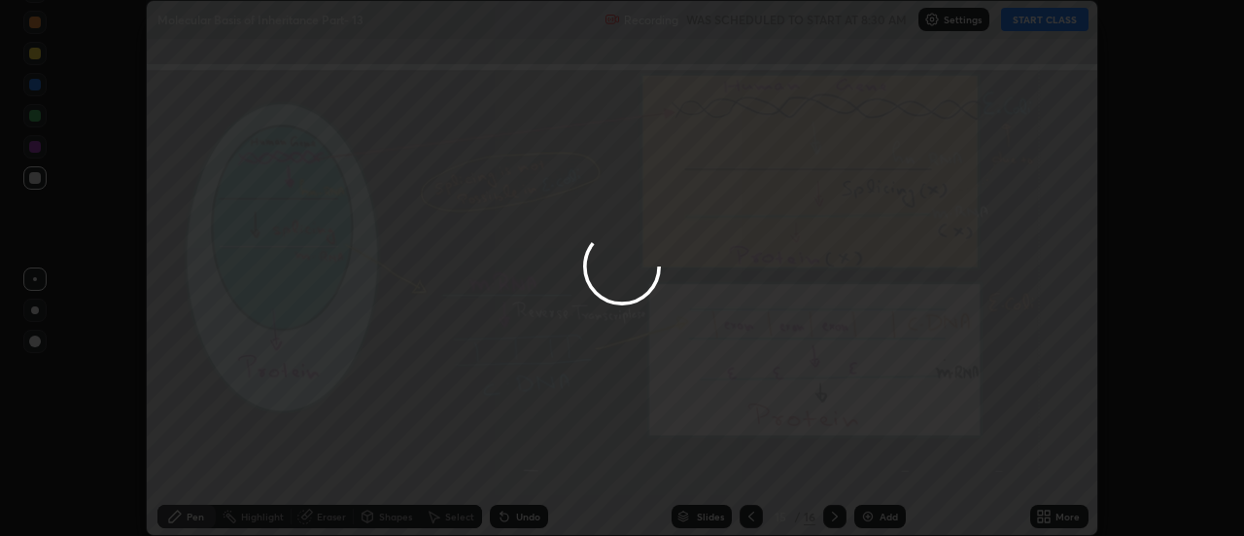
click at [881, 472] on div at bounding box center [622, 268] width 1244 height 536
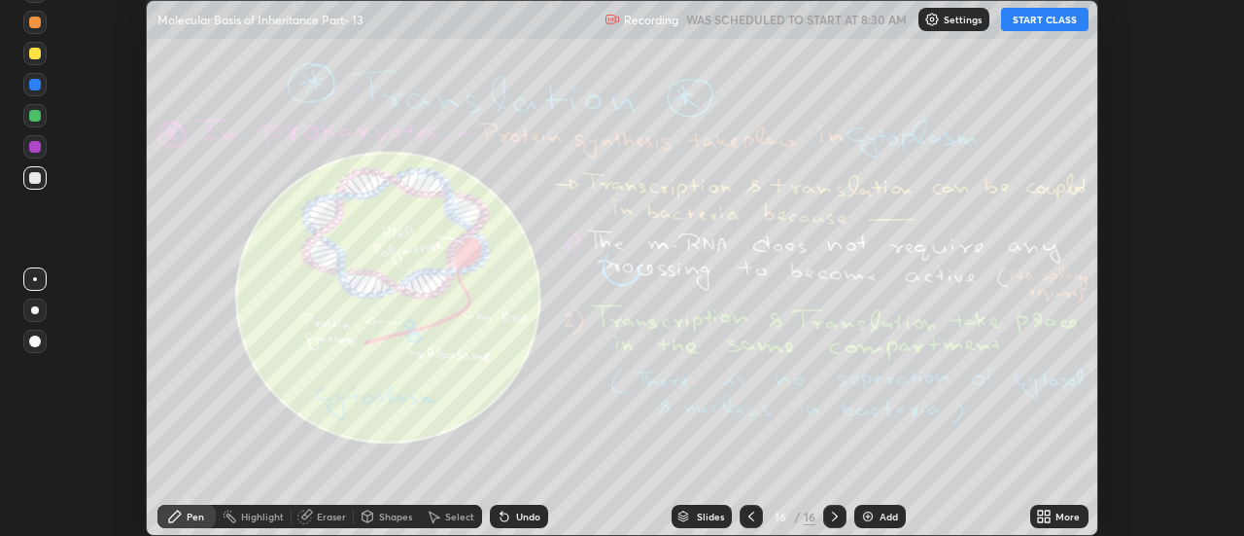
click at [1054, 516] on div "More" at bounding box center [1059, 515] width 58 height 23
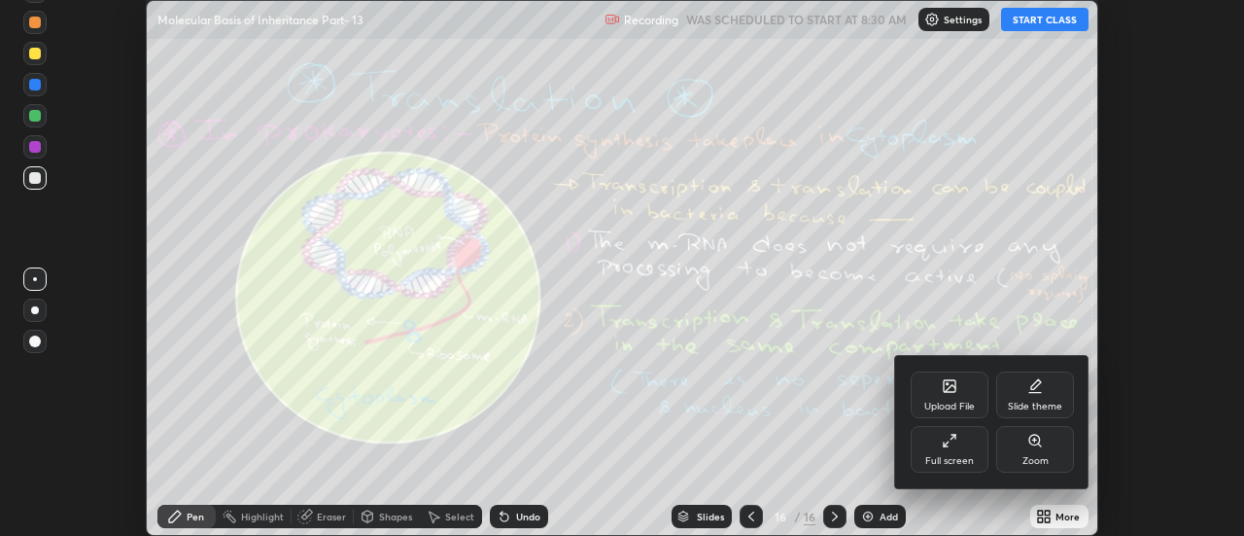
click at [959, 379] on div "Upload File" at bounding box center [950, 394] width 78 height 47
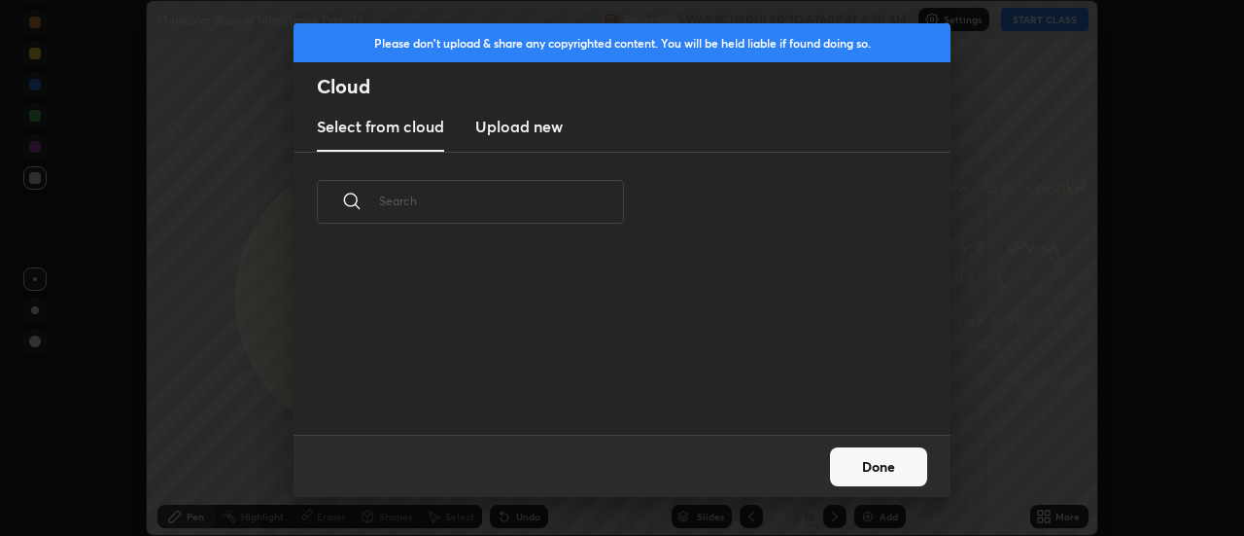
scroll to position [183, 624]
click at [510, 133] on h3 "Upload new" at bounding box center [518, 126] width 87 height 23
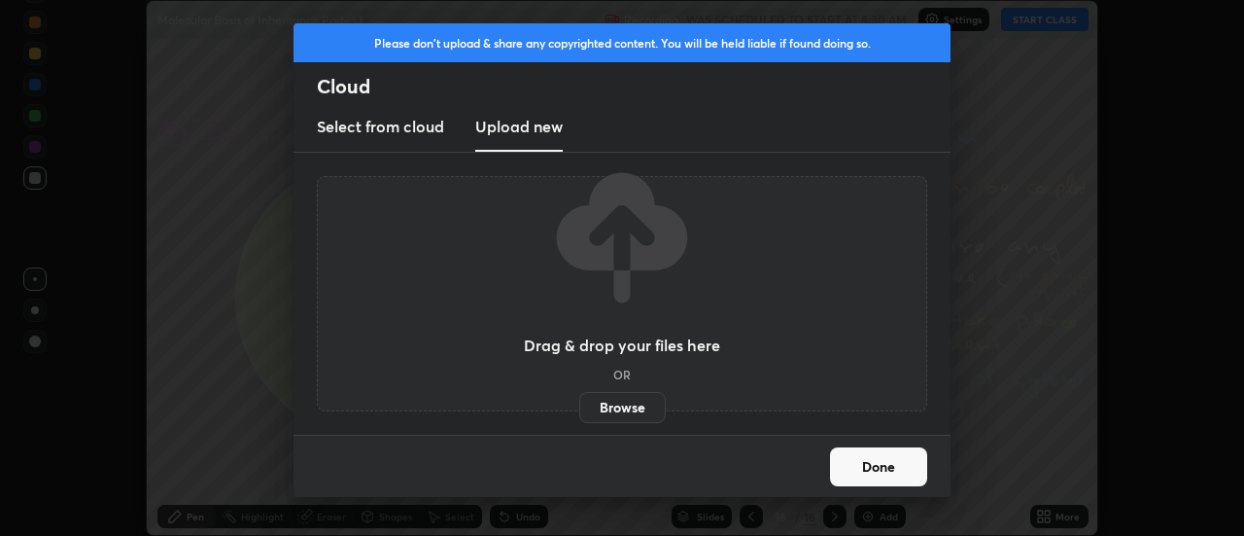
click at [598, 405] on label "Browse" at bounding box center [622, 407] width 87 height 31
click at [579, 405] on input "Browse" at bounding box center [579, 407] width 0 height 31
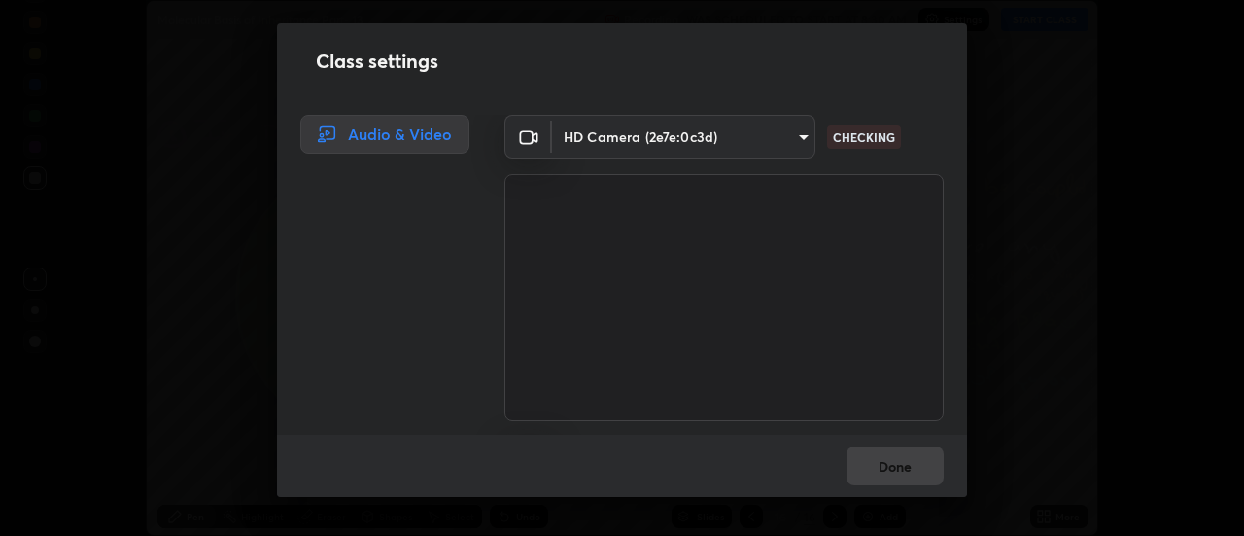
click at [900, 468] on div "Done" at bounding box center [622, 465] width 690 height 62
click at [891, 467] on div "Done" at bounding box center [622, 465] width 690 height 62
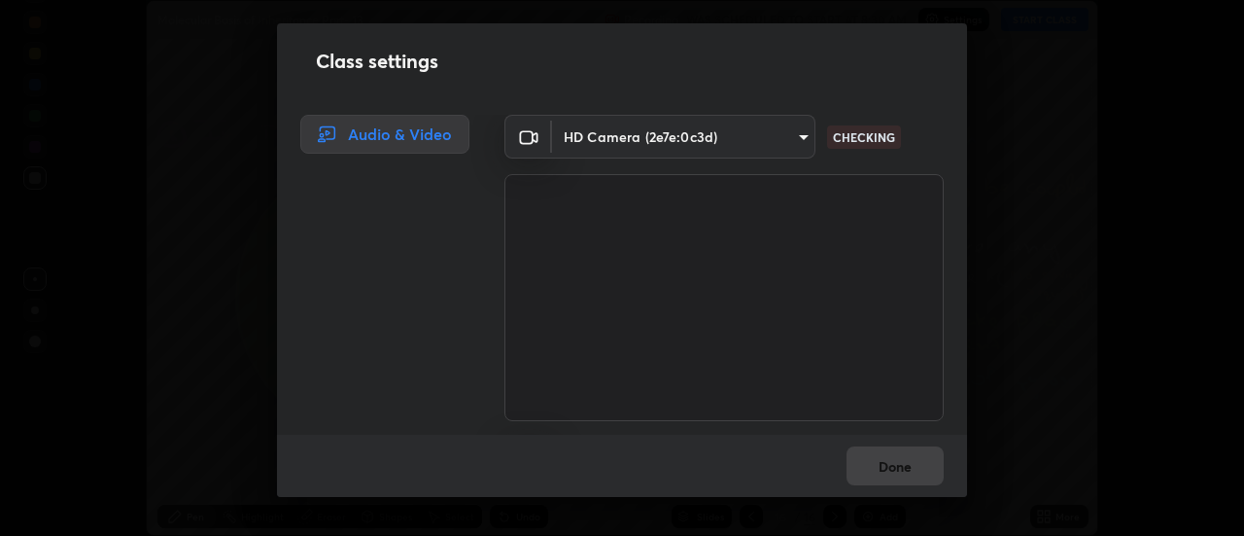
click at [893, 471] on div "Done" at bounding box center [622, 465] width 690 height 62
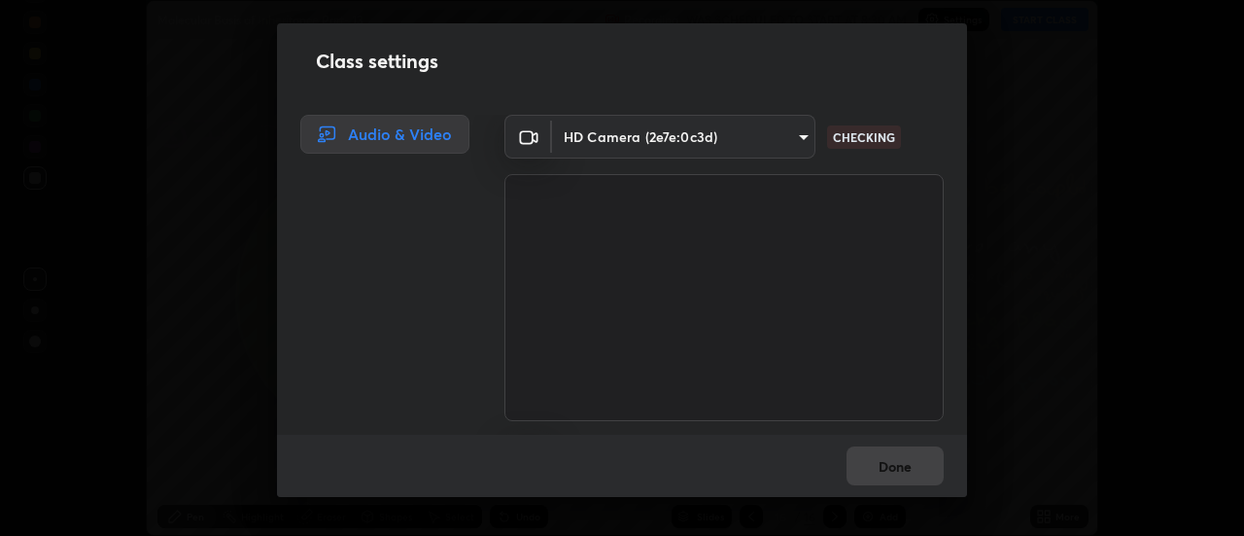
click at [893, 471] on div "Done" at bounding box center [622, 465] width 690 height 62
click at [890, 467] on div "Done" at bounding box center [622, 465] width 690 height 62
click at [888, 469] on div "Done" at bounding box center [622, 465] width 690 height 62
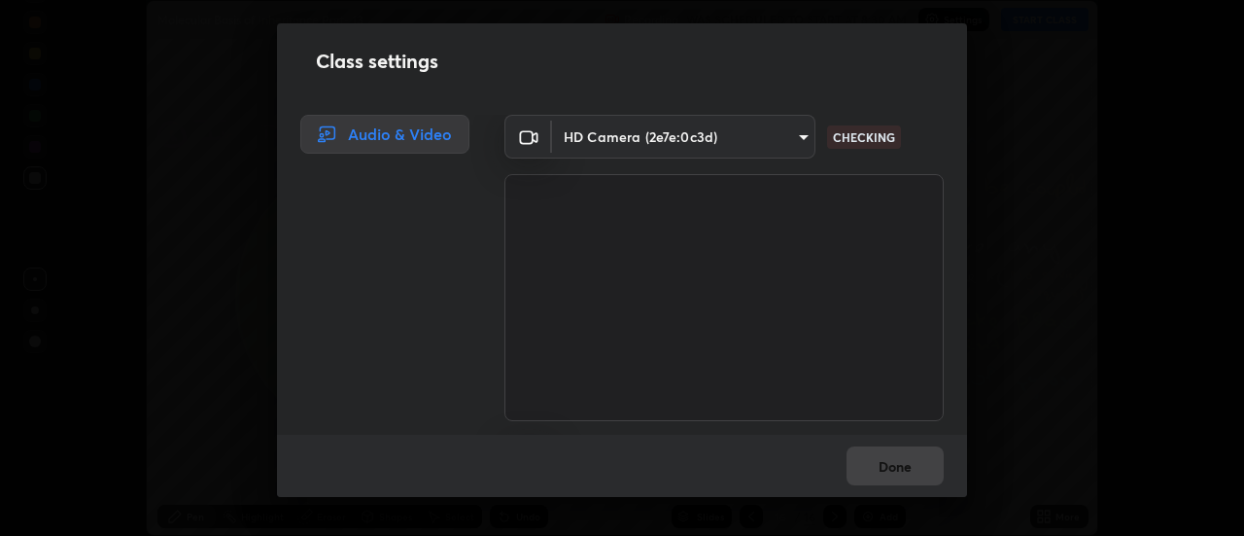
click at [888, 469] on div "Done" at bounding box center [622, 465] width 690 height 62
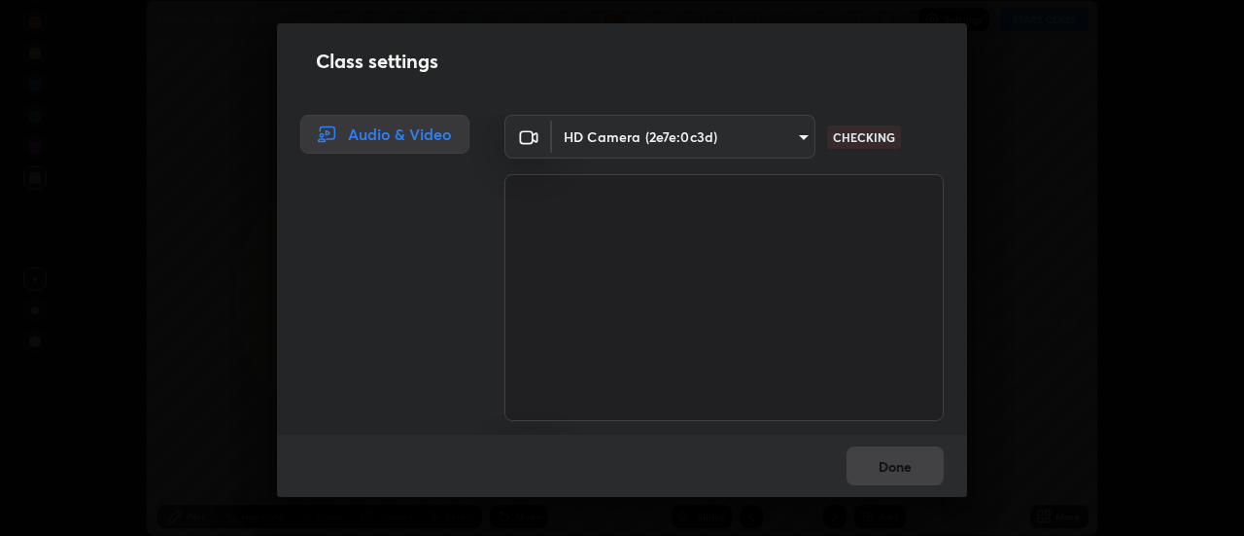
click at [888, 469] on div "Done" at bounding box center [622, 465] width 690 height 62
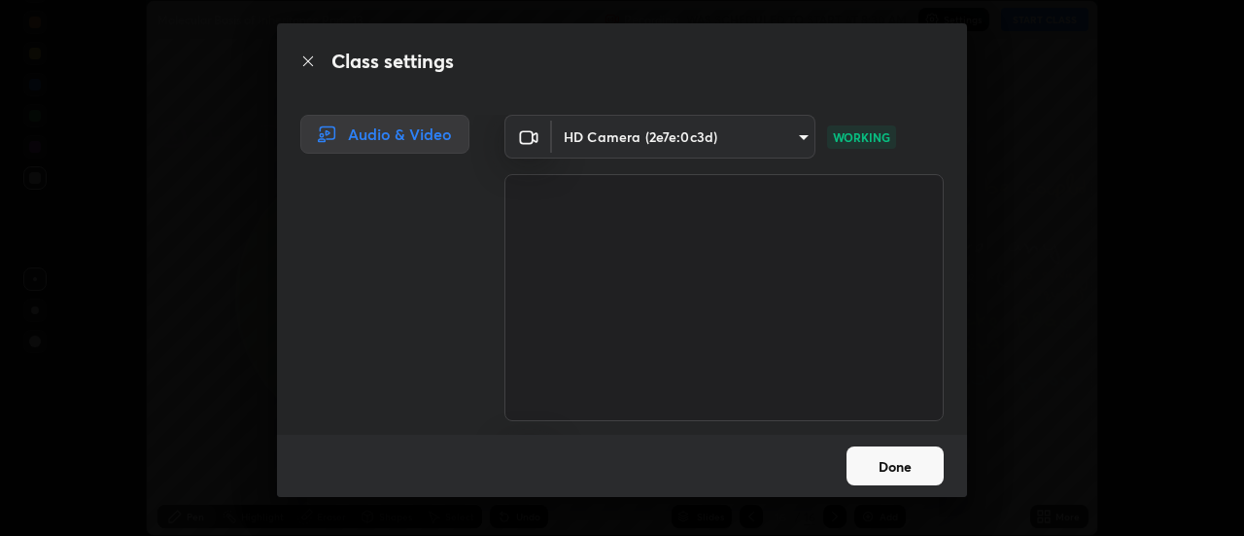
click at [896, 468] on button "Done" at bounding box center [895, 465] width 97 height 39
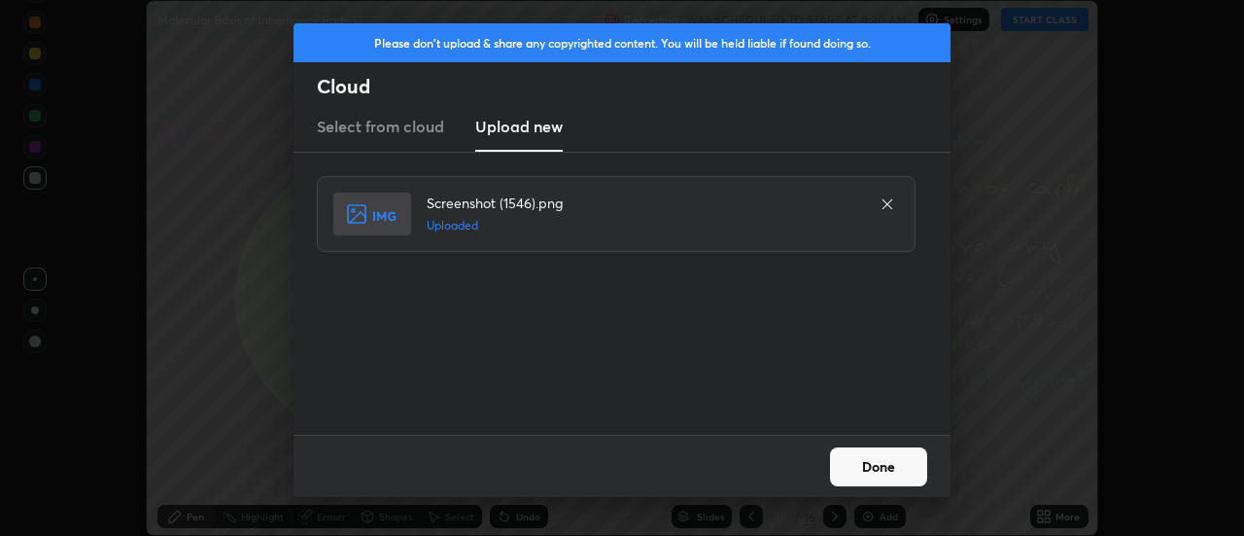
click at [892, 469] on button "Done" at bounding box center [895, 465] width 97 height 39
click at [880, 462] on button "Done" at bounding box center [878, 466] width 97 height 39
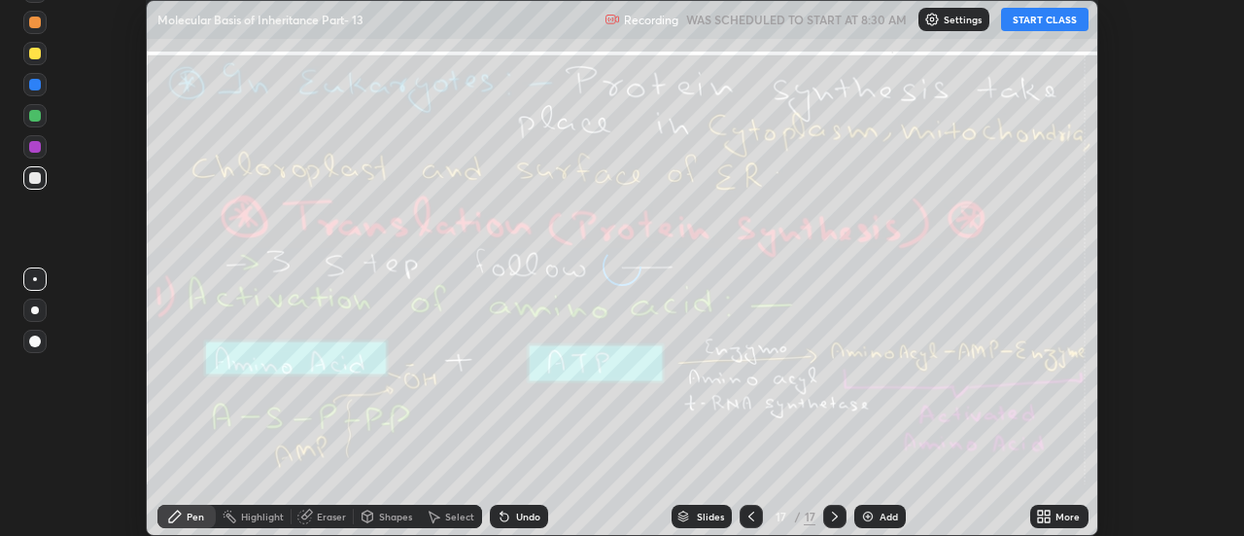
click at [1051, 519] on icon at bounding box center [1048, 519] width 5 height 5
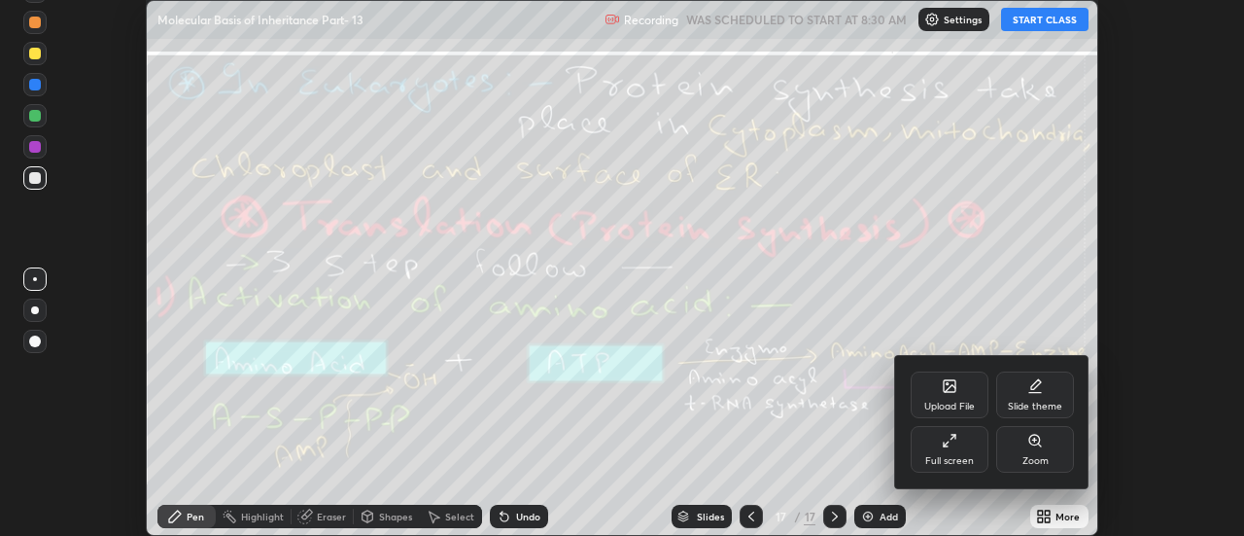
click at [957, 395] on div "Upload File" at bounding box center [950, 394] width 78 height 47
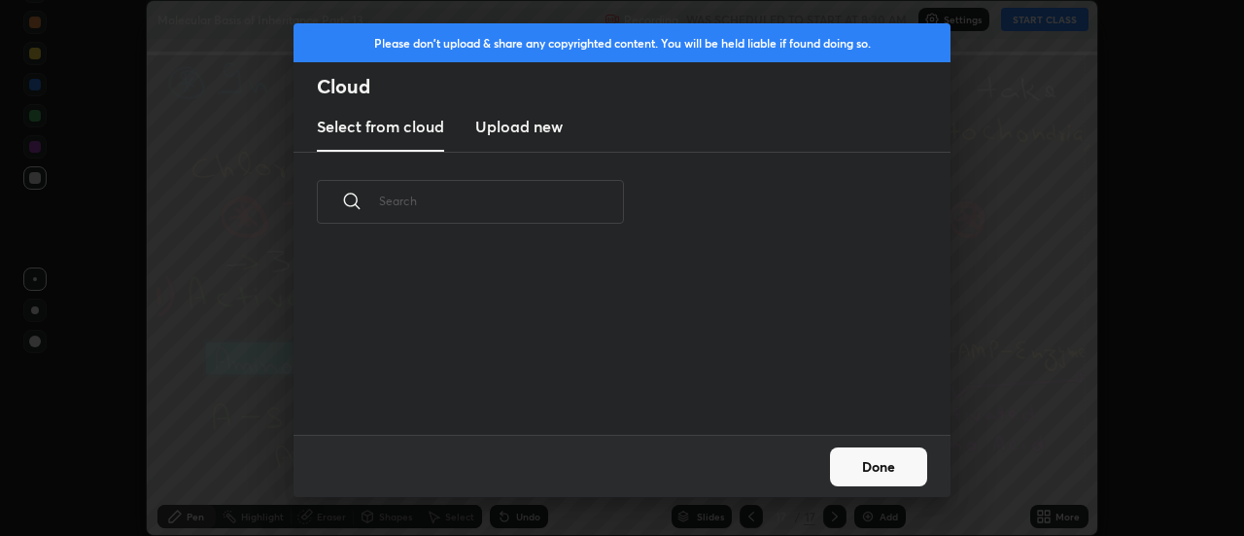
click at [509, 132] on h3 "Upload new" at bounding box center [518, 126] width 87 height 23
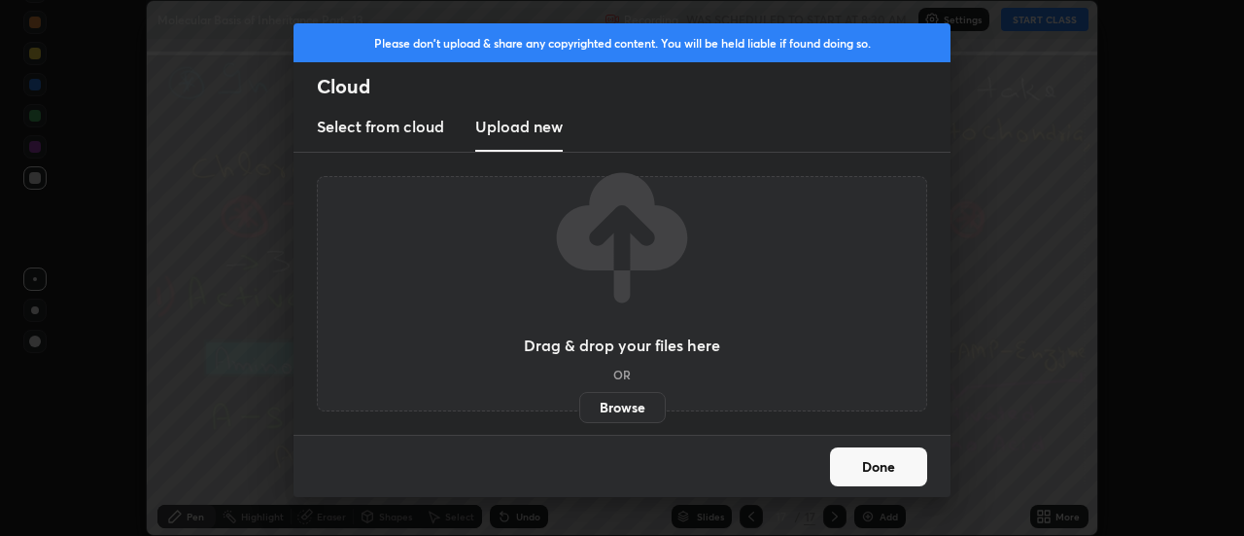
click at [591, 405] on label "Browse" at bounding box center [622, 407] width 87 height 31
click at [579, 405] on input "Browse" at bounding box center [579, 407] width 0 height 31
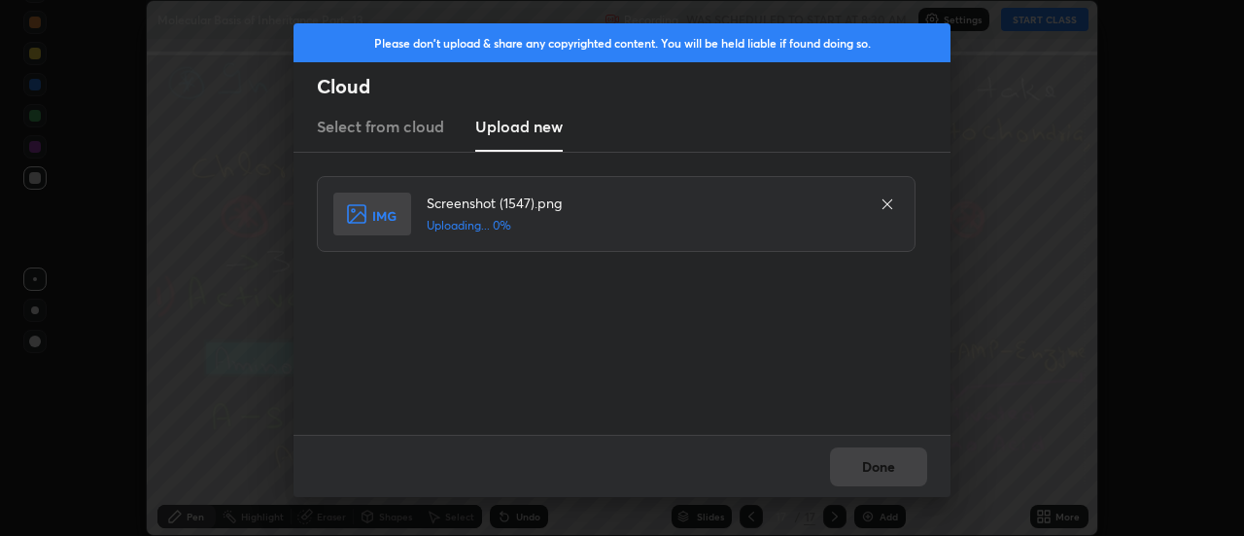
click at [880, 469] on div "Done" at bounding box center [622, 465] width 657 height 62
click at [885, 468] on div "Done" at bounding box center [622, 465] width 657 height 62
click at [885, 468] on button "Done" at bounding box center [878, 466] width 97 height 39
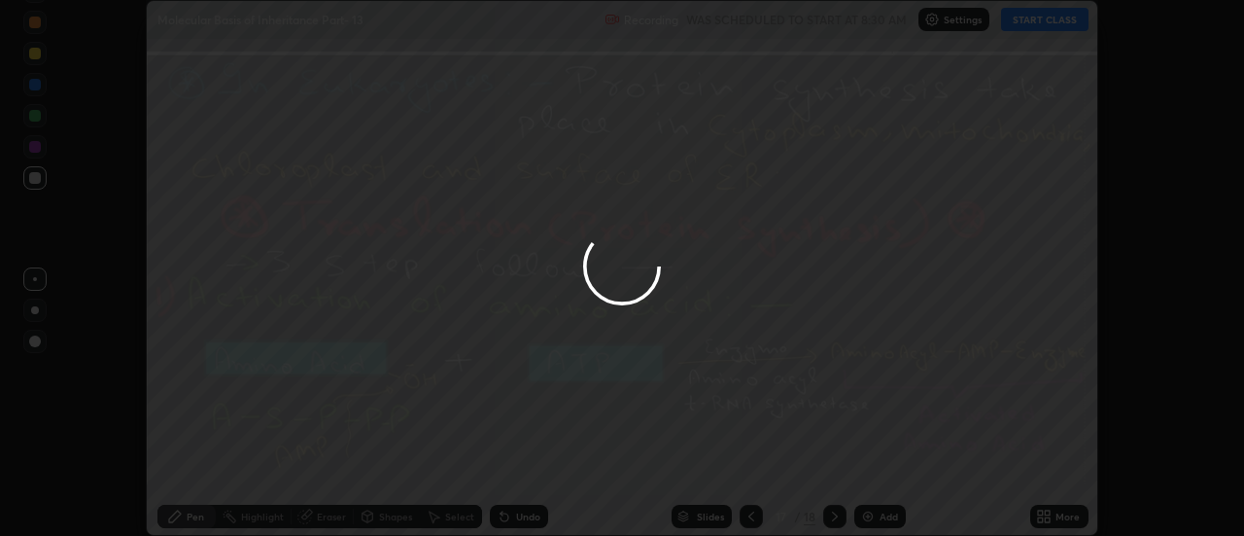
click at [888, 472] on button "Done" at bounding box center [878, 466] width 97 height 39
click at [888, 472] on div at bounding box center [622, 268] width 1244 height 536
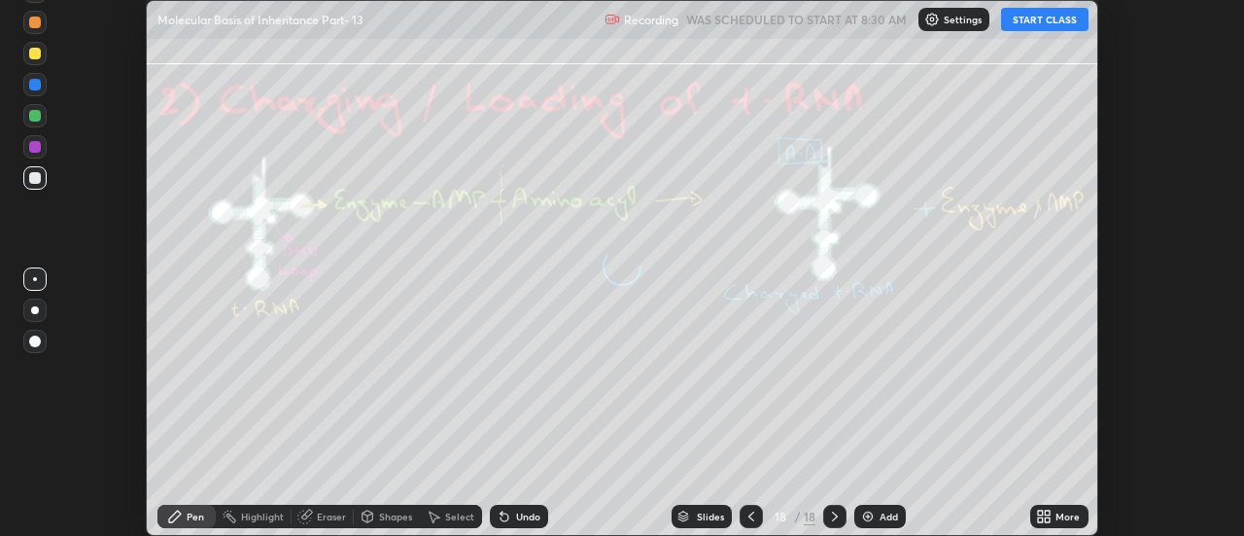
click at [752, 514] on icon at bounding box center [752, 516] width 16 height 16
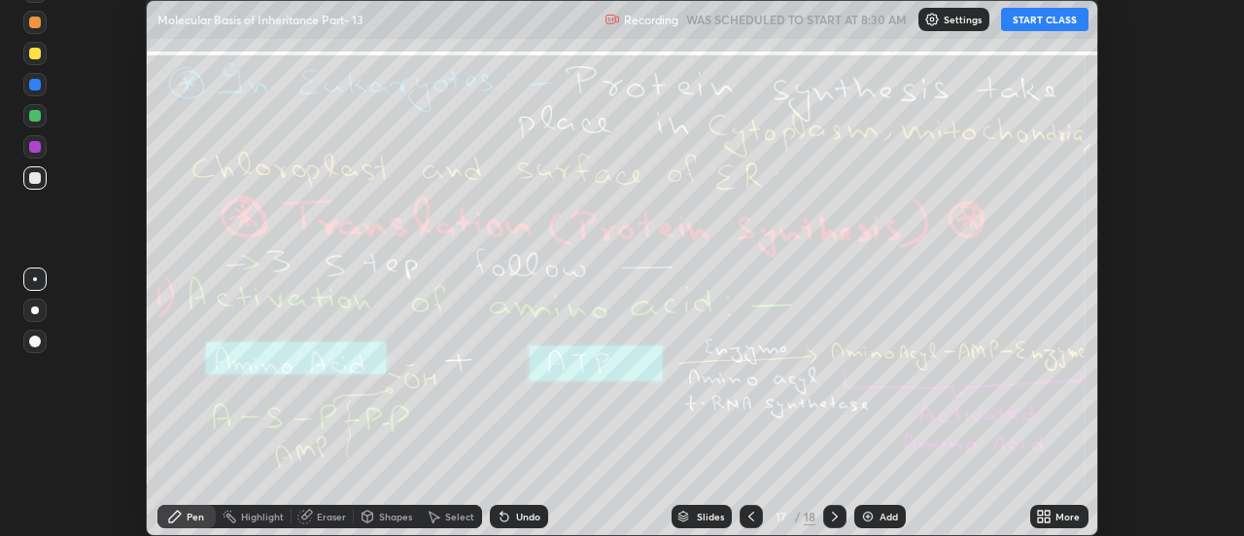
click at [750, 522] on icon at bounding box center [752, 516] width 16 height 16
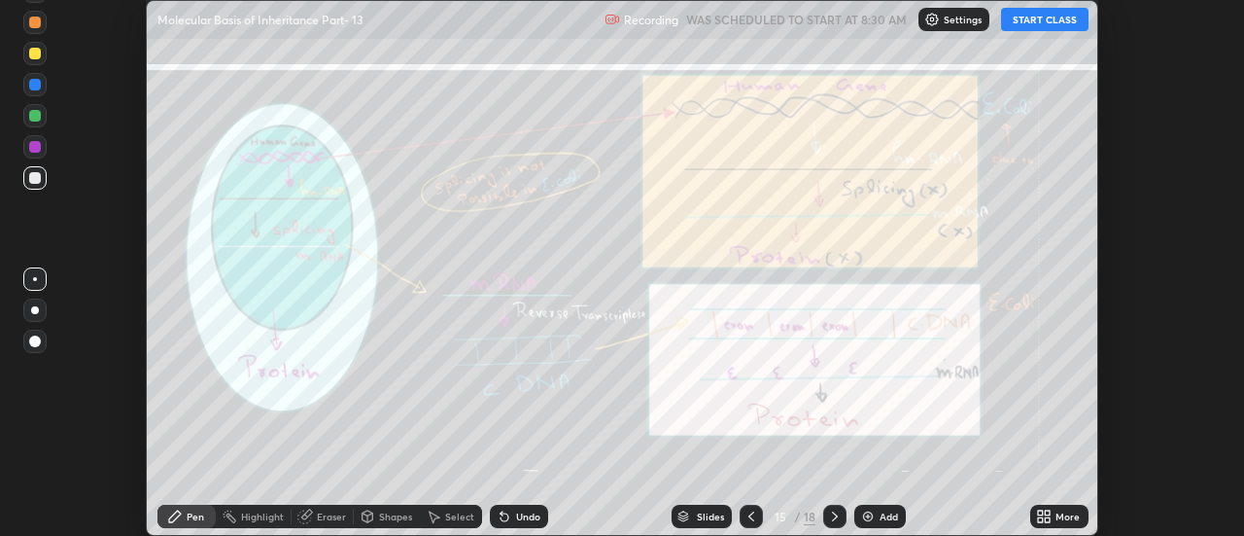
click at [745, 524] on div at bounding box center [751, 515] width 23 height 23
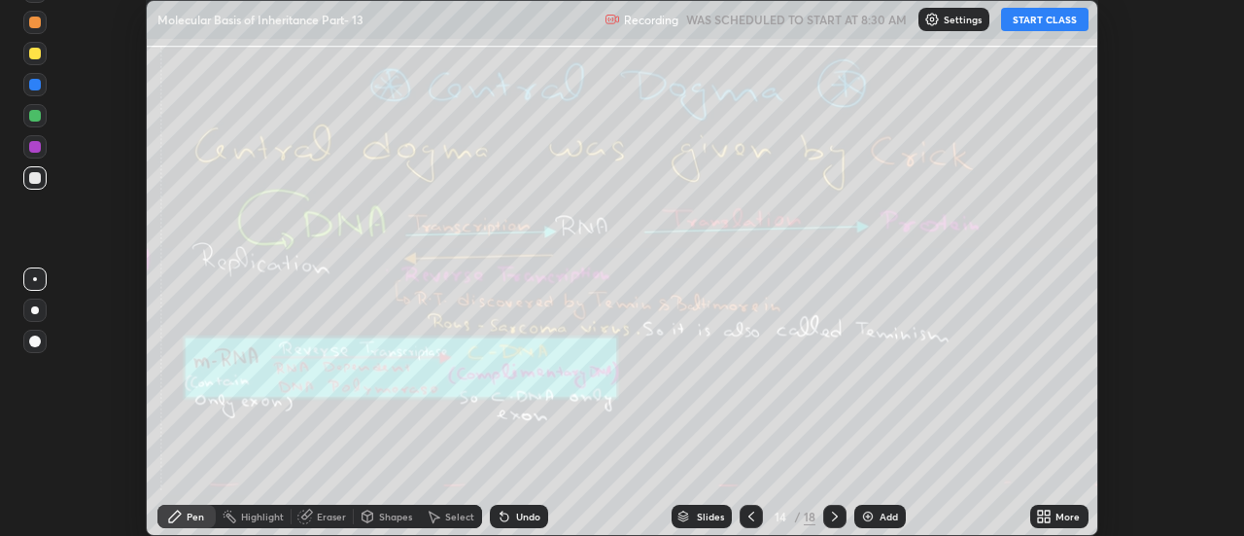
click at [745, 524] on div at bounding box center [751, 515] width 23 height 23
click at [746, 522] on icon at bounding box center [752, 516] width 16 height 16
click at [748, 522] on icon at bounding box center [752, 516] width 16 height 16
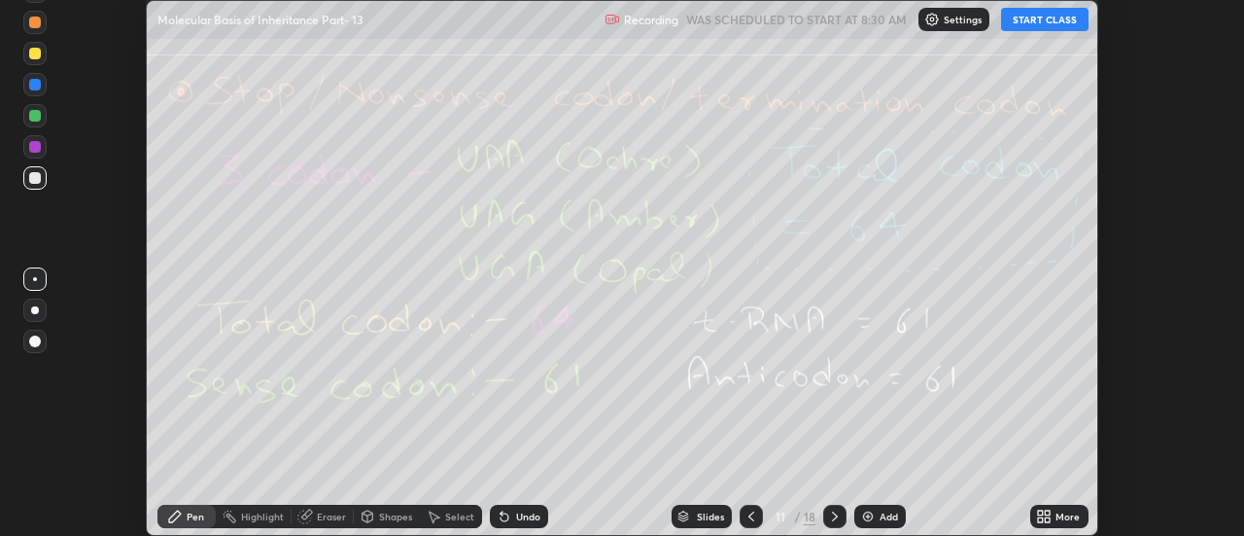
click at [748, 522] on icon at bounding box center [752, 516] width 16 height 16
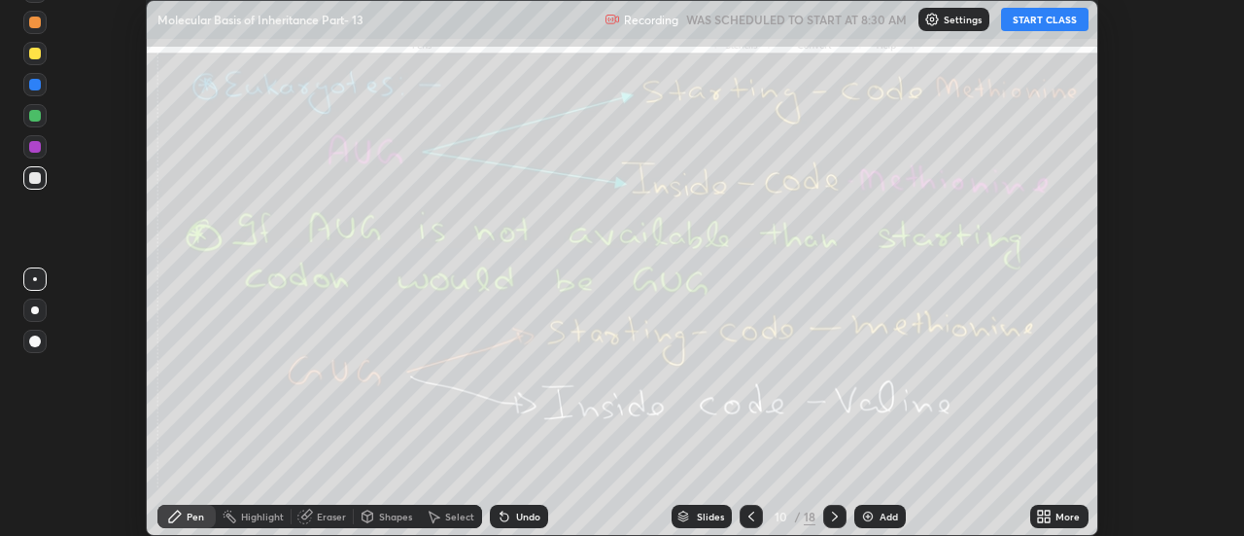
click at [748, 526] on div at bounding box center [751, 515] width 23 height 23
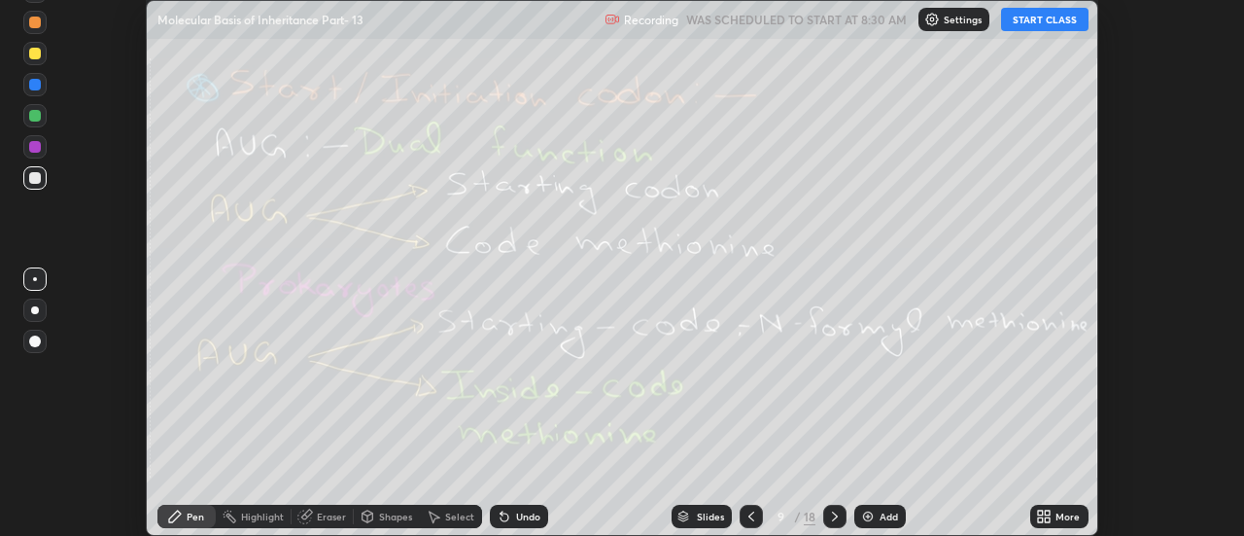
click at [746, 523] on icon at bounding box center [752, 516] width 16 height 16
click at [747, 522] on icon at bounding box center [752, 516] width 16 height 16
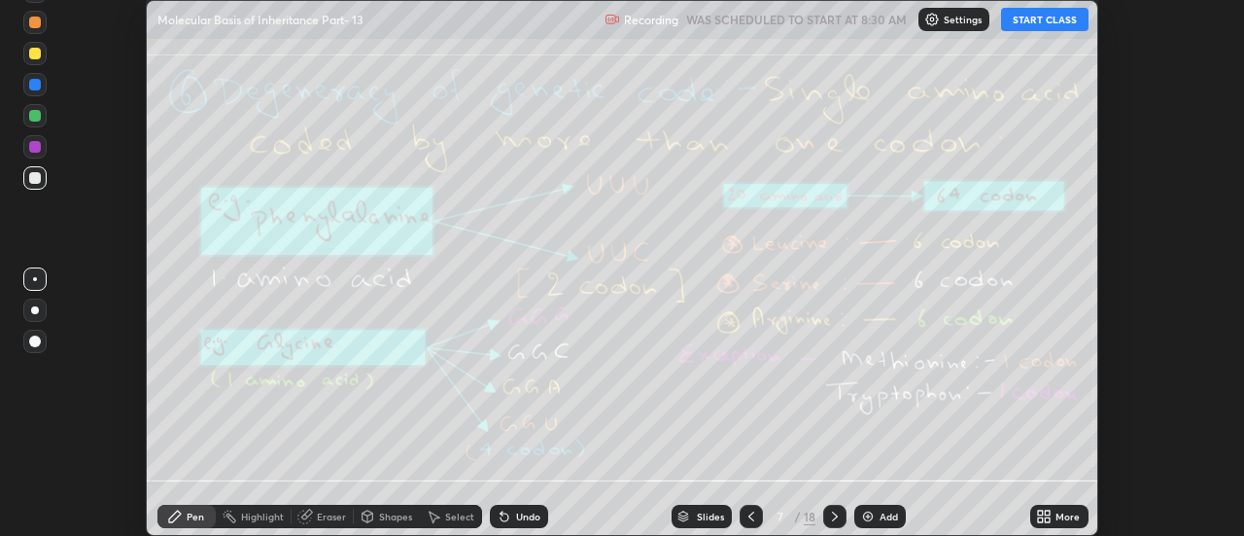
click at [750, 516] on icon at bounding box center [752, 516] width 16 height 16
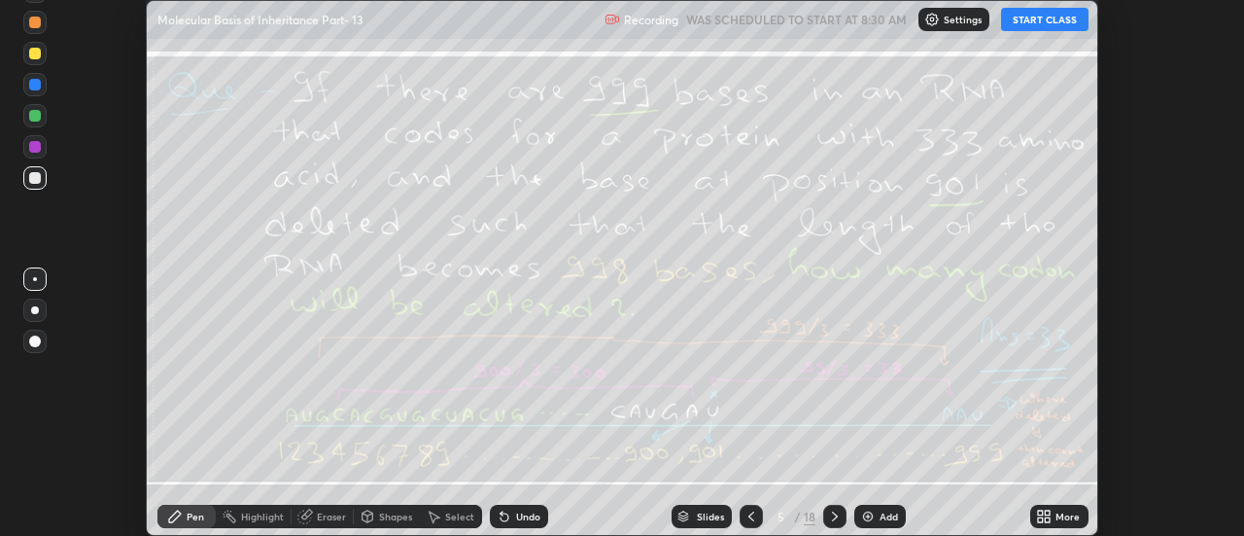
click at [750, 516] on icon at bounding box center [752, 516] width 16 height 16
click at [741, 518] on div at bounding box center [751, 515] width 23 height 23
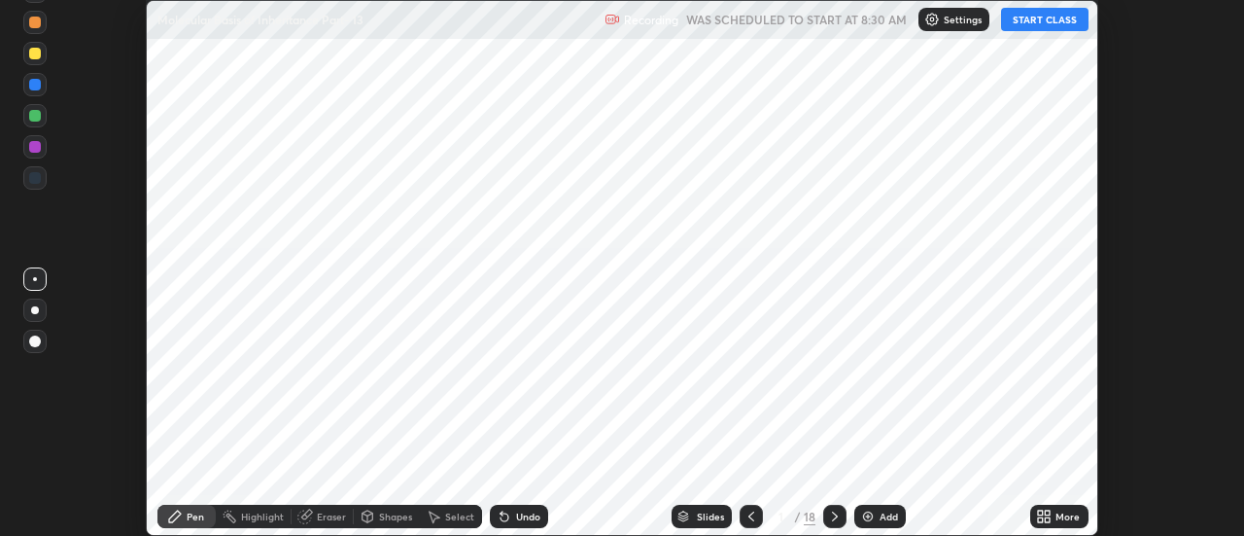
click at [741, 518] on div at bounding box center [751, 515] width 23 height 23
click at [744, 522] on icon at bounding box center [752, 516] width 16 height 16
click at [834, 516] on icon at bounding box center [835, 516] width 16 height 16
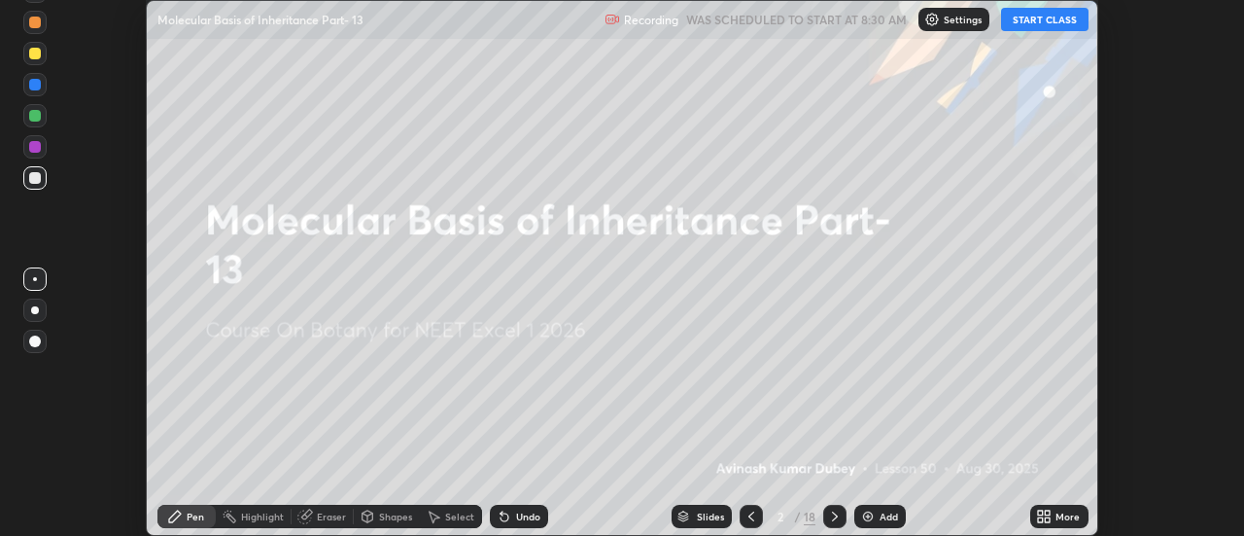
click at [1053, 516] on div "More" at bounding box center [1059, 515] width 58 height 23
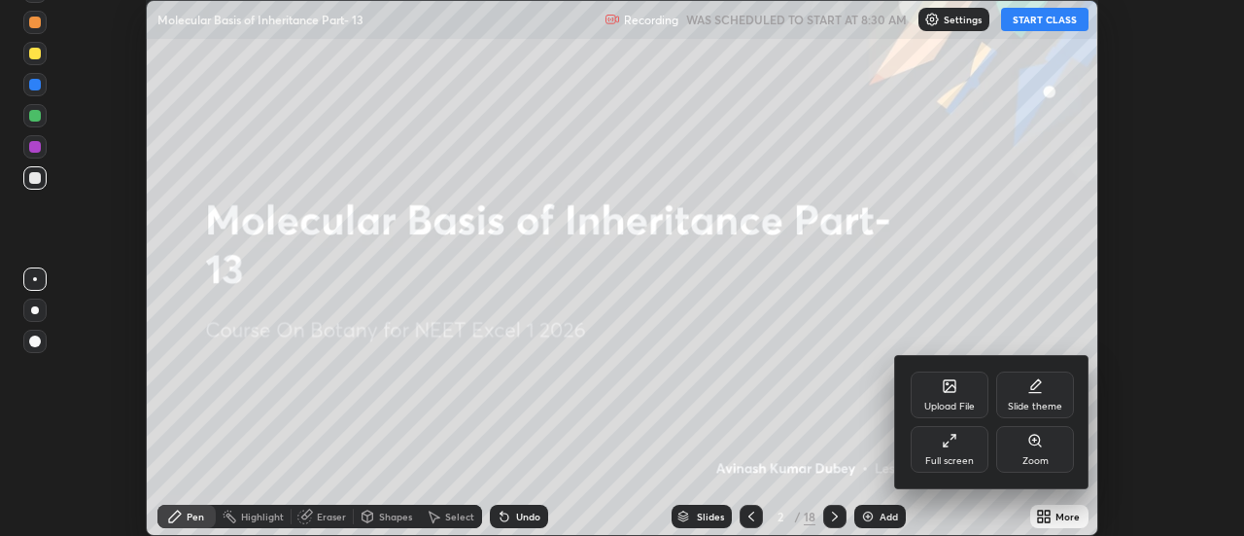
click at [951, 450] on div "Full screen" at bounding box center [950, 449] width 78 height 47
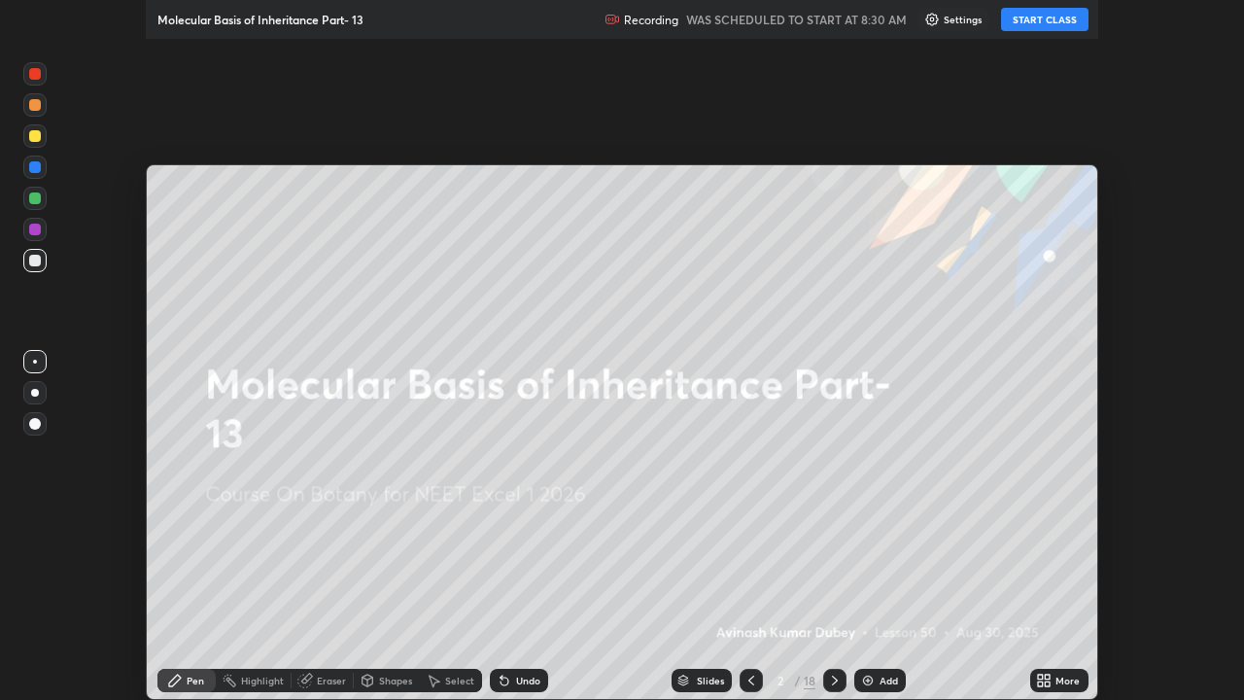
scroll to position [700, 1244]
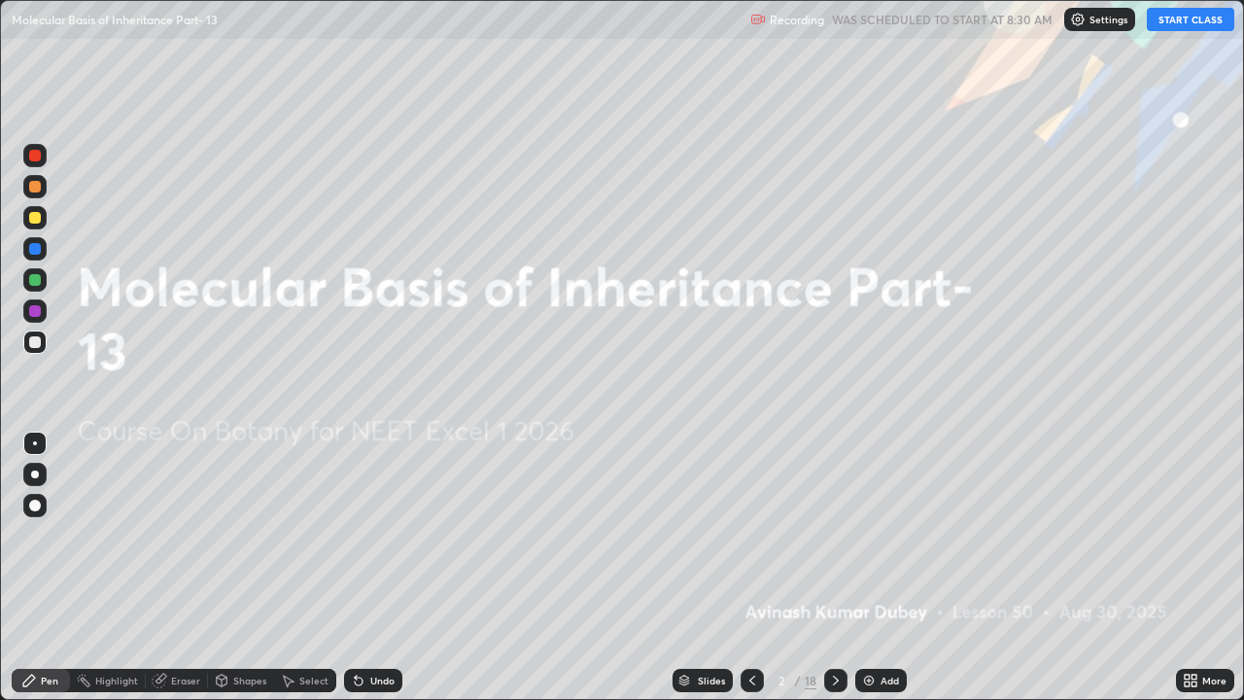
click at [1189, 22] on button "START CLASS" at bounding box center [1190, 19] width 87 height 23
click at [837, 535] on icon at bounding box center [836, 681] width 16 height 16
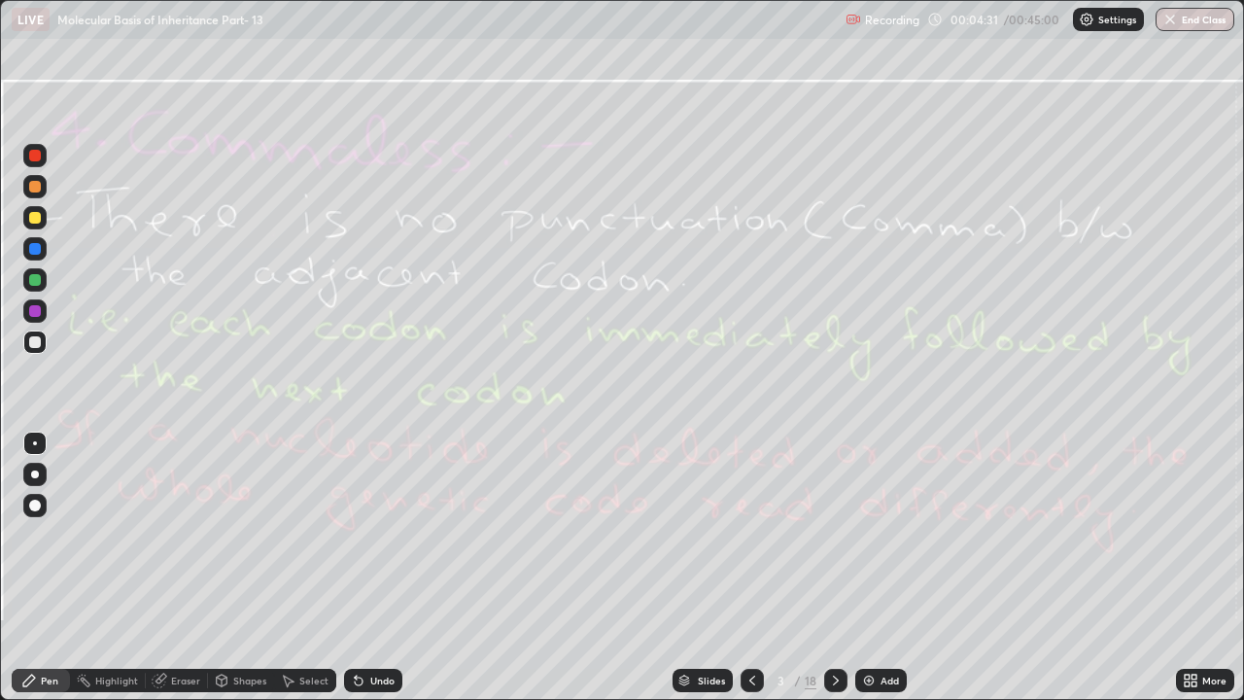
click at [877, 535] on div "Add" at bounding box center [881, 680] width 52 height 23
click at [35, 214] on div at bounding box center [35, 218] width 12 height 12
click at [38, 343] on div at bounding box center [35, 342] width 12 height 12
click at [32, 306] on div at bounding box center [35, 311] width 12 height 12
click at [35, 219] on div at bounding box center [35, 218] width 12 height 12
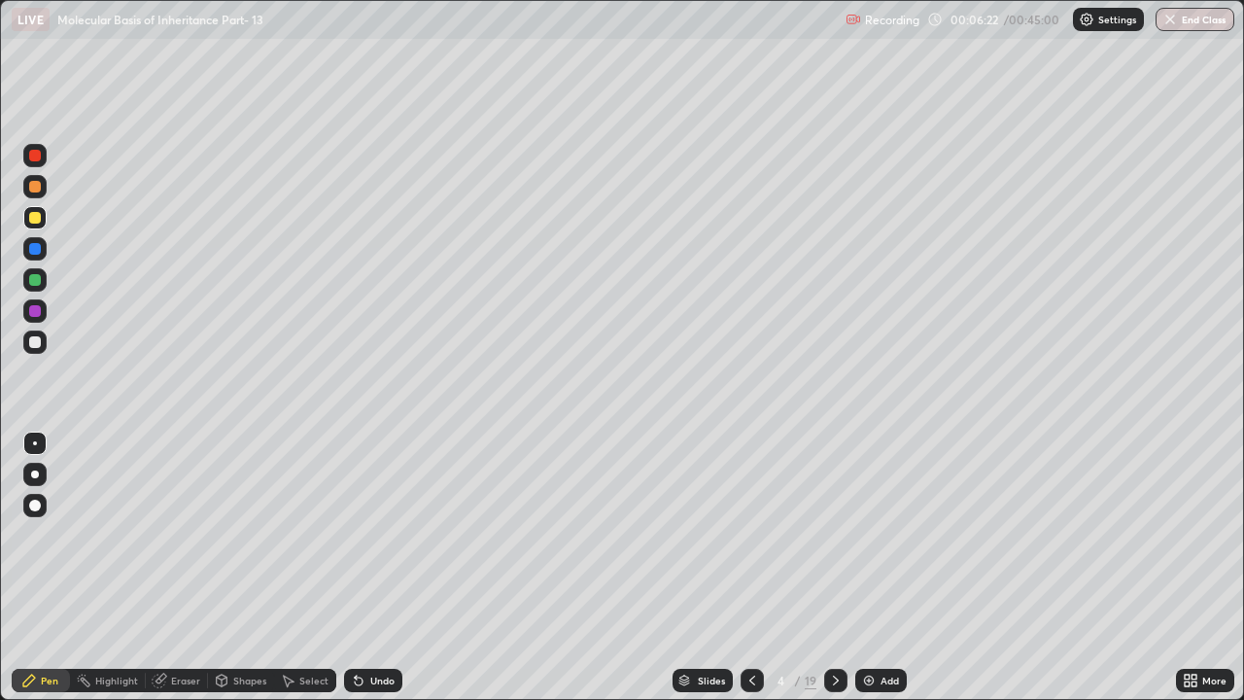
click at [35, 220] on div at bounding box center [35, 218] width 12 height 12
click at [35, 250] on div at bounding box center [35, 249] width 12 height 12
click at [181, 535] on div "Eraser" at bounding box center [185, 681] width 29 height 10
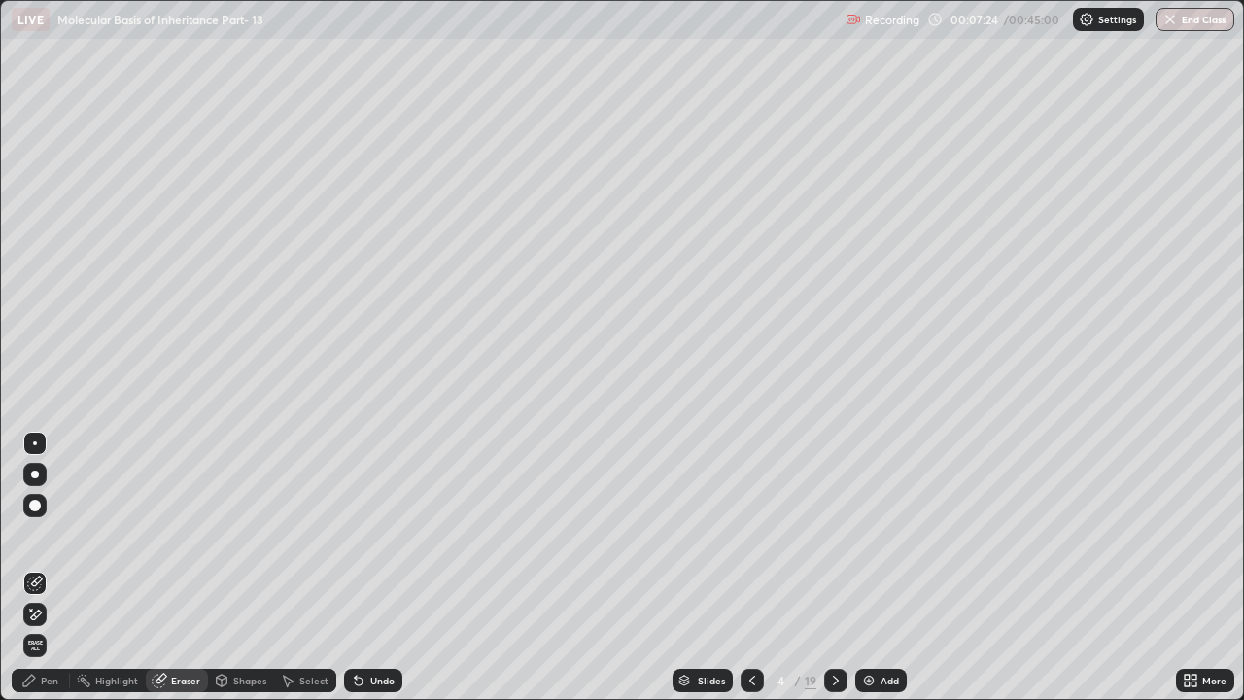
click at [34, 535] on span "Erase all" at bounding box center [34, 646] width 21 height 12
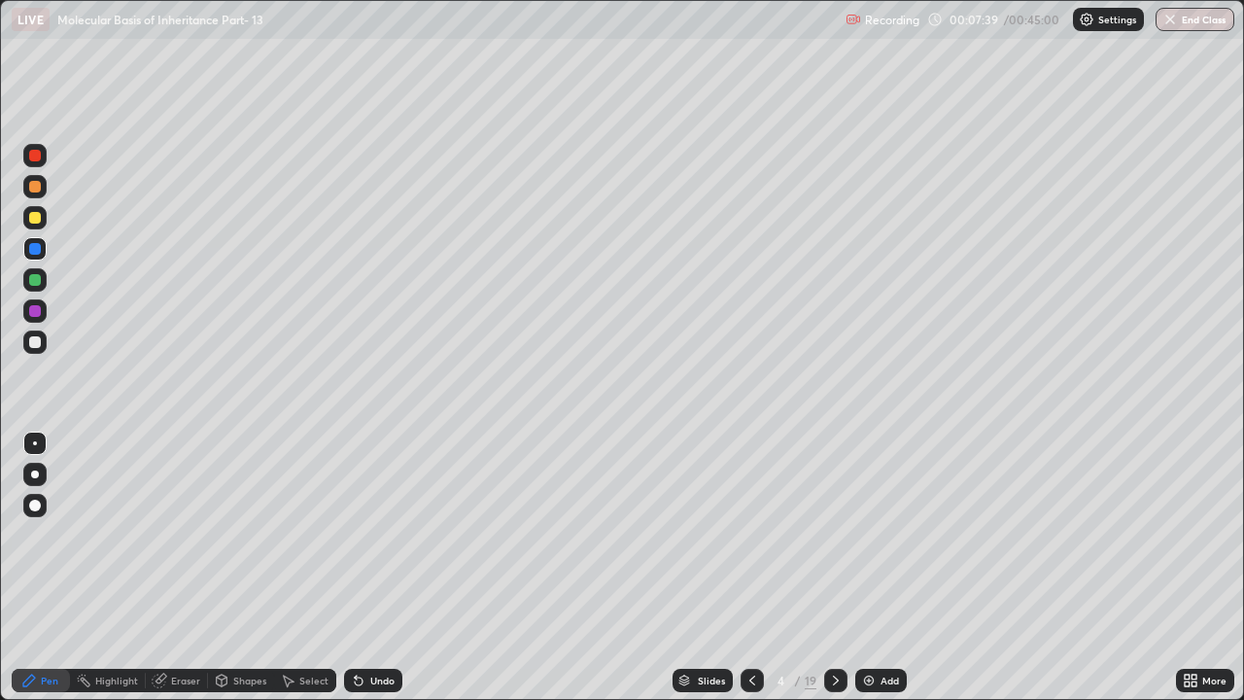
click at [753, 535] on icon at bounding box center [753, 681] width 16 height 16
click at [35, 312] on div at bounding box center [35, 311] width 12 height 12
click at [168, 535] on div "Eraser" at bounding box center [177, 680] width 62 height 23
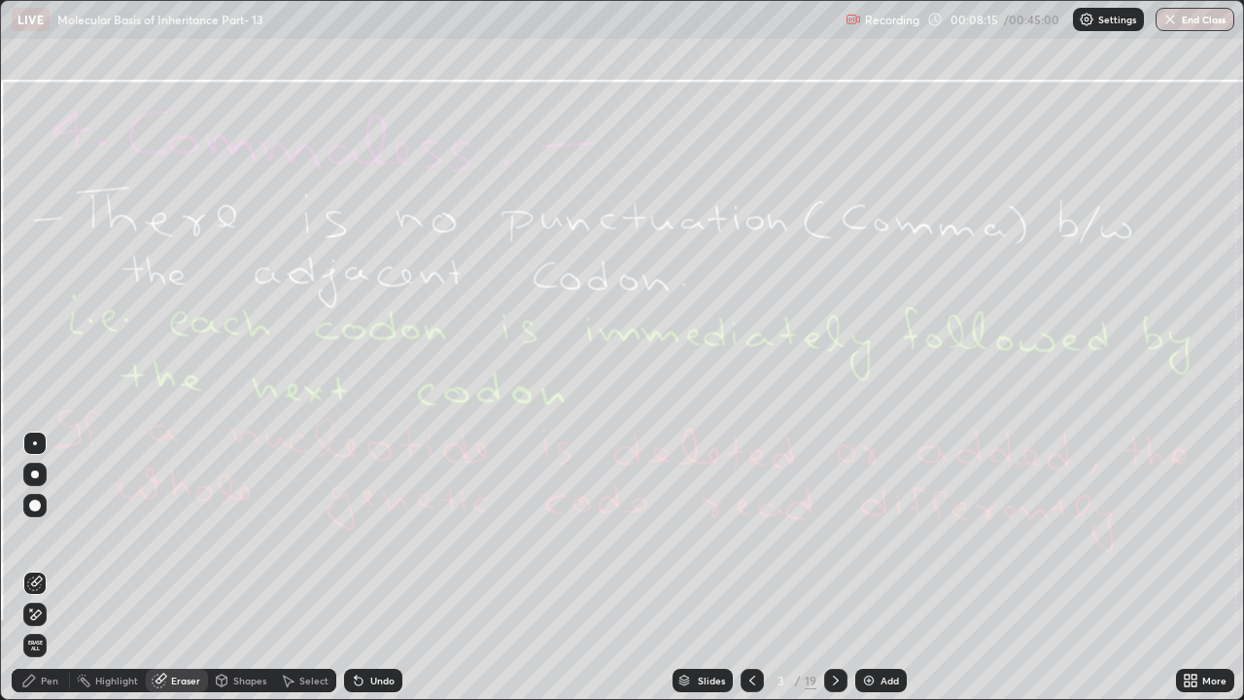
click at [34, 535] on span "Erase all" at bounding box center [34, 646] width 21 height 12
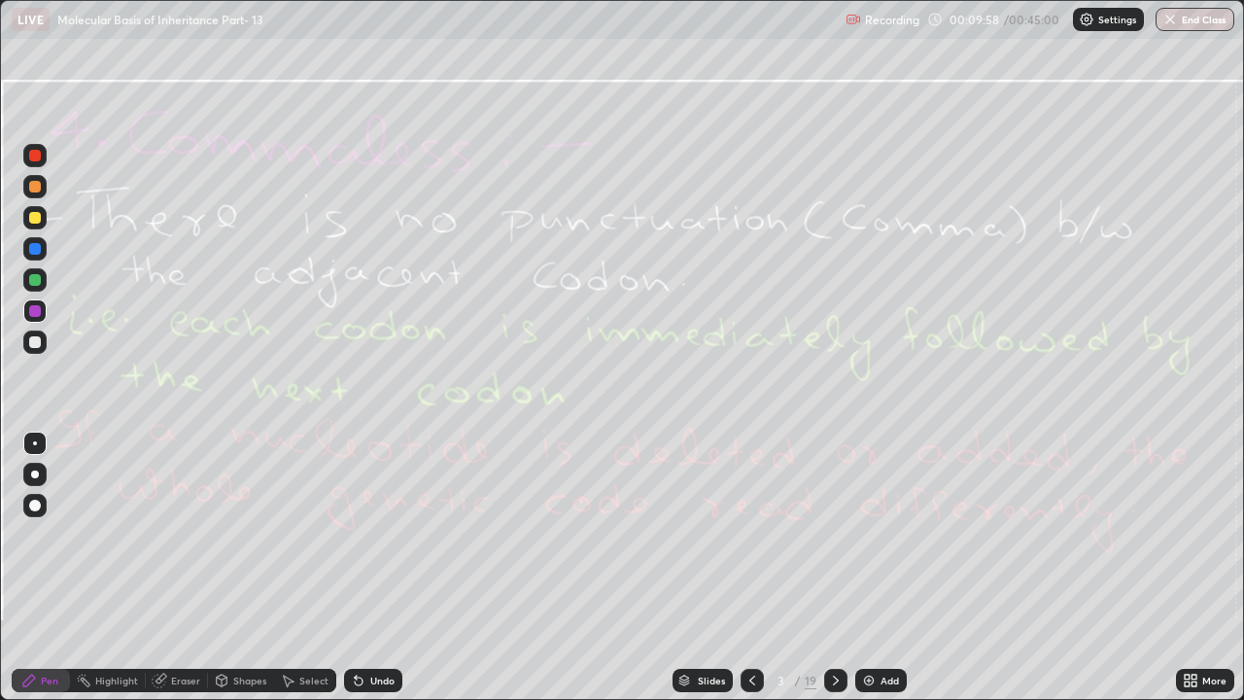
click at [833, 535] on icon at bounding box center [836, 681] width 6 height 10
click at [834, 535] on icon at bounding box center [836, 681] width 16 height 16
click at [169, 535] on div "Eraser" at bounding box center [177, 680] width 62 height 23
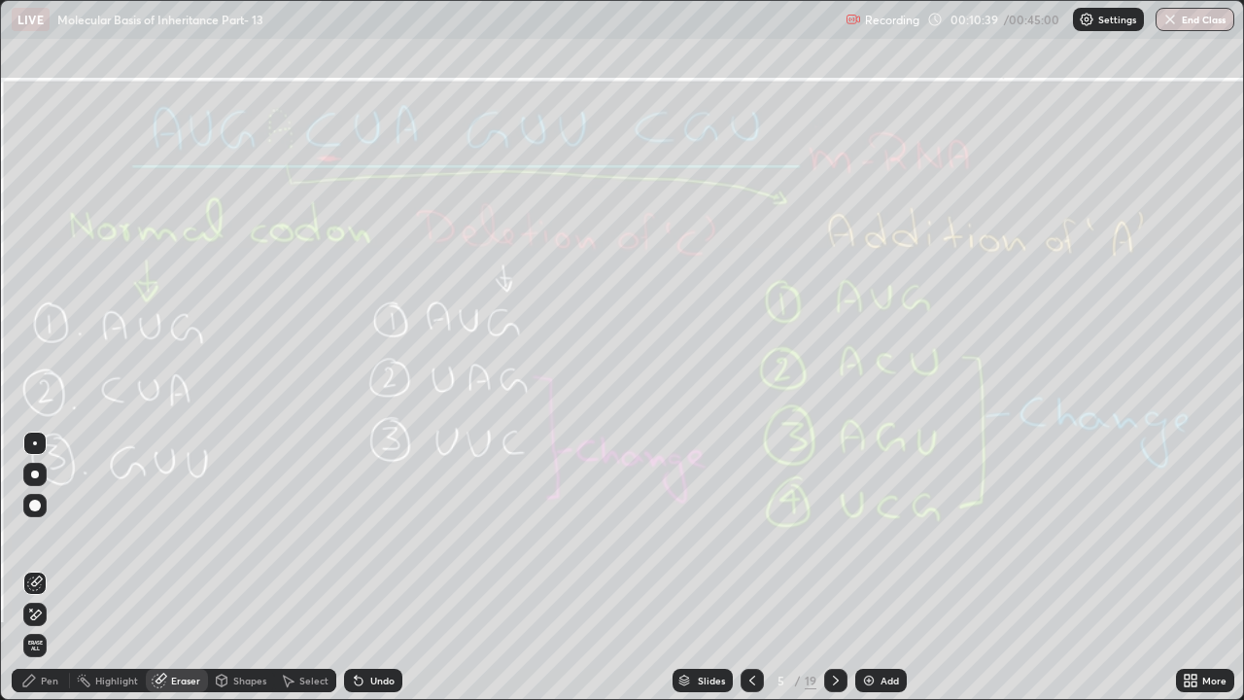
click at [32, 535] on icon at bounding box center [36, 614] width 11 height 10
click at [41, 535] on div "Pen" at bounding box center [49, 681] width 17 height 10
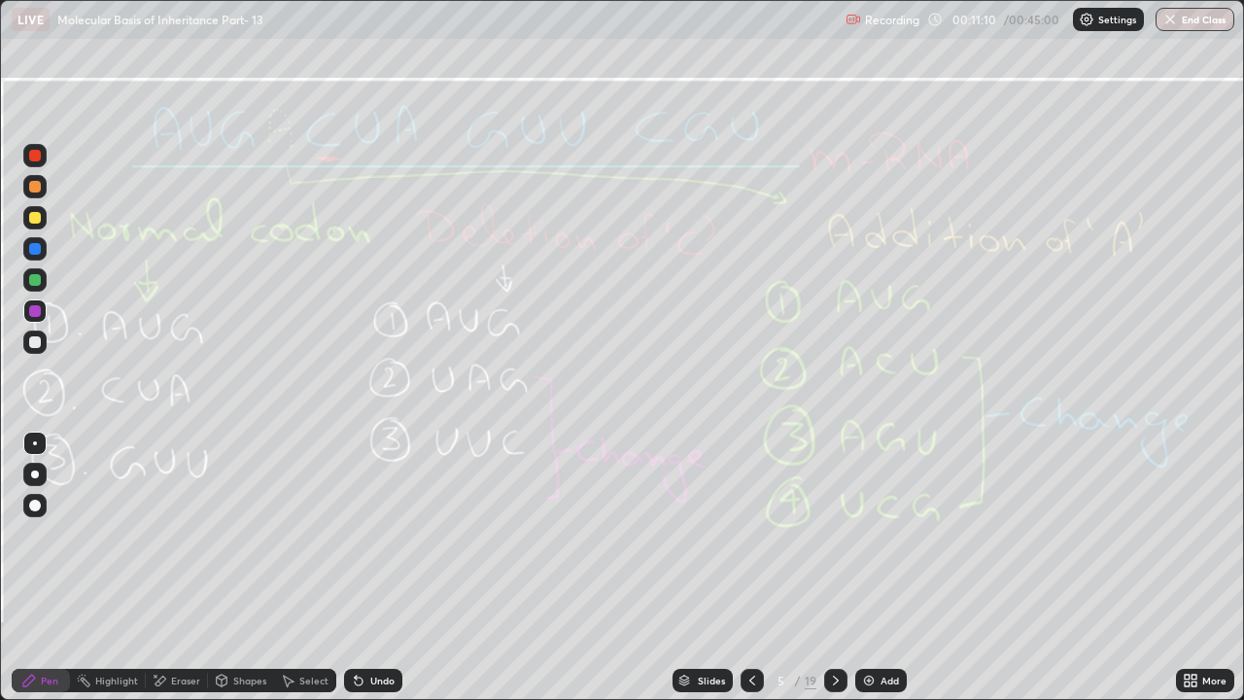
click at [171, 535] on div "Eraser" at bounding box center [185, 681] width 29 height 10
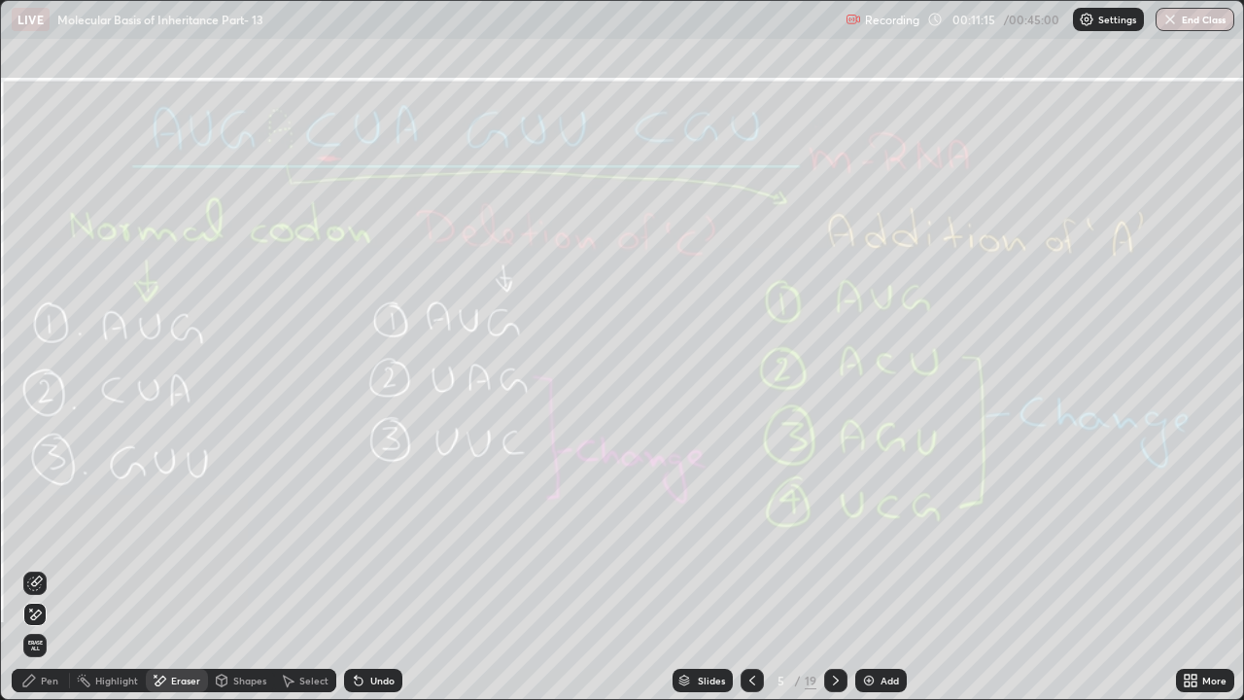
click at [39, 535] on div "Pen" at bounding box center [41, 680] width 58 height 23
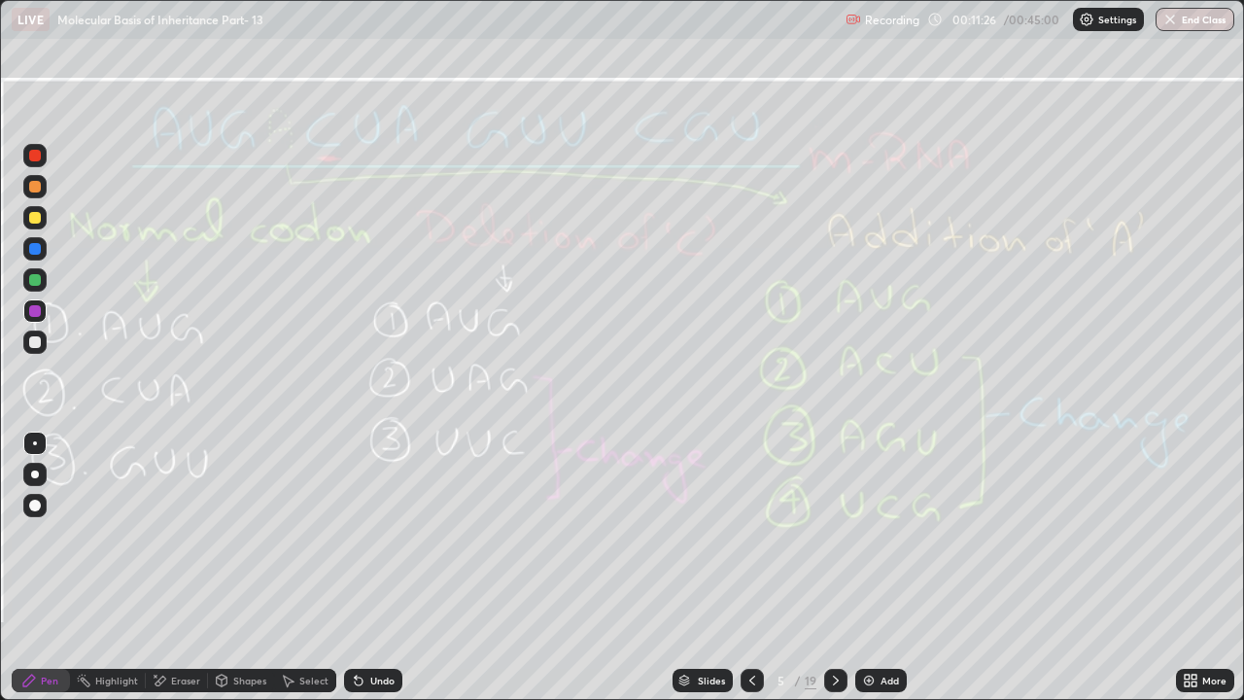
click at [173, 535] on div "Eraser" at bounding box center [185, 681] width 29 height 10
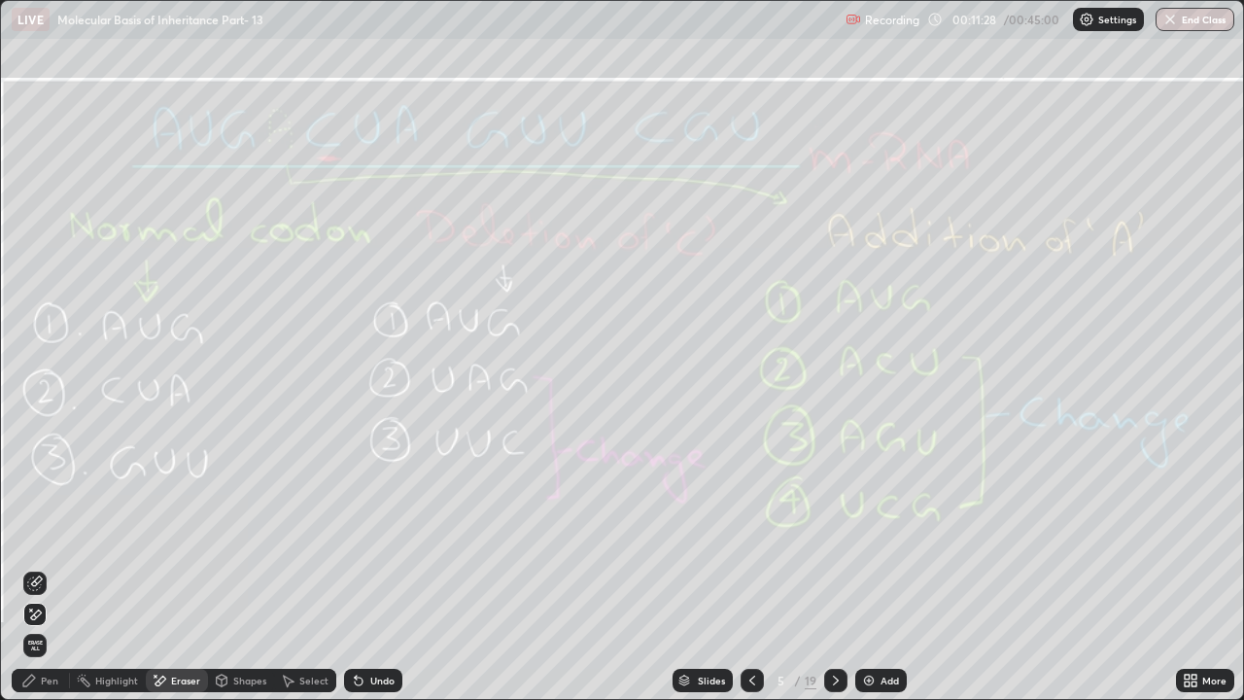
click at [47, 535] on div "Pen" at bounding box center [41, 680] width 58 height 23
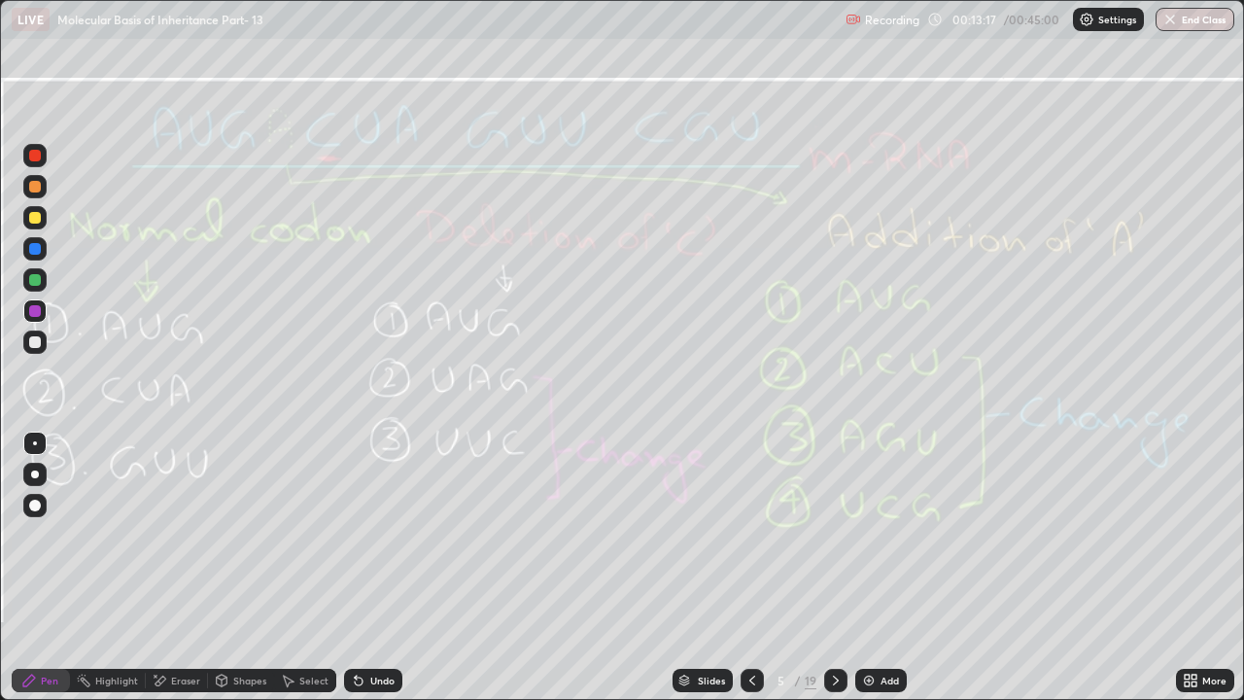
click at [172, 535] on div "Eraser" at bounding box center [185, 681] width 29 height 10
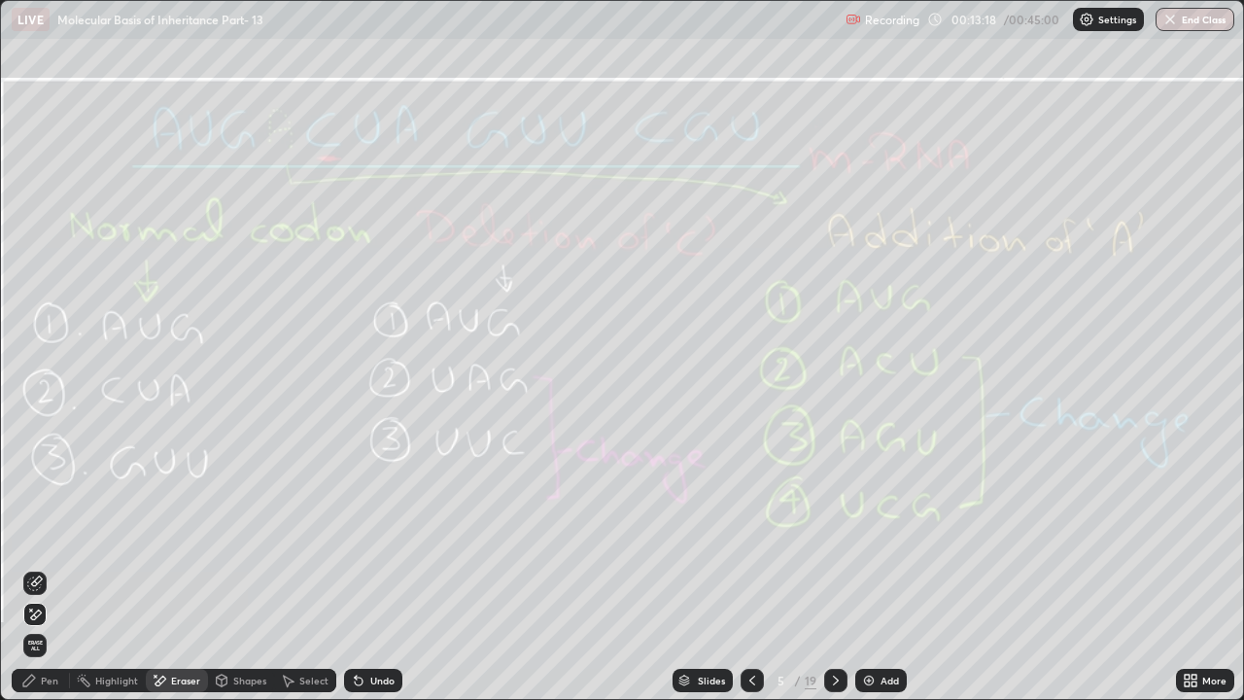
click at [35, 535] on span "Erase all" at bounding box center [34, 646] width 21 height 12
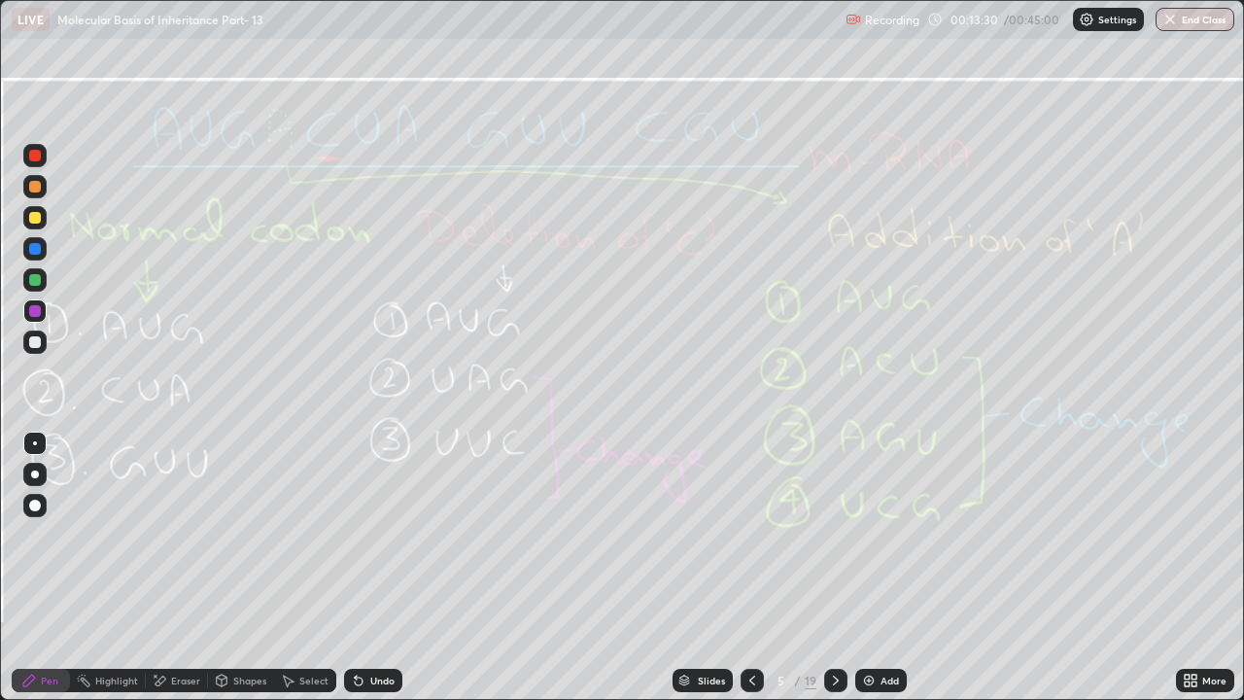
click at [833, 535] on icon at bounding box center [836, 681] width 6 height 10
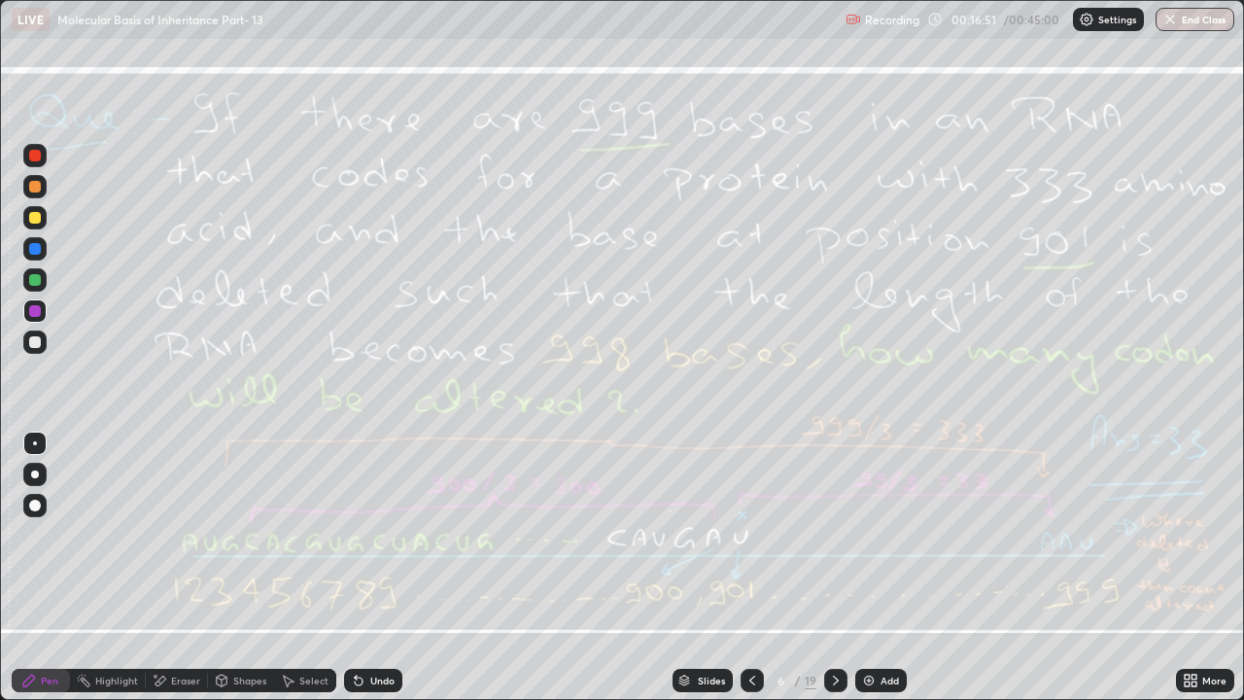
click at [158, 535] on icon at bounding box center [161, 681] width 11 height 10
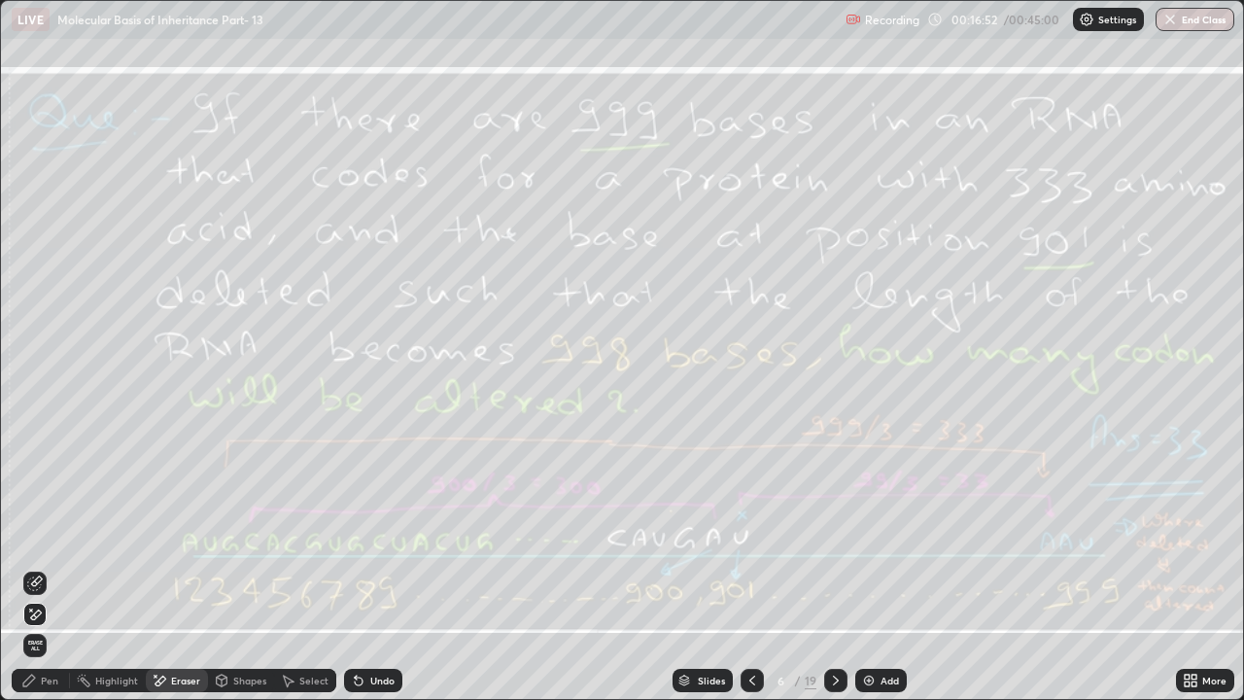
click at [35, 535] on span "Erase all" at bounding box center [34, 646] width 21 height 12
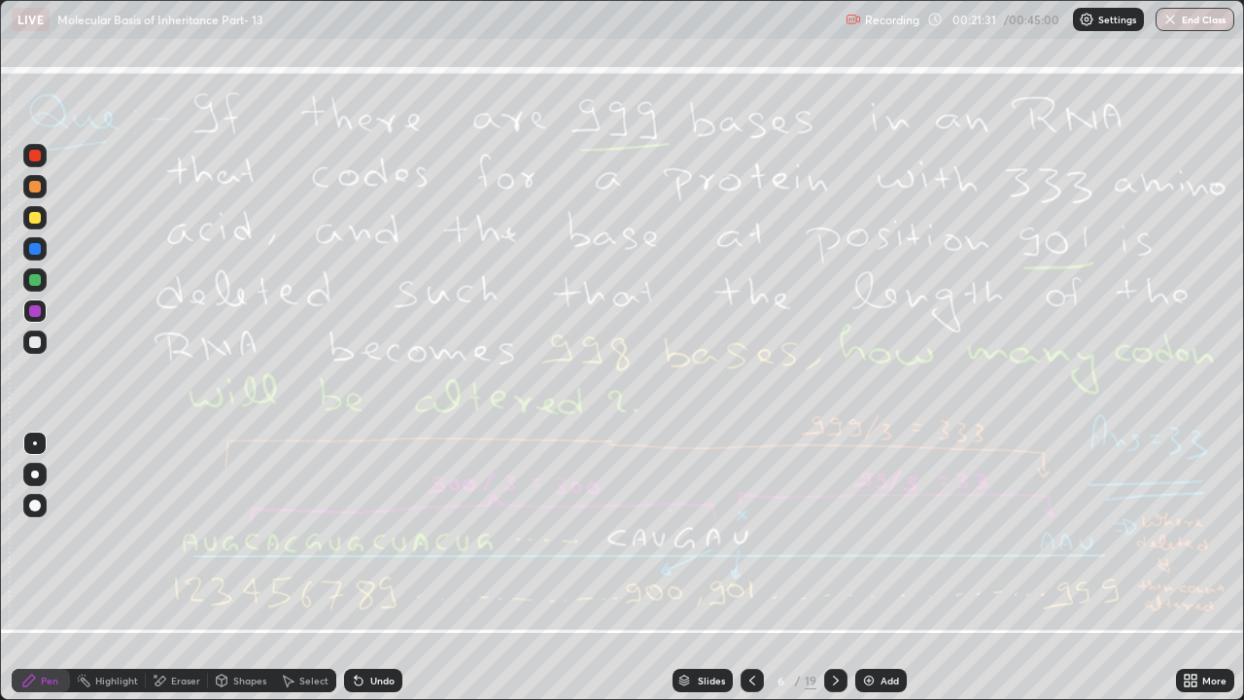
click at [173, 535] on div "Eraser" at bounding box center [185, 681] width 29 height 10
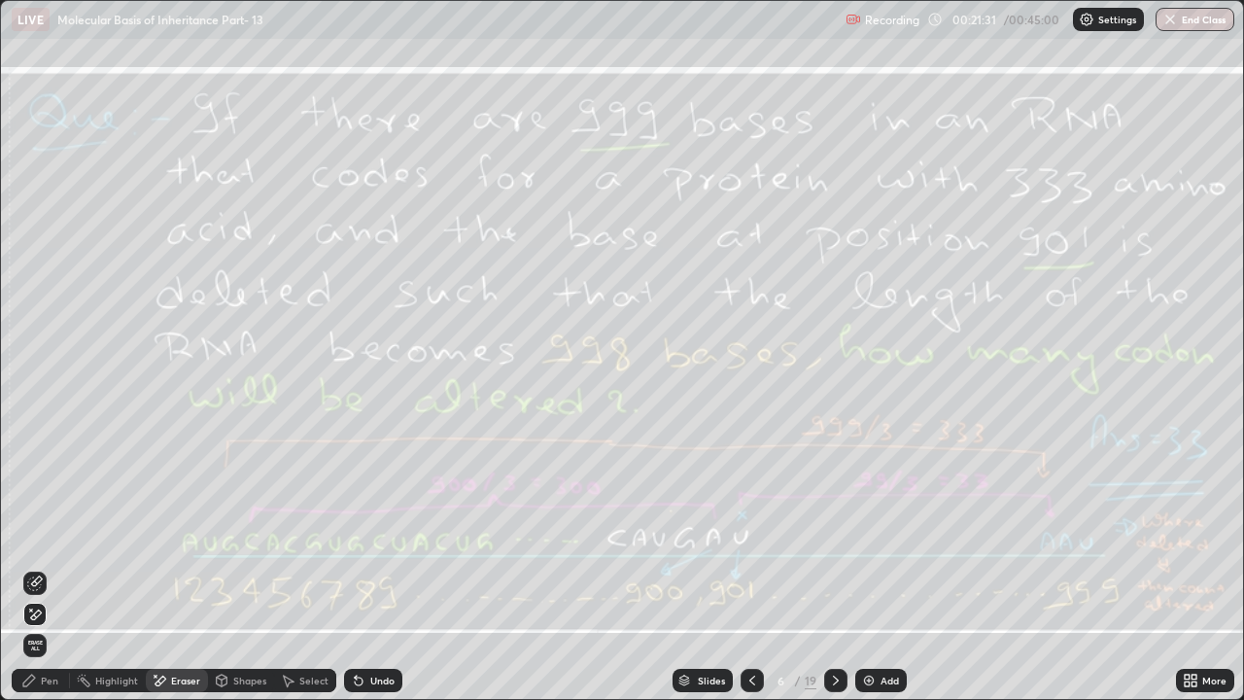
click at [45, 535] on div "Erase all" at bounding box center [34, 645] width 23 height 23
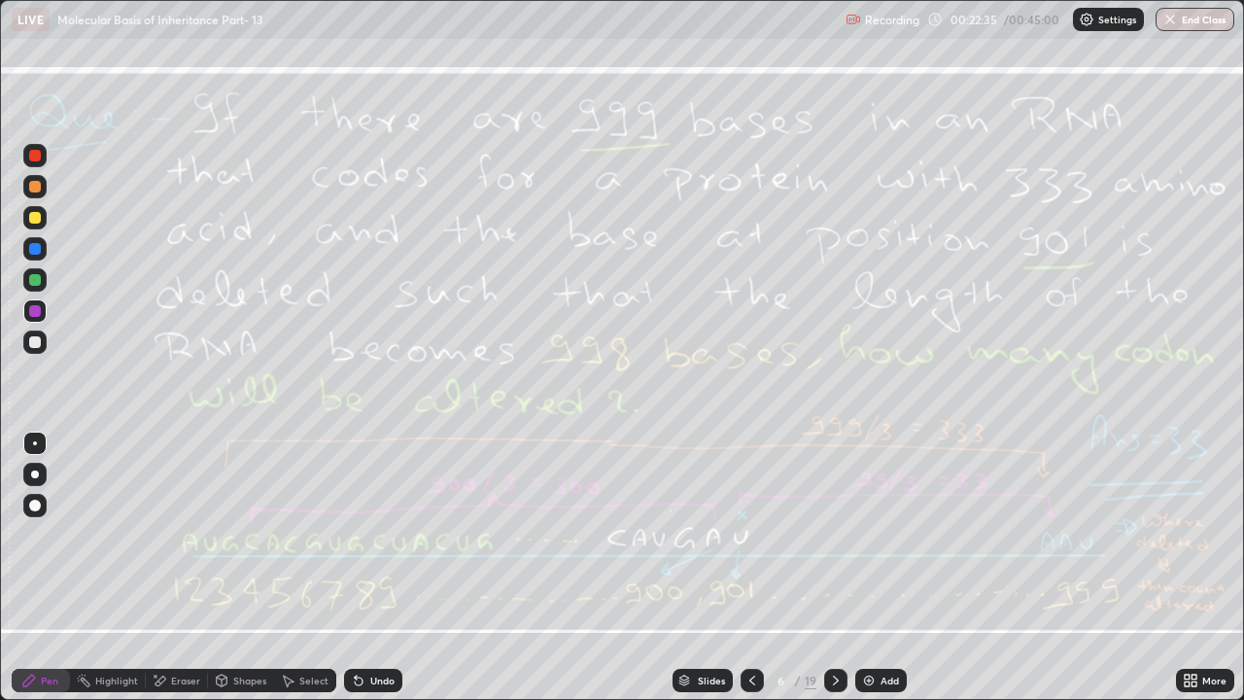
click at [182, 535] on div "Eraser" at bounding box center [185, 681] width 29 height 10
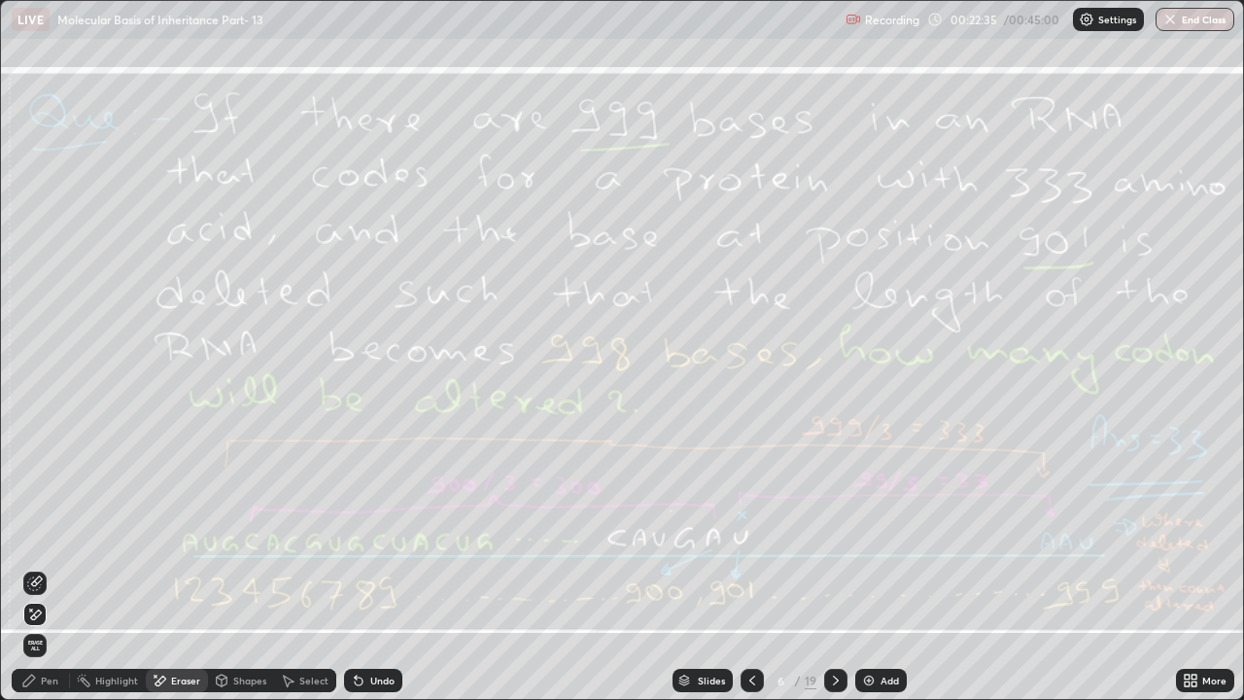
click at [37, 535] on span "Erase all" at bounding box center [34, 646] width 21 height 12
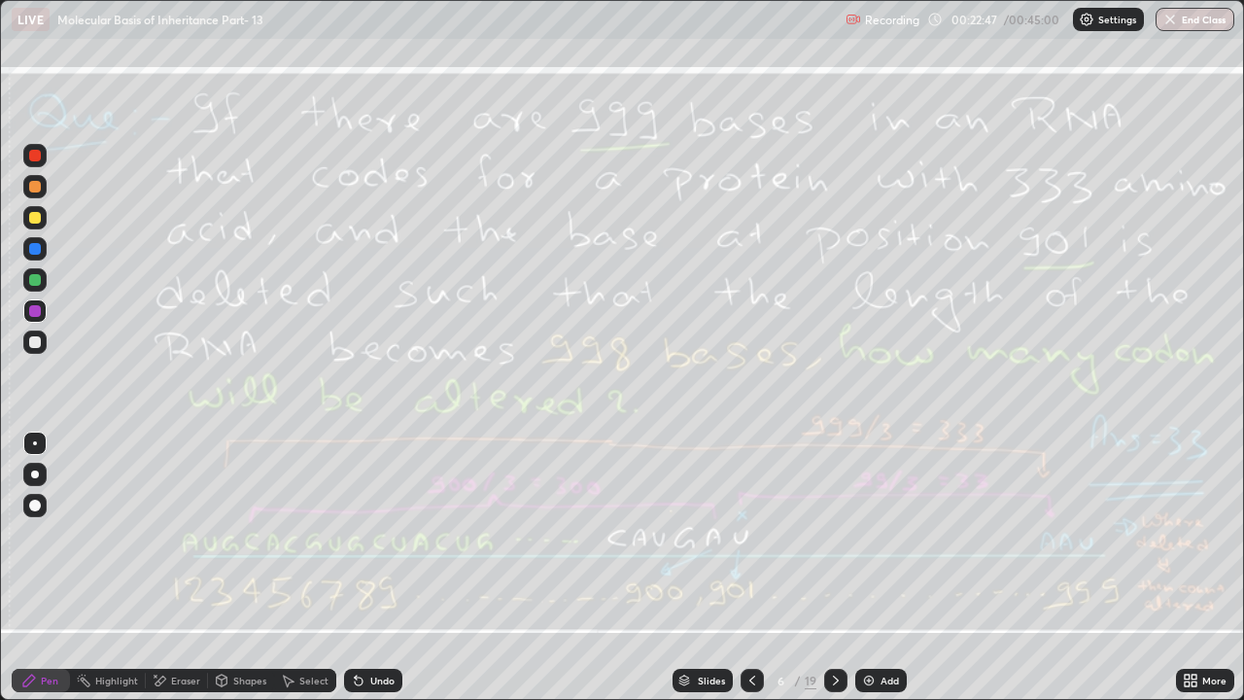
click at [171, 535] on div "Eraser" at bounding box center [185, 681] width 29 height 10
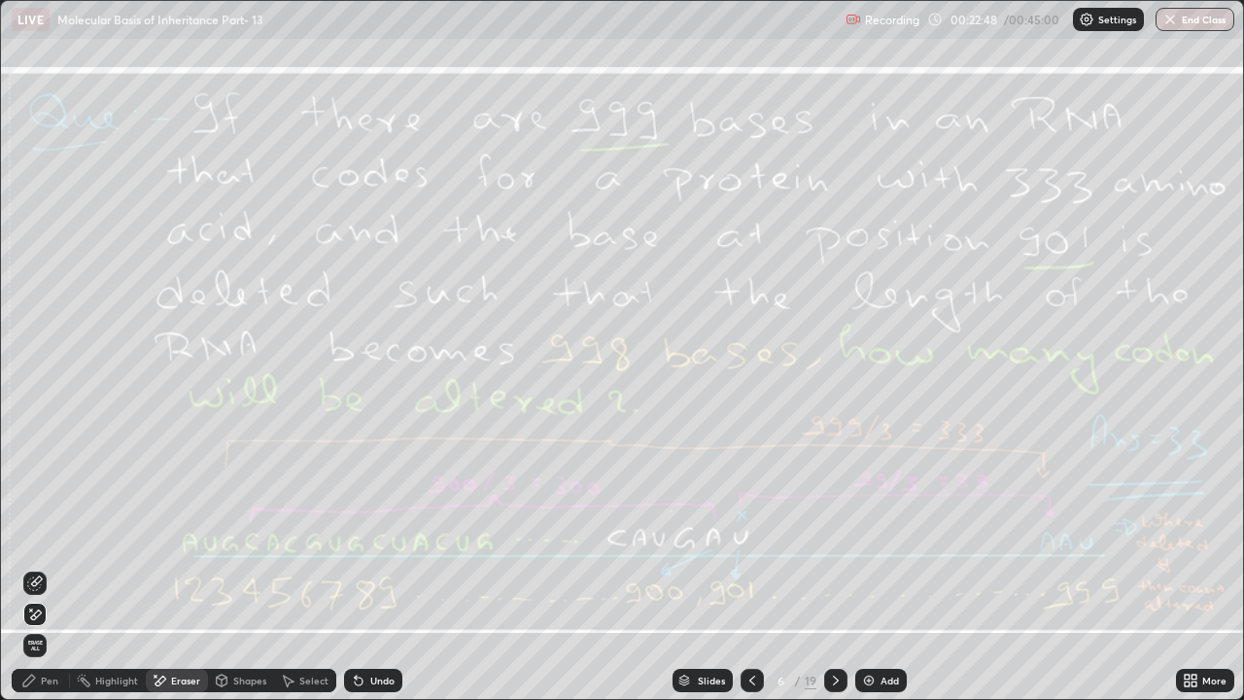
click at [27, 535] on span "Erase all" at bounding box center [34, 646] width 21 height 12
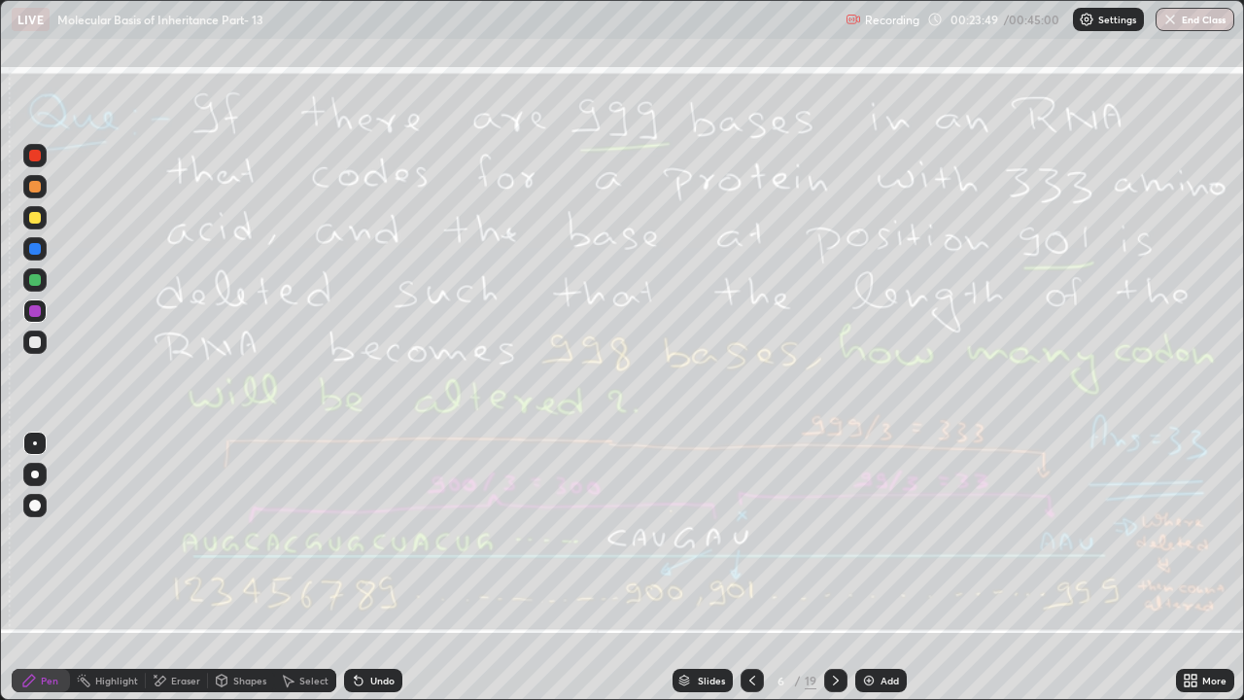
click at [750, 535] on icon at bounding box center [753, 681] width 16 height 16
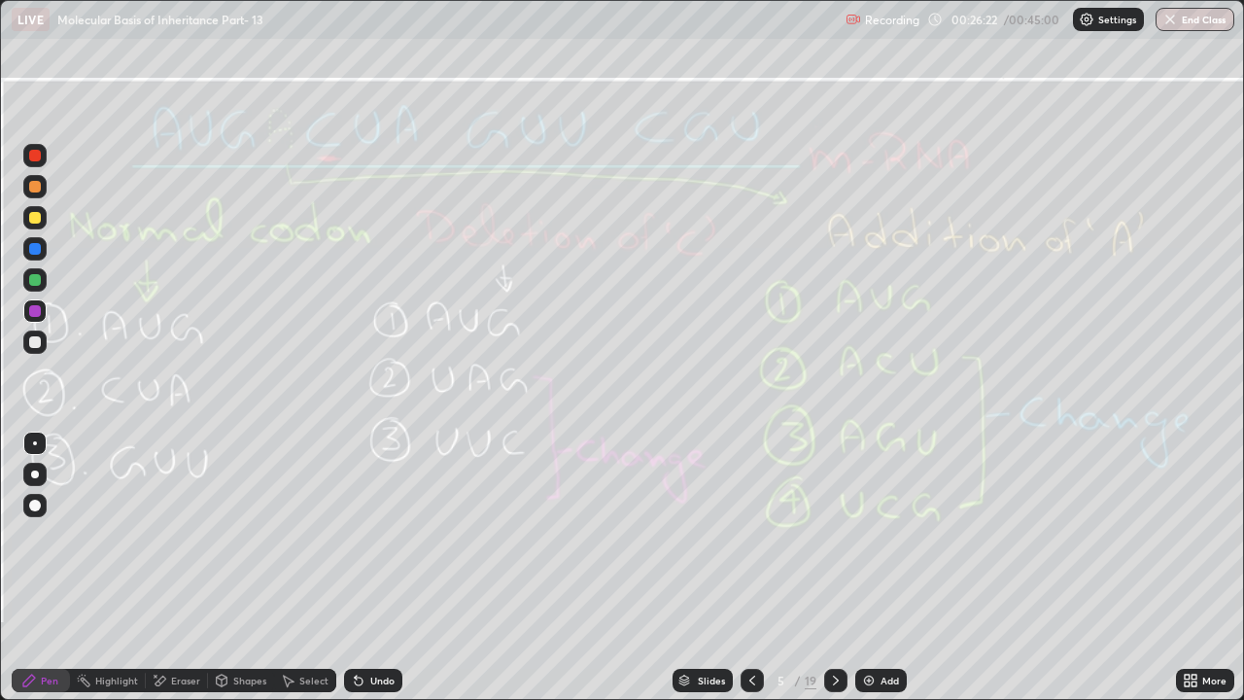
click at [832, 535] on icon at bounding box center [836, 681] width 16 height 16
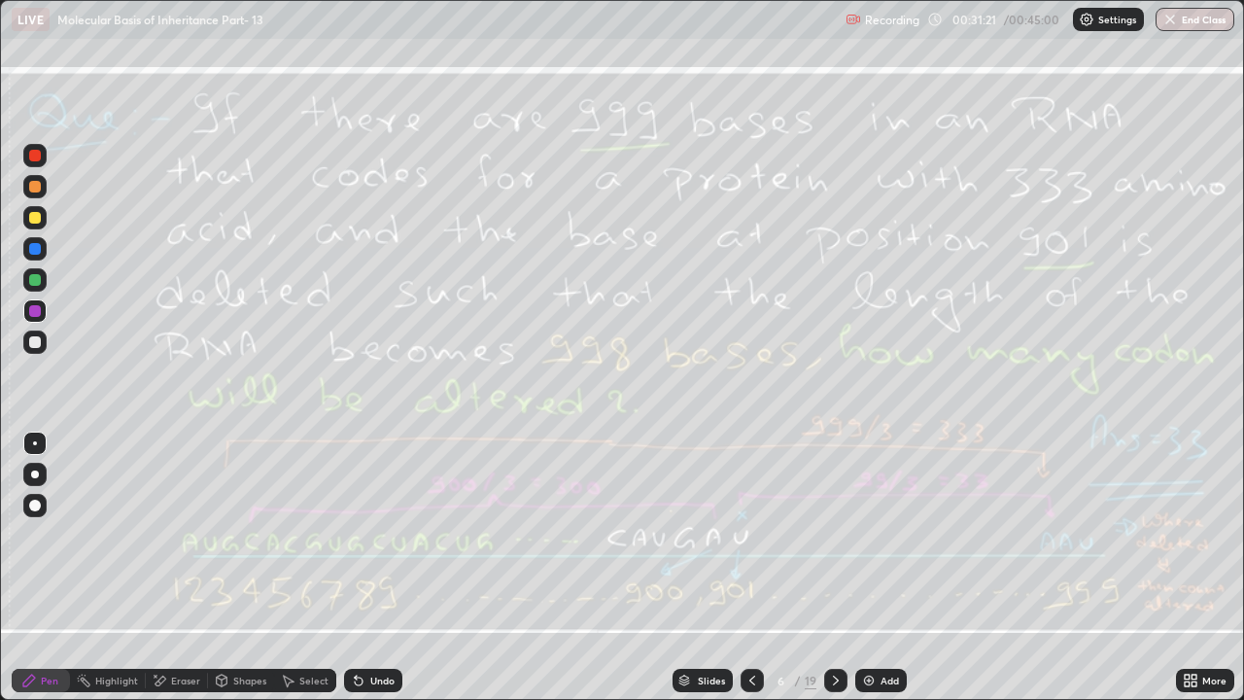
click at [842, 535] on div at bounding box center [835, 680] width 23 height 23
click at [164, 535] on icon at bounding box center [160, 681] width 16 height 17
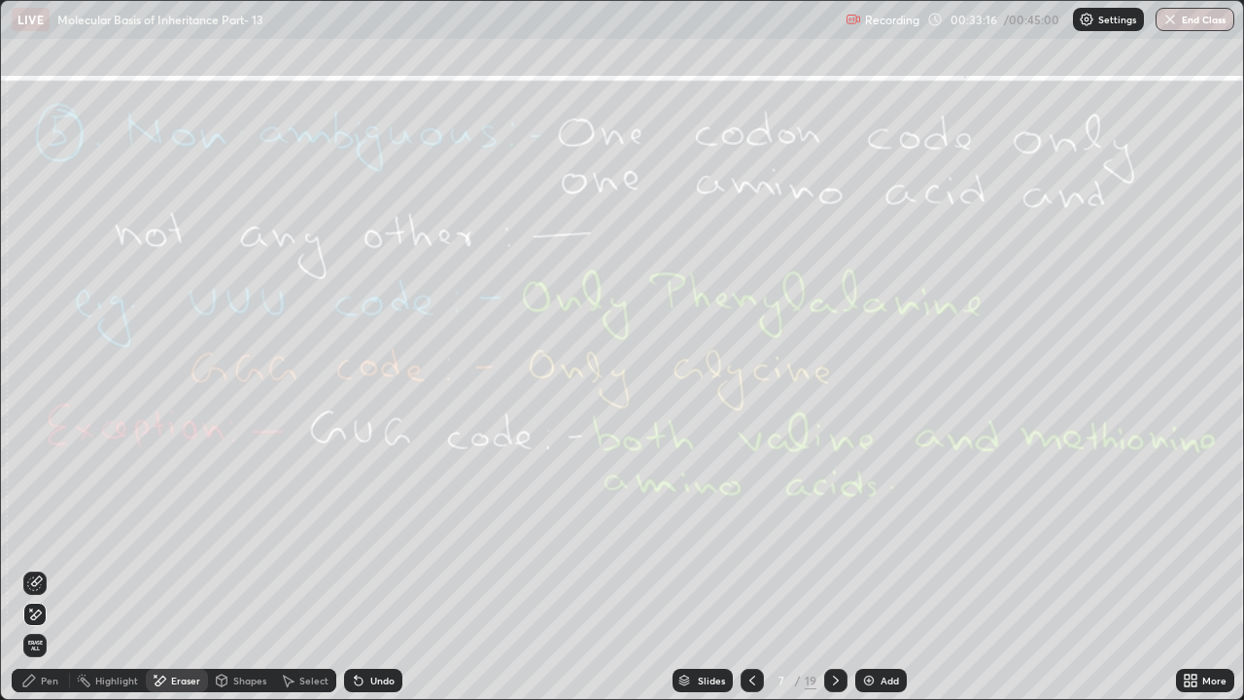
click at [35, 535] on span "Erase all" at bounding box center [34, 646] width 21 height 12
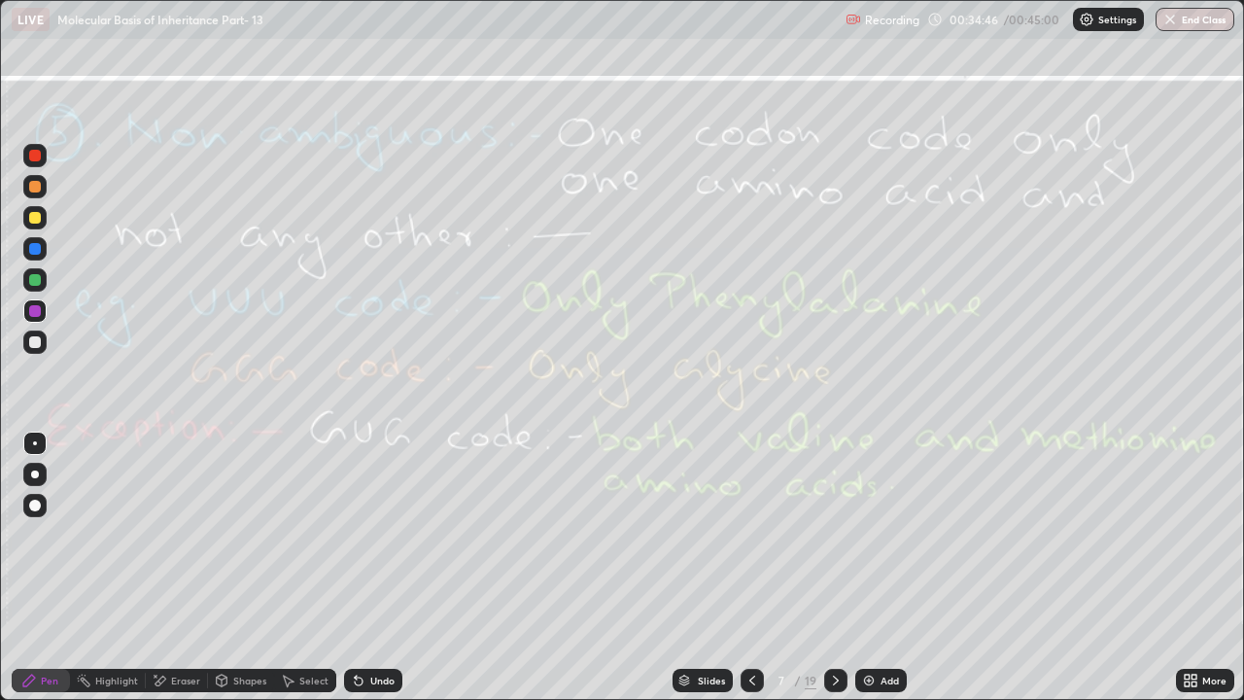
click at [168, 535] on div "Eraser" at bounding box center [177, 680] width 62 height 23
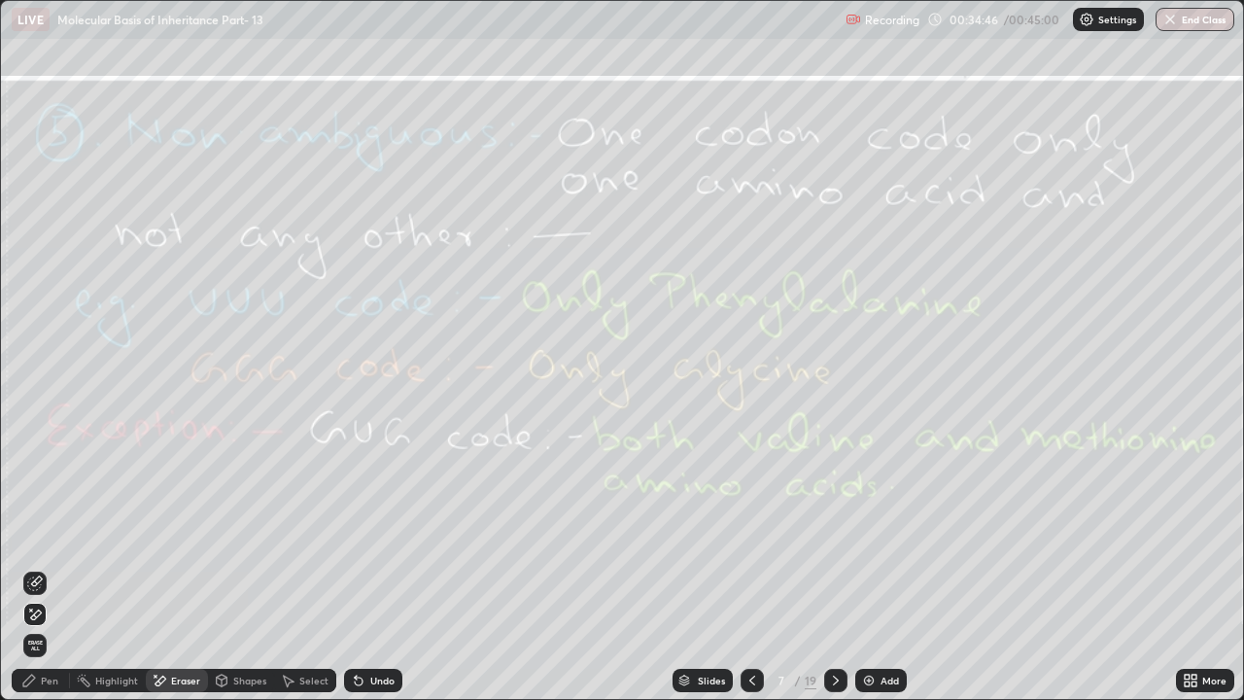
click at [35, 535] on span "Erase all" at bounding box center [34, 646] width 21 height 12
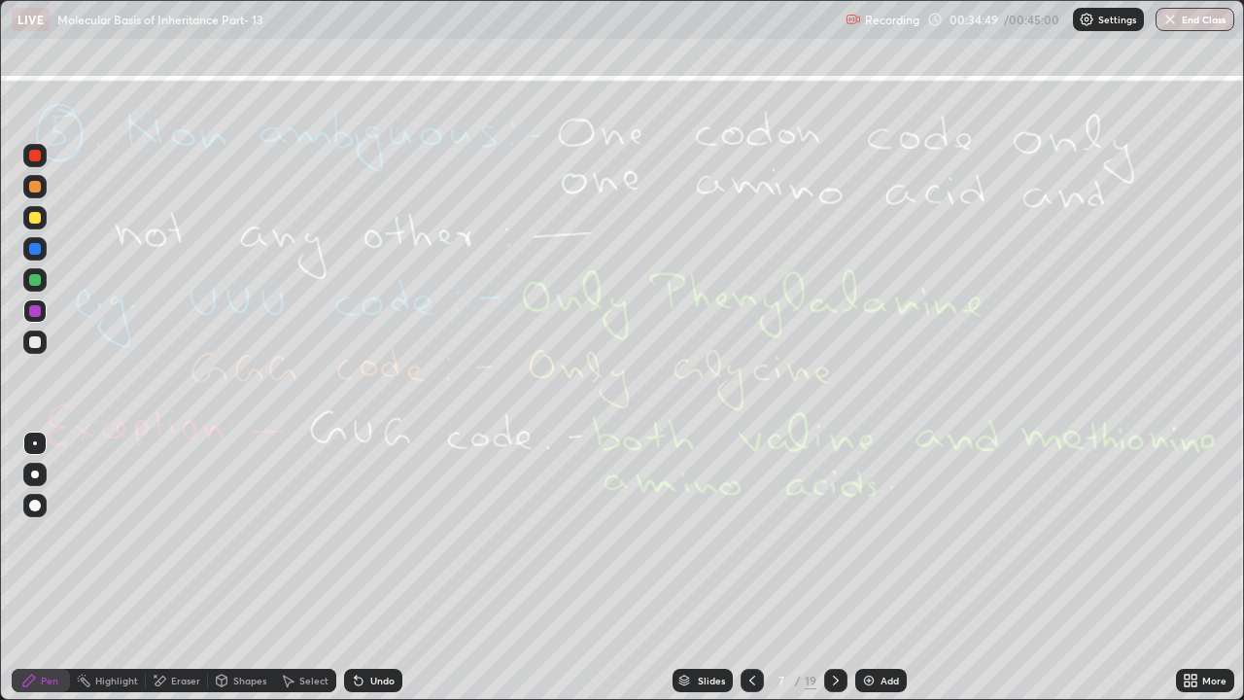
click at [835, 535] on icon at bounding box center [836, 681] width 16 height 16
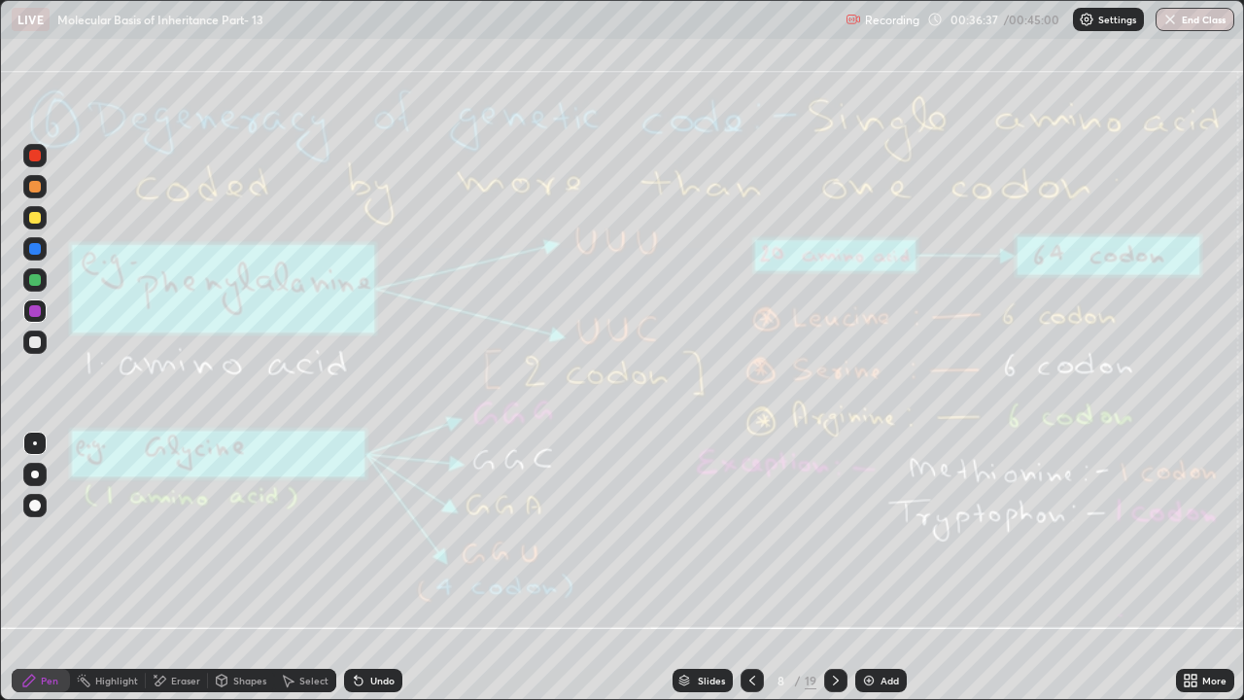
click at [168, 535] on div "Eraser" at bounding box center [177, 680] width 62 height 23
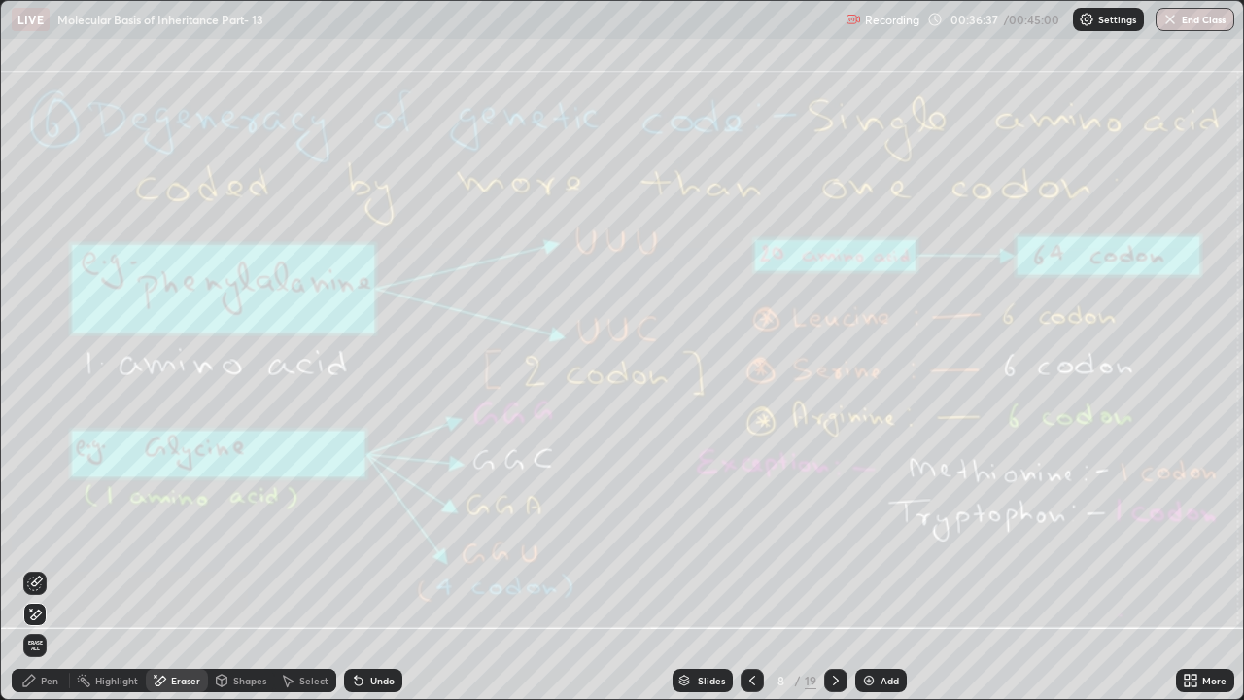
click at [42, 535] on span "Erase all" at bounding box center [34, 646] width 21 height 12
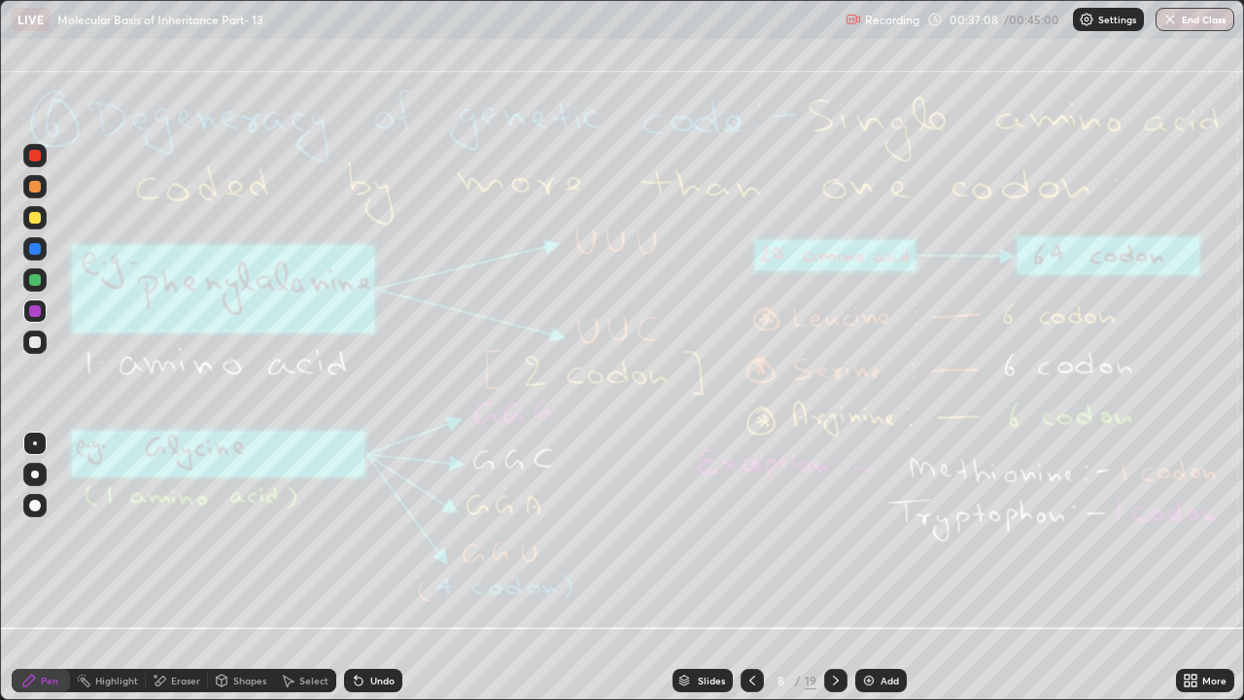
click at [179, 535] on div "Eraser" at bounding box center [185, 681] width 29 height 10
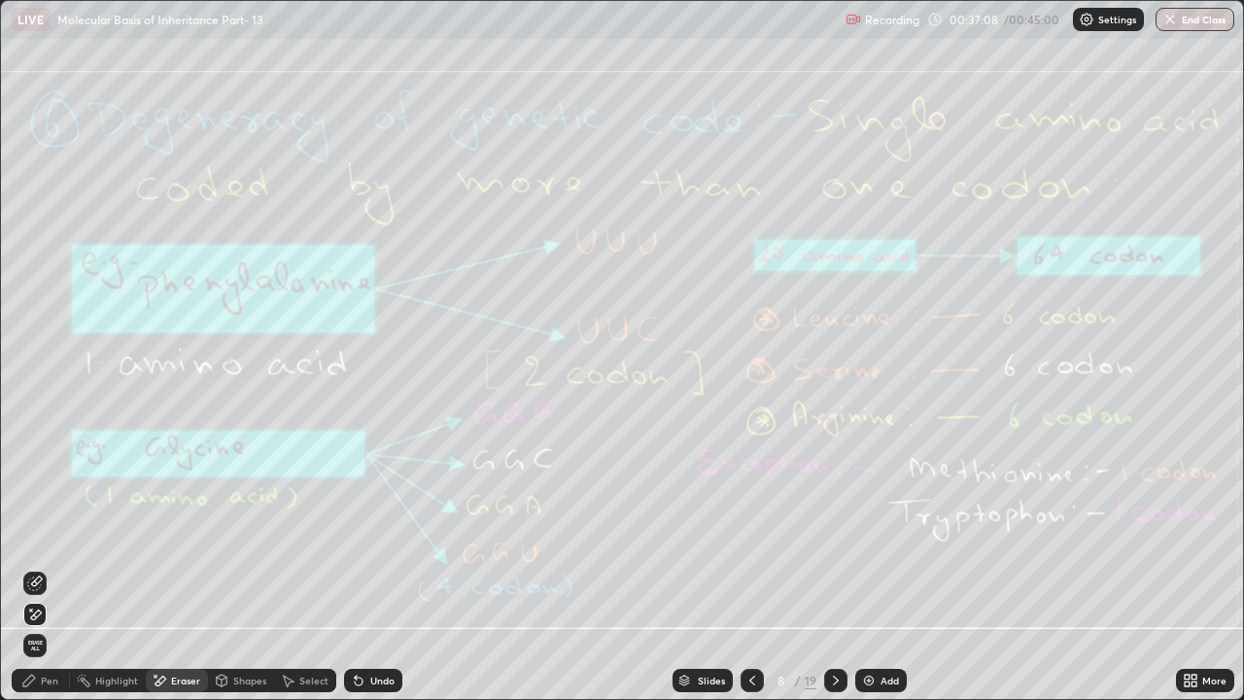
click at [45, 535] on div "Erase all" at bounding box center [34, 645] width 23 height 23
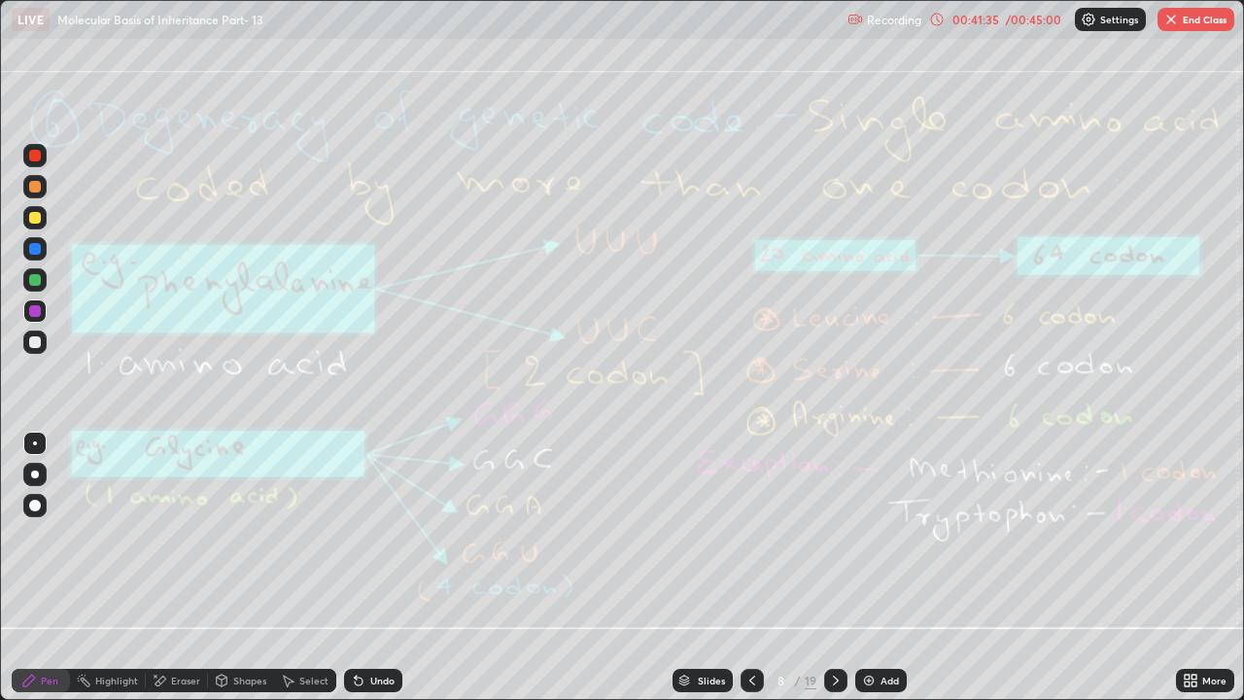
click at [834, 535] on icon at bounding box center [836, 681] width 16 height 16
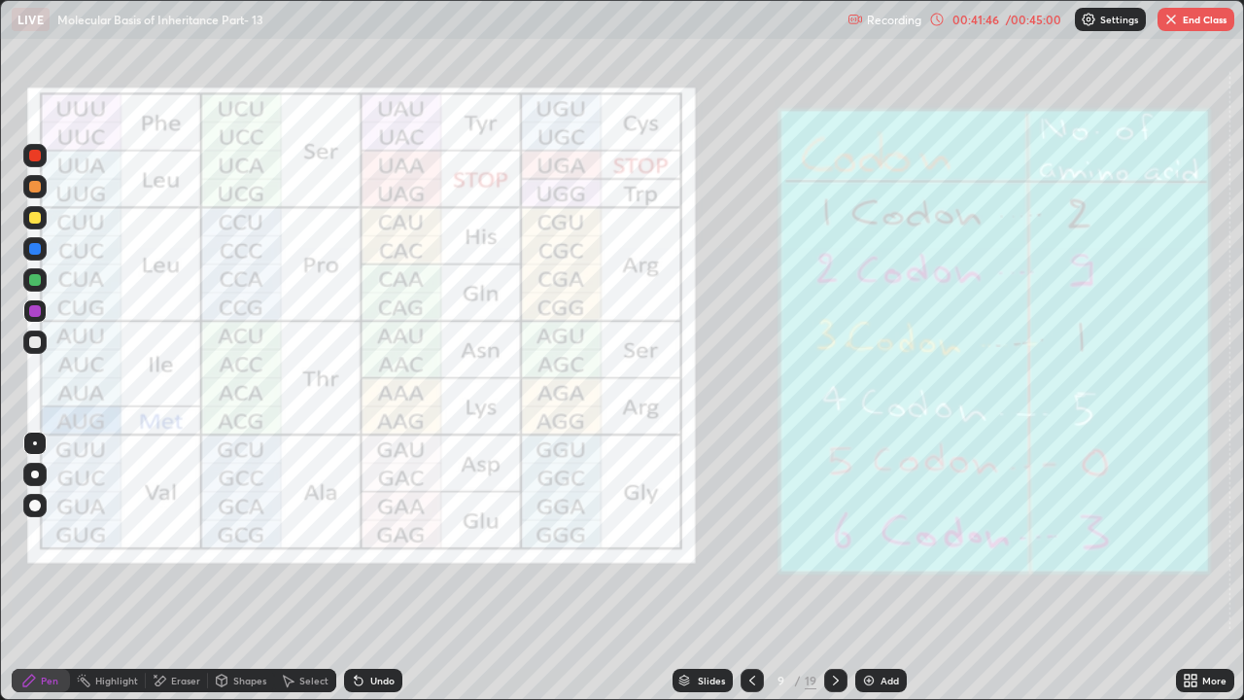
click at [750, 535] on icon at bounding box center [753, 681] width 16 height 16
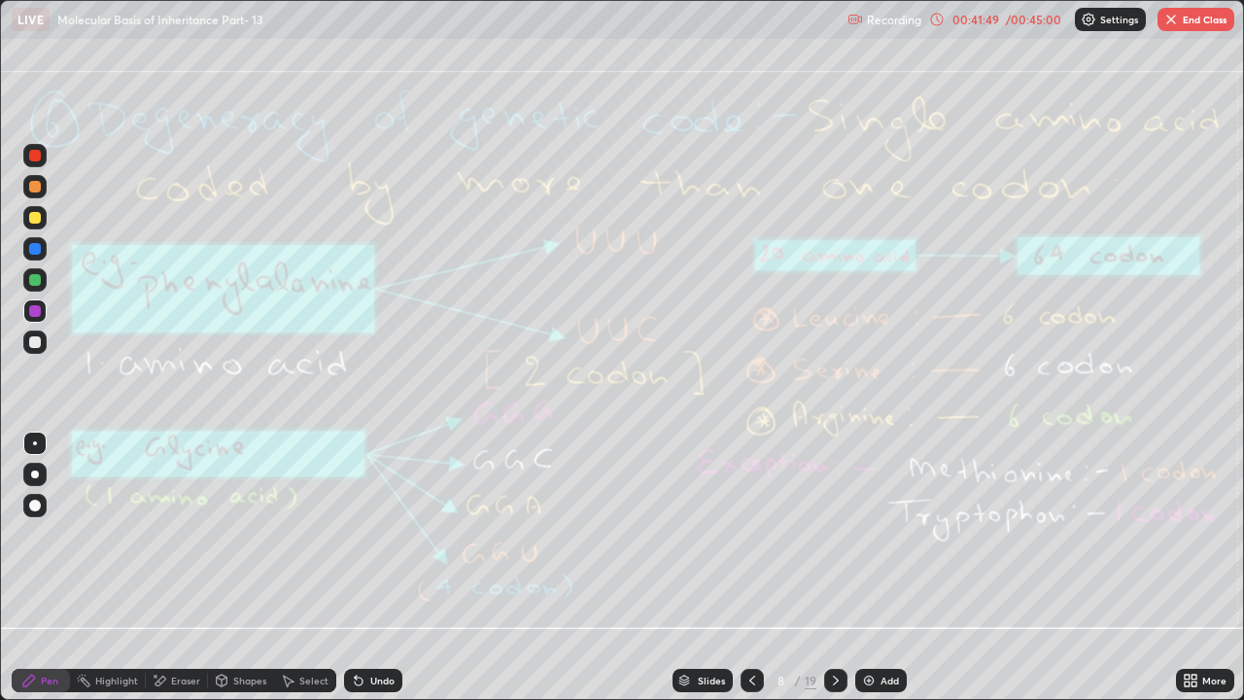
click at [833, 535] on icon at bounding box center [836, 681] width 16 height 16
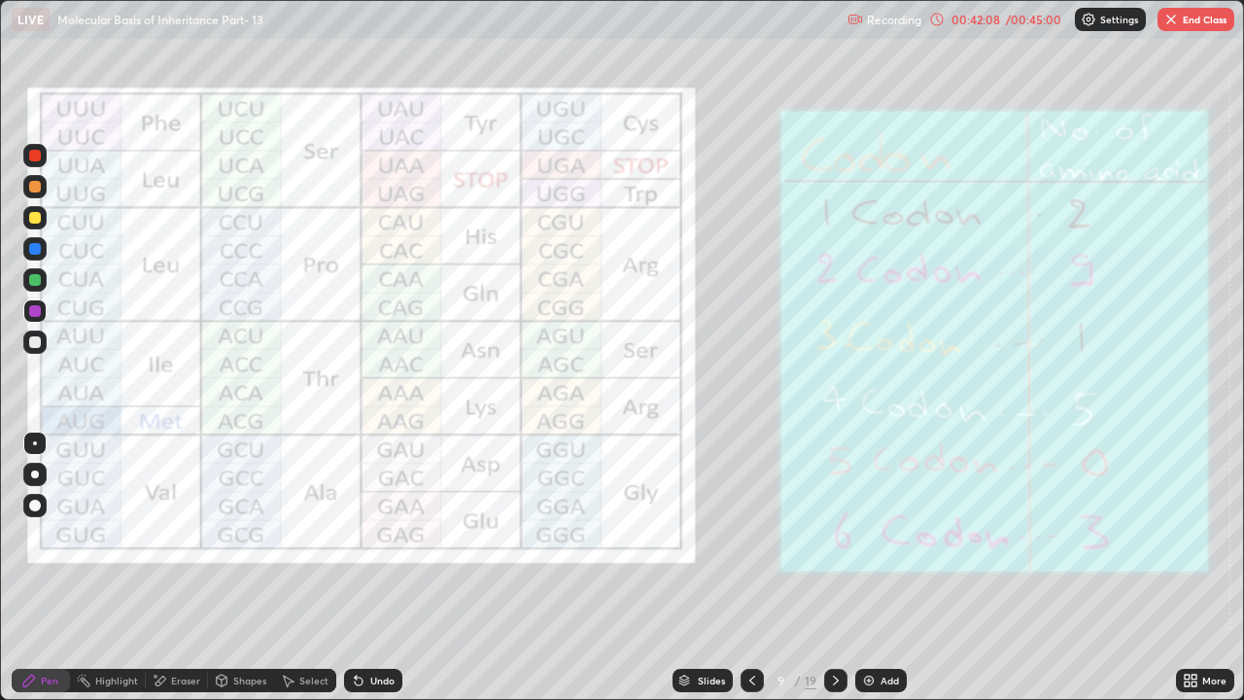
click at [752, 535] on icon at bounding box center [753, 681] width 16 height 16
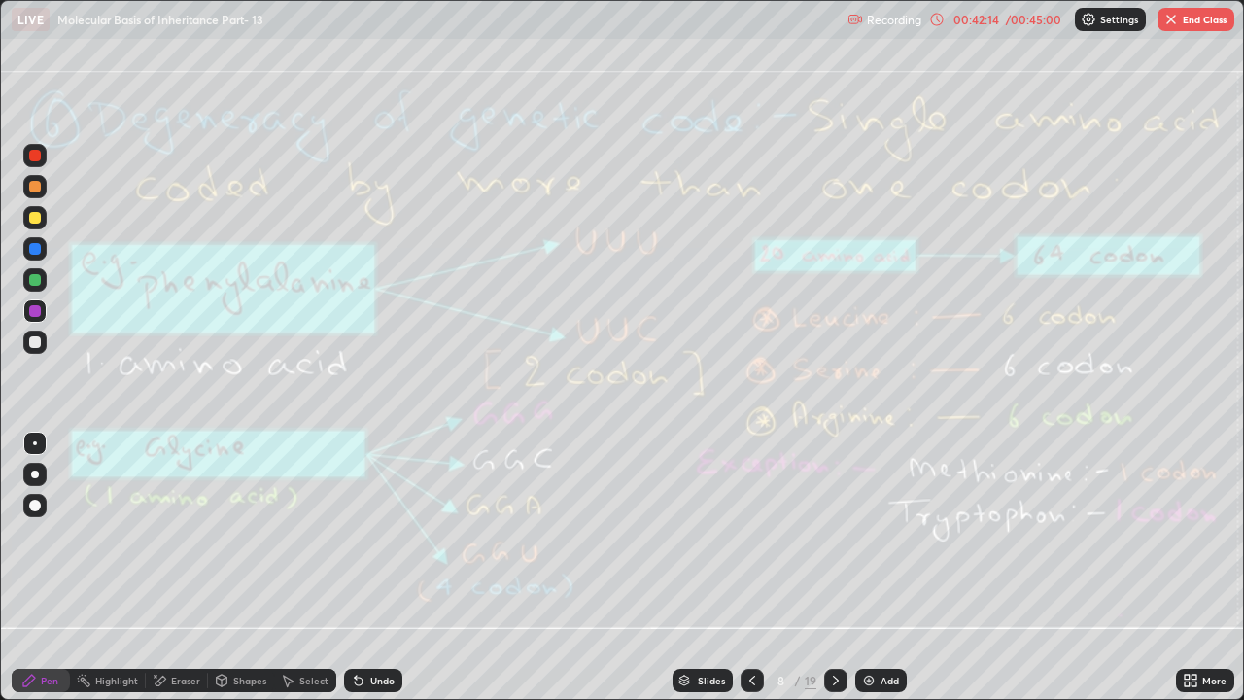
click at [834, 535] on icon at bounding box center [836, 681] width 16 height 16
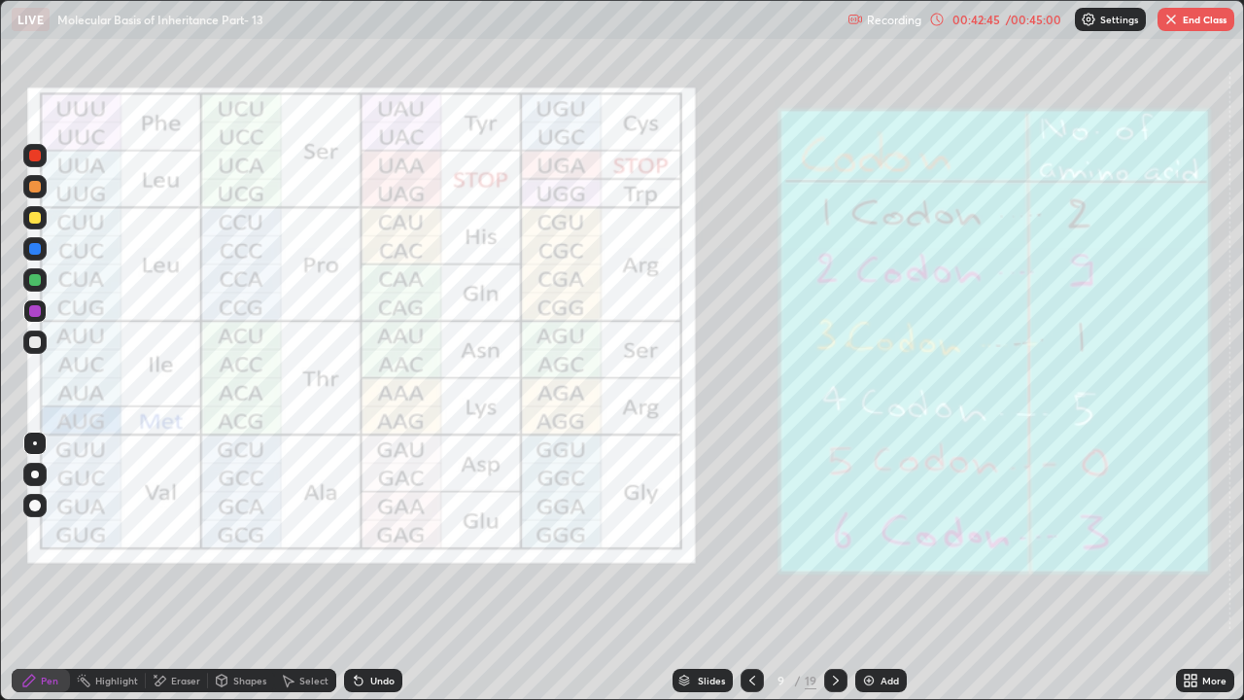
click at [750, 535] on icon at bounding box center [753, 681] width 16 height 16
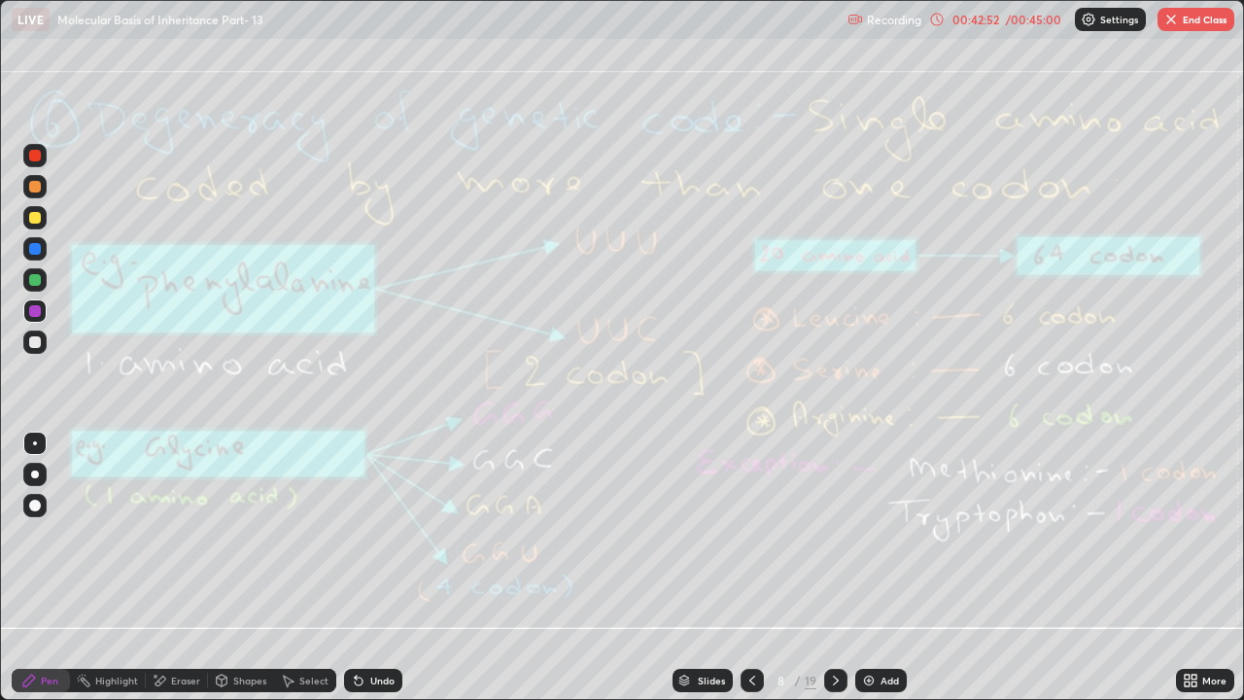
click at [835, 535] on icon at bounding box center [836, 681] width 16 height 16
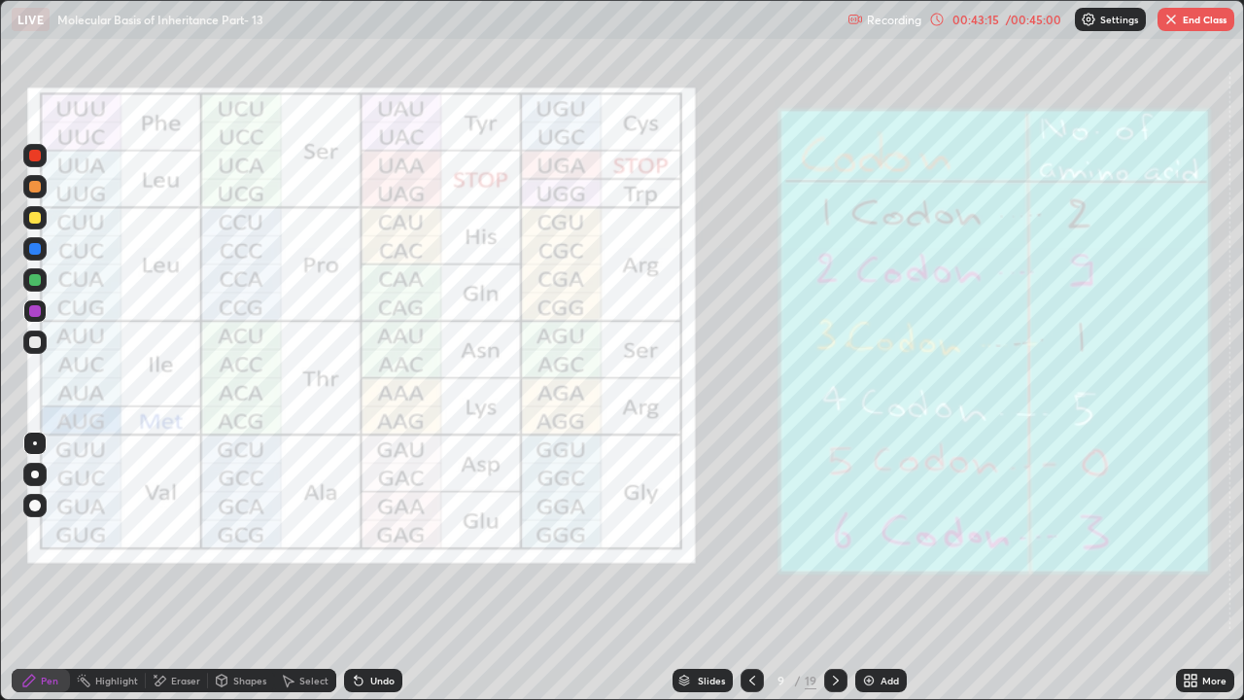
click at [172, 535] on div "Eraser" at bounding box center [185, 681] width 29 height 10
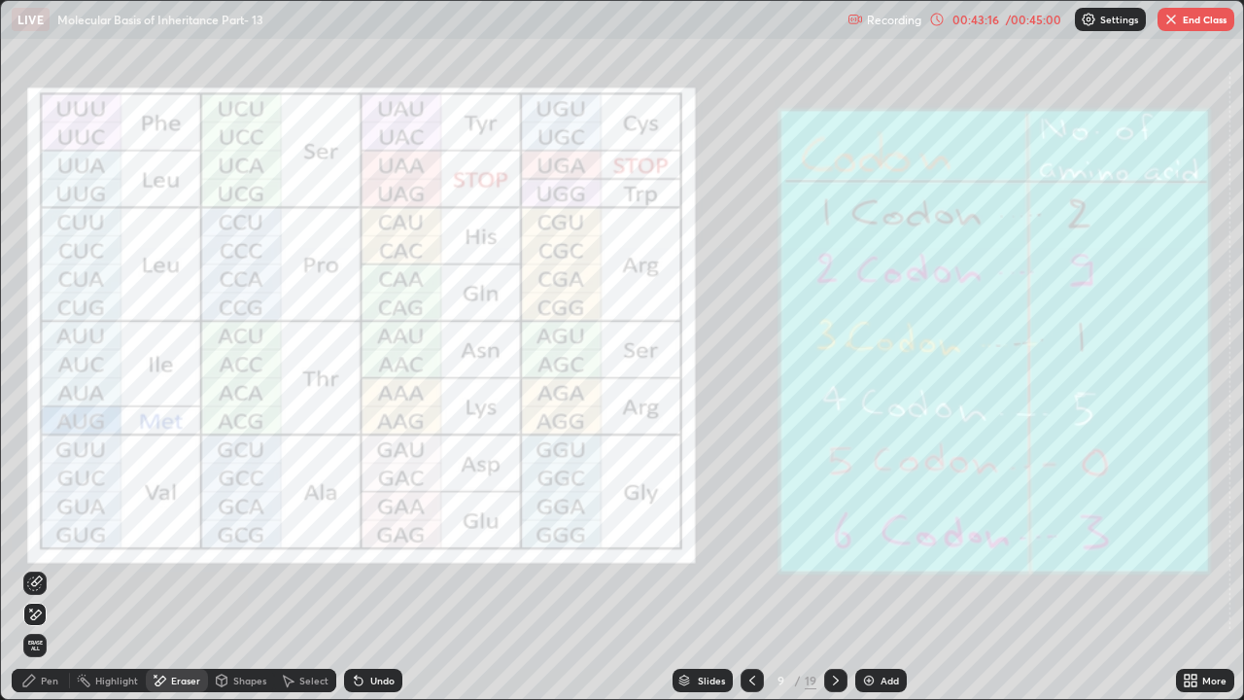
click at [41, 535] on span "Erase all" at bounding box center [34, 646] width 21 height 12
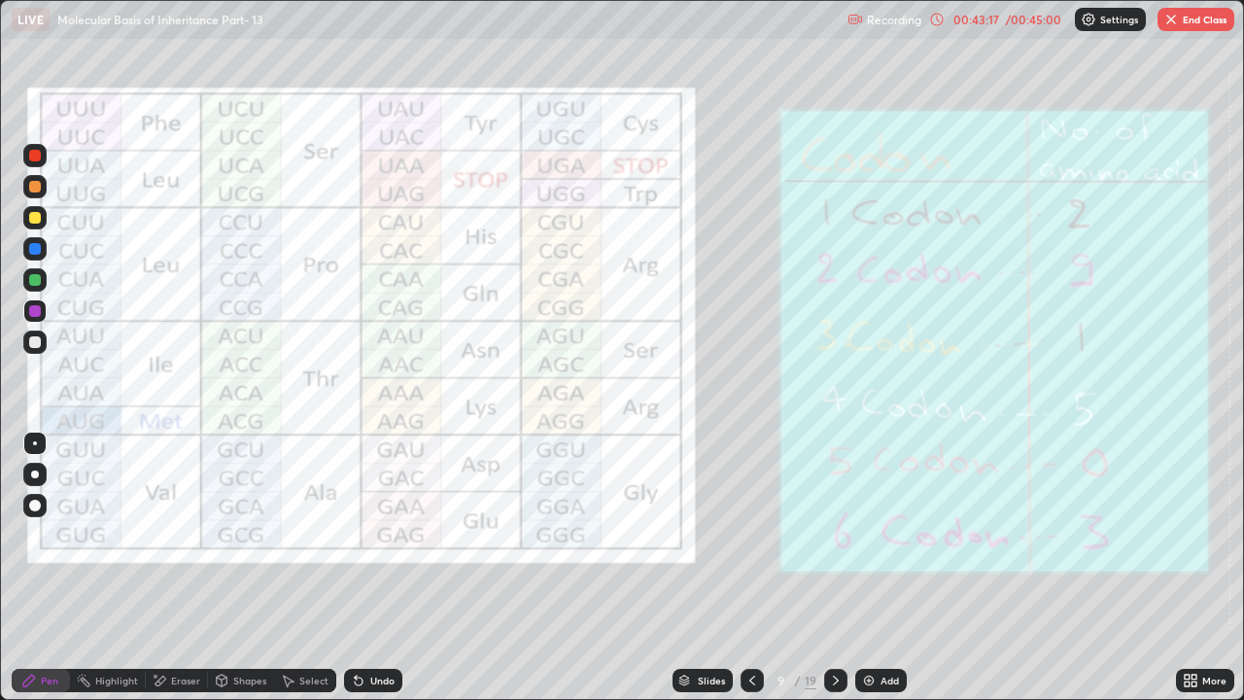
click at [831, 535] on icon at bounding box center [836, 681] width 16 height 16
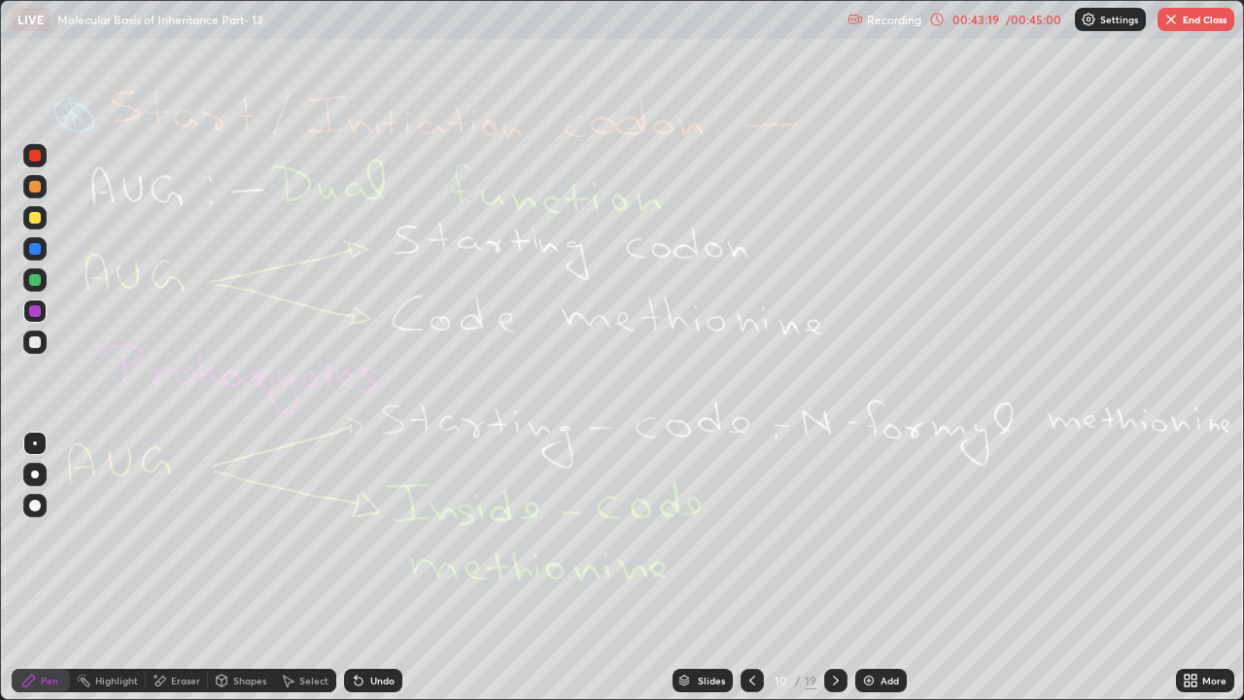
click at [746, 535] on div at bounding box center [752, 680] width 23 height 23
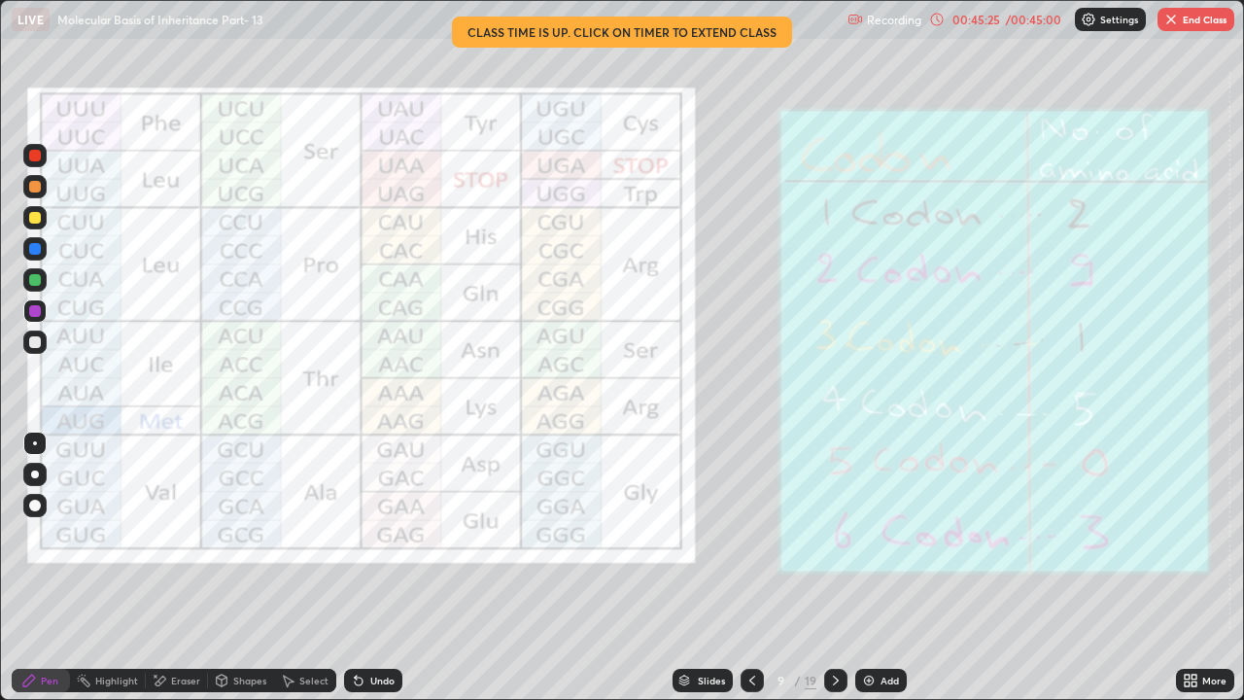
click at [1205, 15] on button "End Class" at bounding box center [1196, 19] width 77 height 23
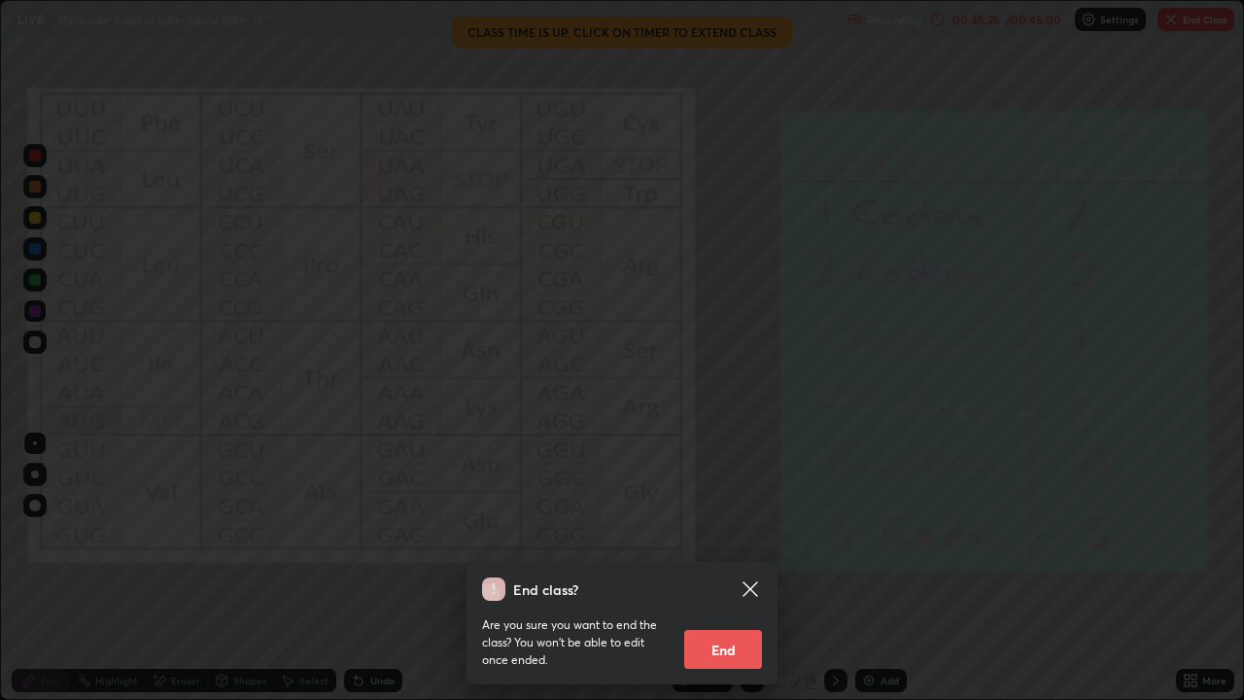
click at [742, 535] on button "End" at bounding box center [723, 649] width 78 height 39
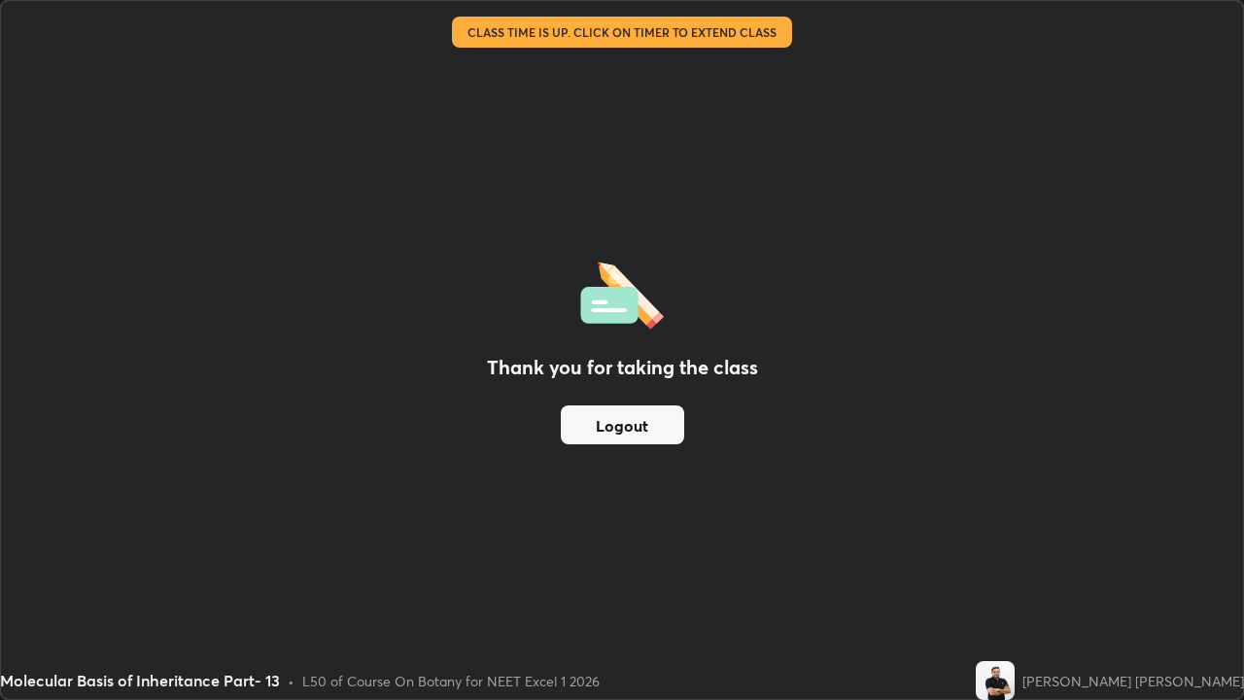
click at [631, 416] on button "Logout" at bounding box center [622, 424] width 123 height 39
